Goal: Use online tool/utility: Use online tool/utility

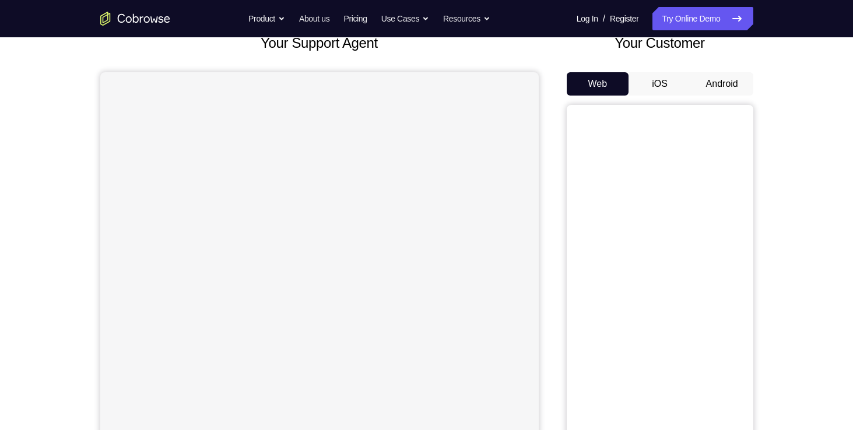
scroll to position [79, 0]
click at [717, 78] on button "Android" at bounding box center [722, 83] width 62 height 23
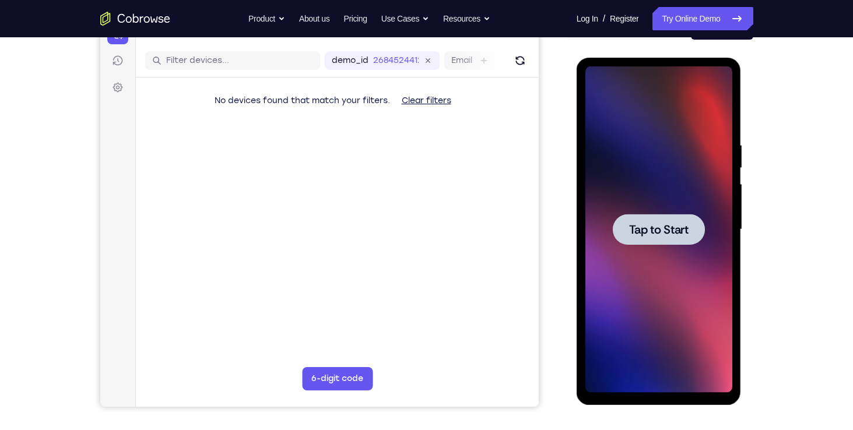
scroll to position [0, 0]
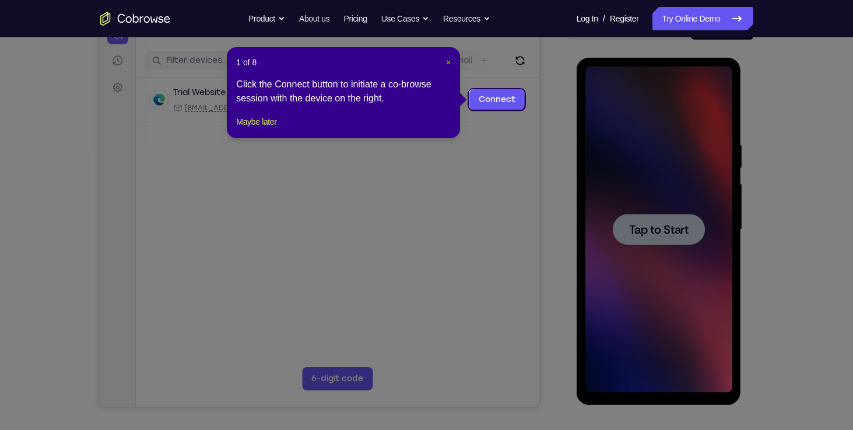
click at [448, 64] on span "×" at bounding box center [448, 62] width 5 height 9
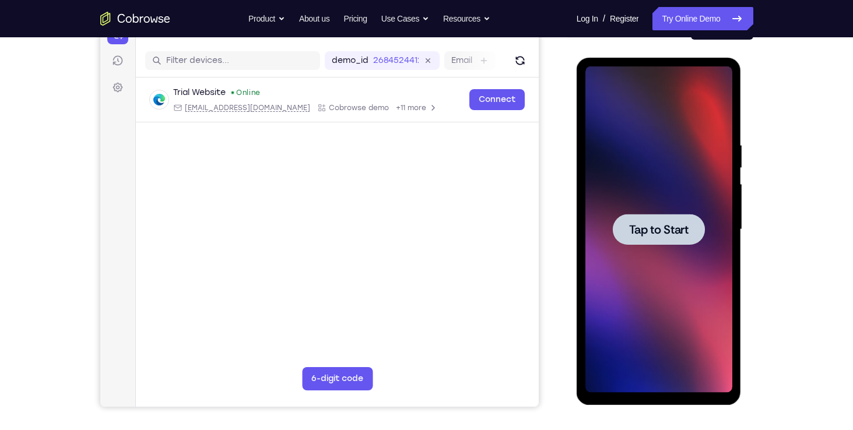
click at [649, 228] on span "Tap to Start" at bounding box center [658, 230] width 59 height 12
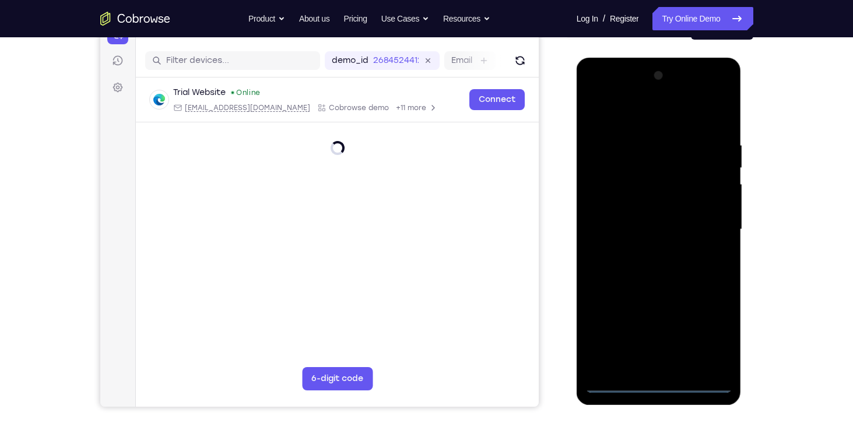
click at [664, 378] on div at bounding box center [658, 229] width 147 height 326
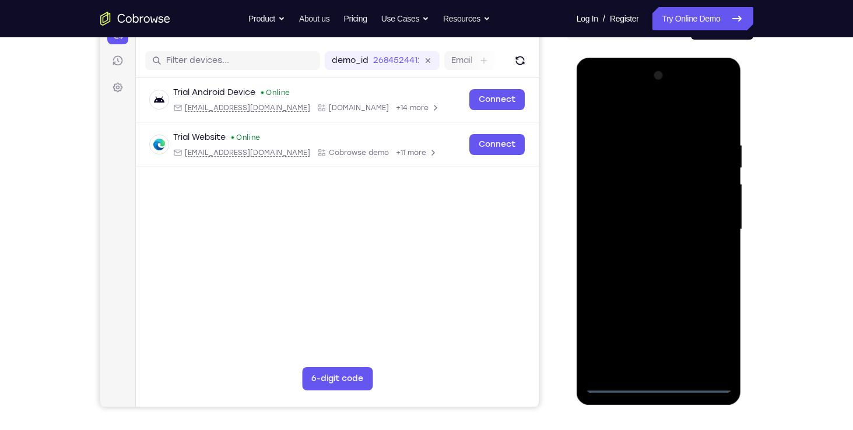
click at [656, 384] on div at bounding box center [658, 229] width 147 height 326
click at [712, 341] on div at bounding box center [658, 229] width 147 height 326
click at [637, 114] on div at bounding box center [658, 229] width 147 height 326
click at [597, 119] on div at bounding box center [658, 229] width 147 height 326
click at [620, 106] on div at bounding box center [658, 229] width 147 height 326
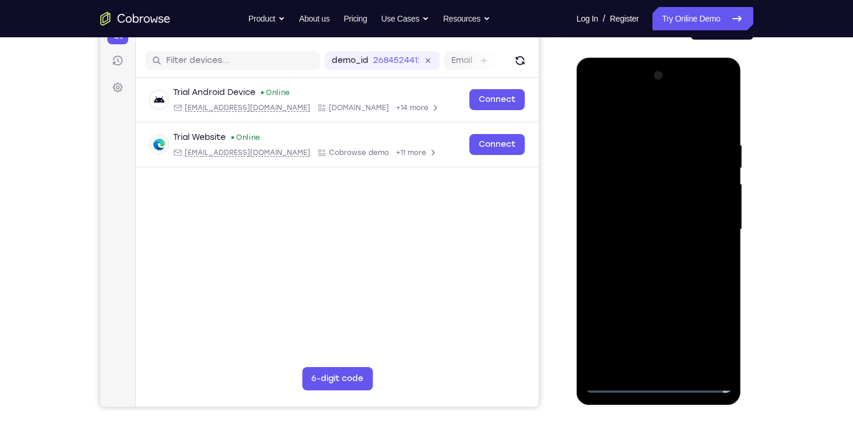
click at [618, 118] on div at bounding box center [658, 229] width 147 height 326
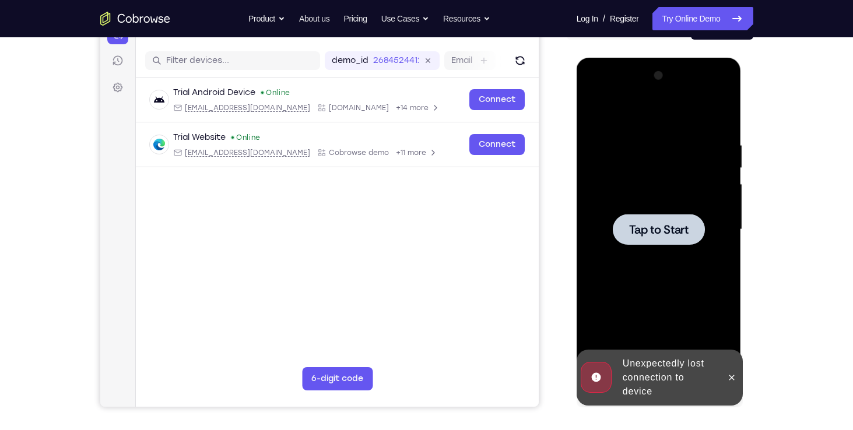
click at [658, 217] on div at bounding box center [659, 229] width 92 height 31
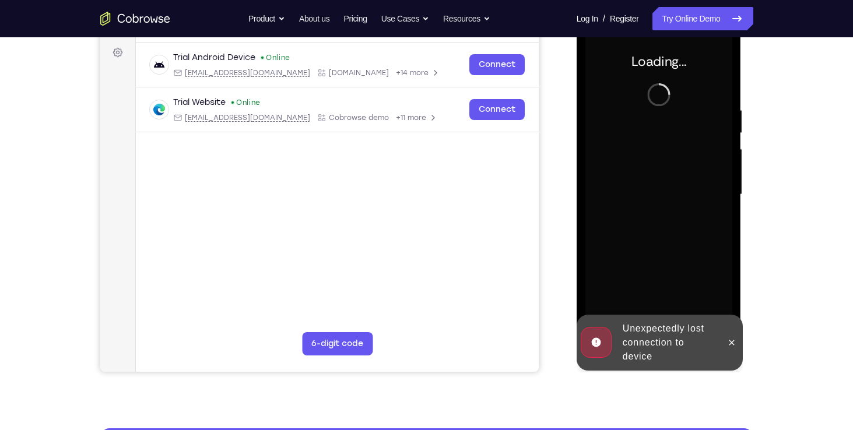
scroll to position [171, 0]
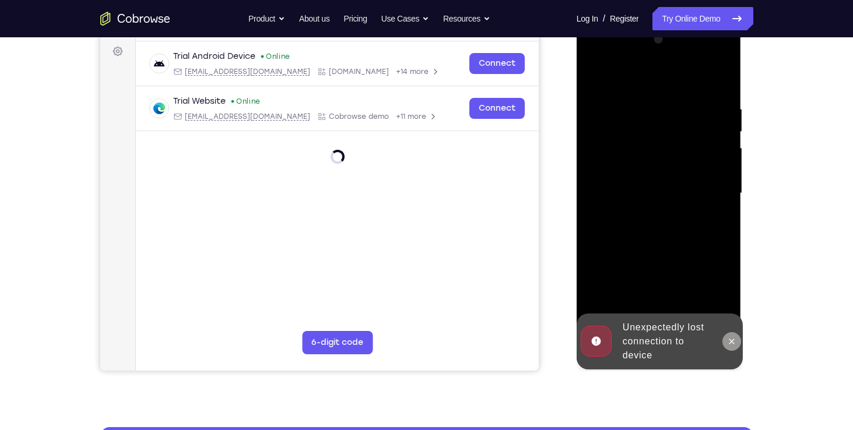
click at [731, 338] on icon at bounding box center [731, 341] width 9 height 9
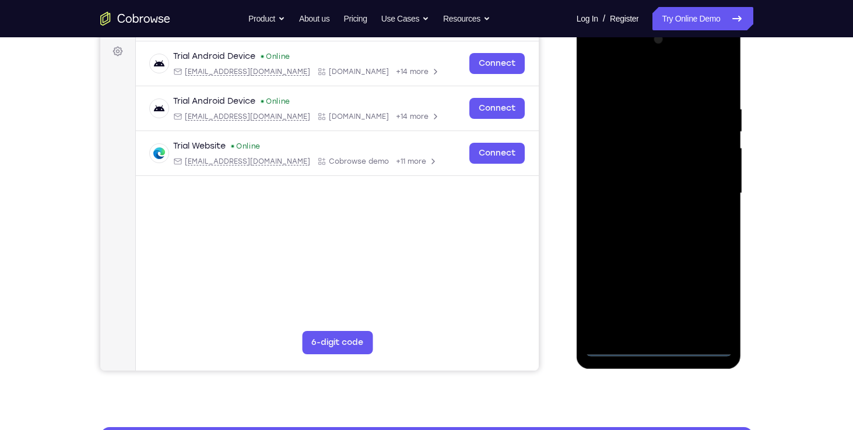
click at [665, 345] on div at bounding box center [658, 193] width 147 height 326
click at [712, 300] on div at bounding box center [658, 193] width 147 height 326
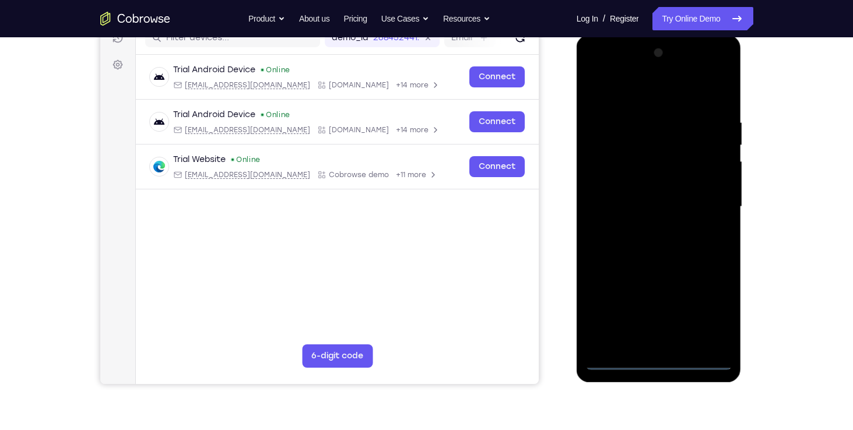
scroll to position [157, 0]
click at [658, 94] on div at bounding box center [658, 207] width 147 height 326
click at [700, 204] on div at bounding box center [658, 207] width 147 height 326
click at [645, 227] on div at bounding box center [658, 207] width 147 height 326
click at [639, 202] on div at bounding box center [658, 207] width 147 height 326
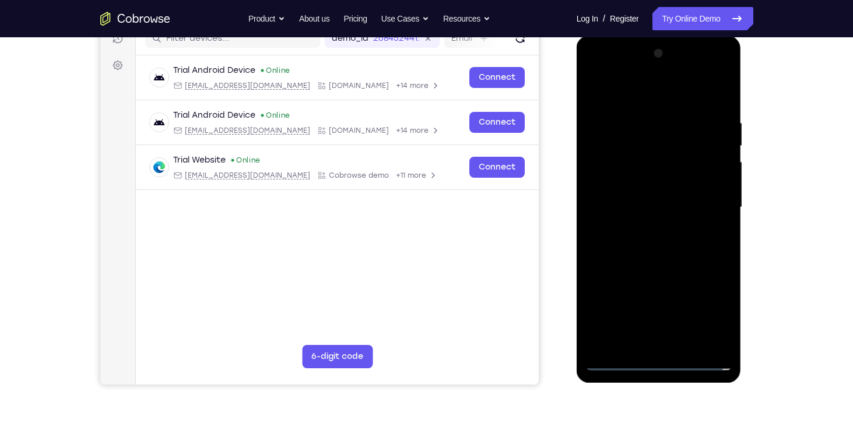
click at [672, 319] on div at bounding box center [658, 207] width 147 height 326
click at [698, 278] on div at bounding box center [658, 207] width 147 height 326
click at [672, 318] on div at bounding box center [658, 207] width 147 height 326
click at [712, 279] on div at bounding box center [658, 207] width 147 height 326
click at [602, 335] on div at bounding box center [658, 207] width 147 height 326
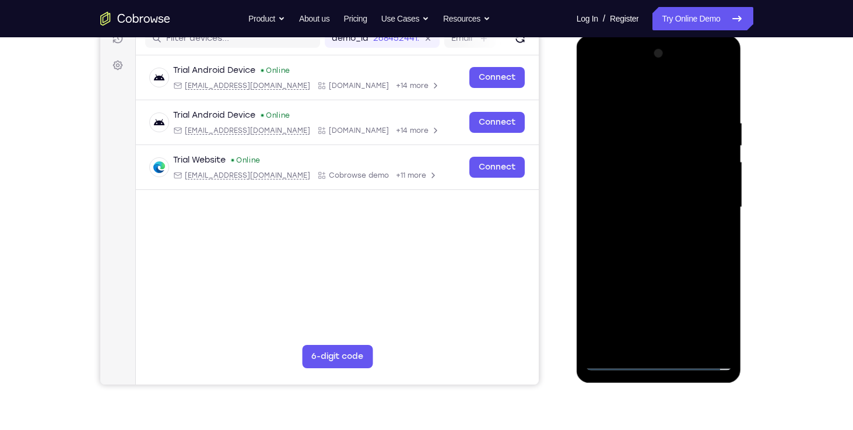
click at [637, 306] on div at bounding box center [658, 207] width 147 height 326
click at [593, 342] on div at bounding box center [658, 207] width 147 height 326
click at [693, 280] on div at bounding box center [658, 207] width 147 height 326
click at [670, 319] on div at bounding box center [658, 207] width 147 height 326
click at [640, 276] on div at bounding box center [658, 207] width 147 height 326
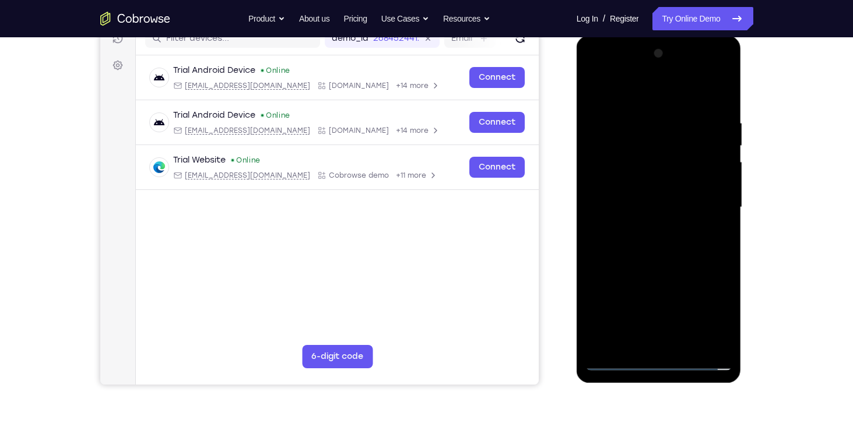
click at [600, 296] on div at bounding box center [658, 207] width 147 height 326
click at [672, 297] on div at bounding box center [658, 207] width 147 height 326
click at [700, 276] on div at bounding box center [658, 207] width 147 height 326
click at [702, 314] on div at bounding box center [658, 207] width 147 height 326
click at [596, 333] on div at bounding box center [658, 207] width 147 height 326
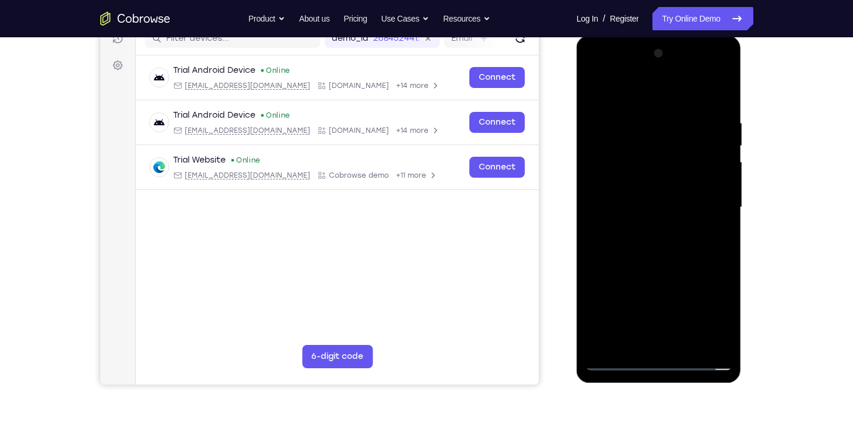
click at [639, 280] on div at bounding box center [658, 207] width 147 height 326
click at [682, 274] on div at bounding box center [658, 207] width 147 height 326
click at [629, 192] on div at bounding box center [658, 207] width 147 height 326
click at [599, 321] on div at bounding box center [658, 207] width 147 height 326
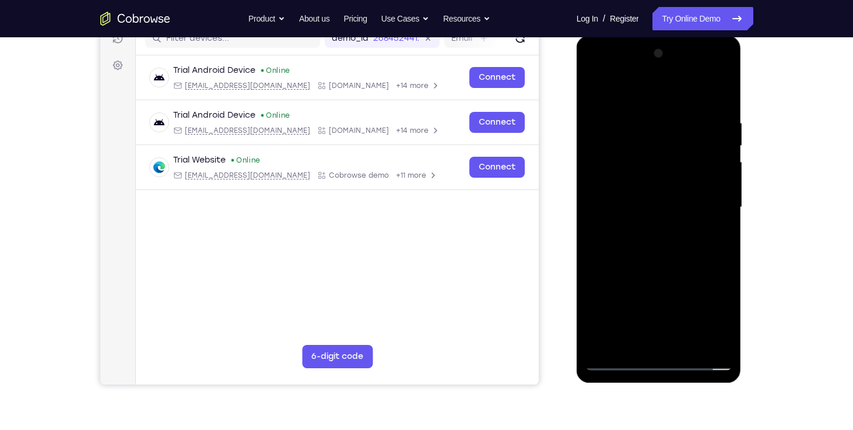
click at [673, 324] on div at bounding box center [658, 207] width 147 height 326
click at [697, 280] on div at bounding box center [658, 207] width 147 height 326
click at [675, 318] on div at bounding box center [658, 207] width 147 height 326
click at [711, 279] on div at bounding box center [658, 207] width 147 height 326
click at [697, 277] on div at bounding box center [658, 207] width 147 height 326
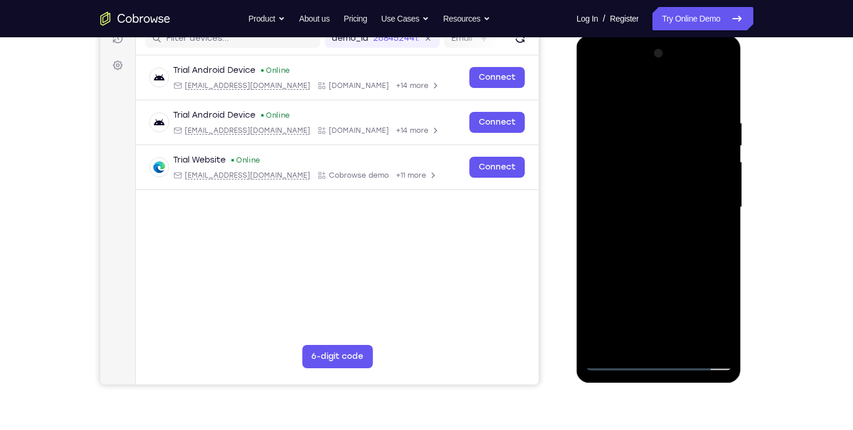
click at [673, 323] on div at bounding box center [658, 207] width 147 height 326
click at [637, 276] on div at bounding box center [658, 207] width 147 height 326
click at [592, 301] on div at bounding box center [658, 207] width 147 height 326
click at [598, 300] on div at bounding box center [658, 207] width 147 height 326
click at [672, 298] on div at bounding box center [658, 207] width 147 height 326
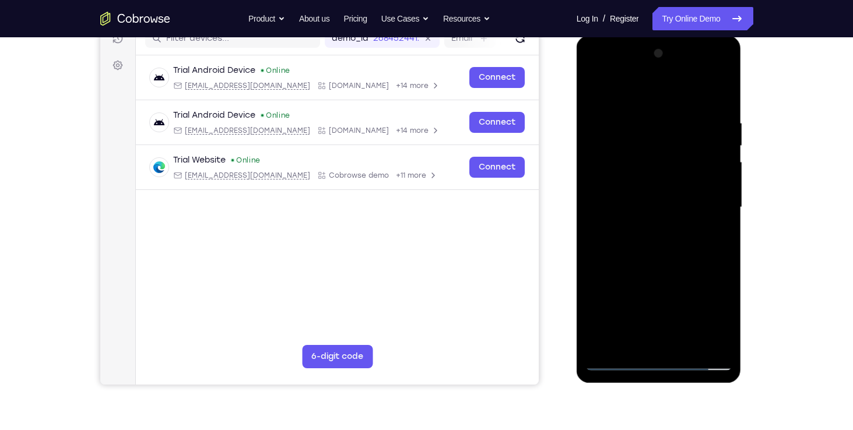
click at [694, 280] on div at bounding box center [658, 207] width 147 height 326
click at [702, 316] on div at bounding box center [658, 207] width 147 height 326
click at [611, 261] on div at bounding box center [658, 207] width 147 height 326
click at [721, 258] on div at bounding box center [658, 207] width 147 height 326
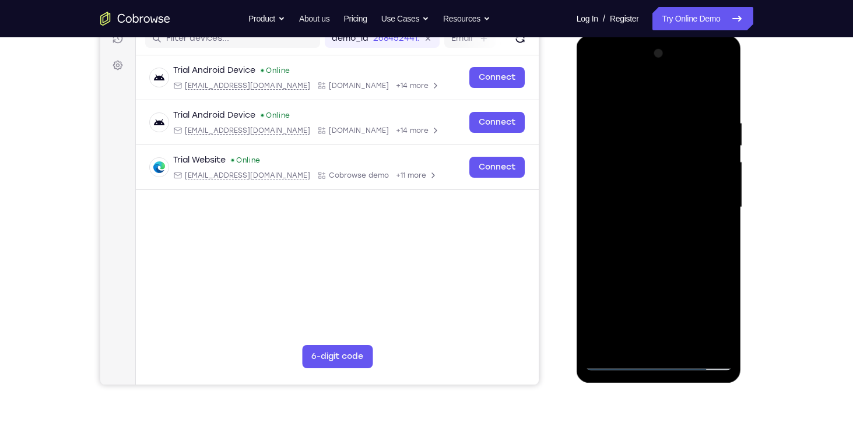
click at [681, 258] on div at bounding box center [658, 207] width 147 height 326
click at [713, 181] on div at bounding box center [658, 207] width 147 height 326
click at [627, 188] on div at bounding box center [658, 207] width 147 height 326
click at [717, 324] on div at bounding box center [658, 207] width 147 height 326
click at [642, 201] on div at bounding box center [658, 207] width 147 height 326
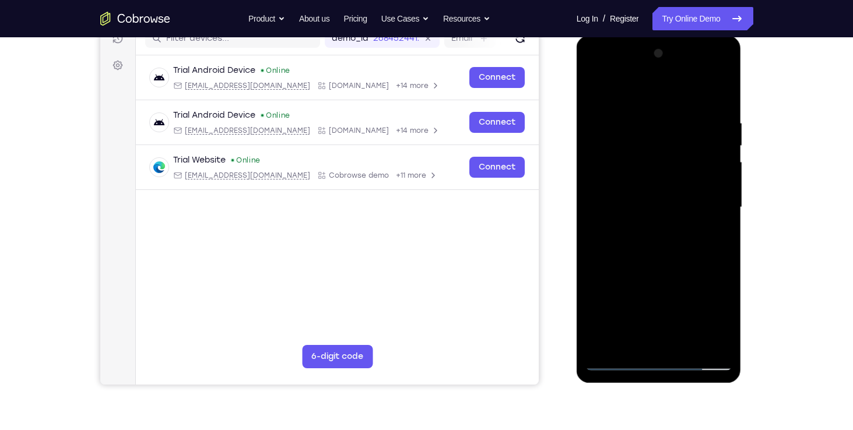
click at [644, 244] on div at bounding box center [658, 207] width 147 height 326
click at [676, 238] on div at bounding box center [658, 207] width 147 height 326
click at [657, 226] on div at bounding box center [658, 207] width 147 height 326
drag, startPoint x: 652, startPoint y: 193, endPoint x: 658, endPoint y: 185, distance: 9.2
click at [658, 185] on div at bounding box center [658, 207] width 147 height 326
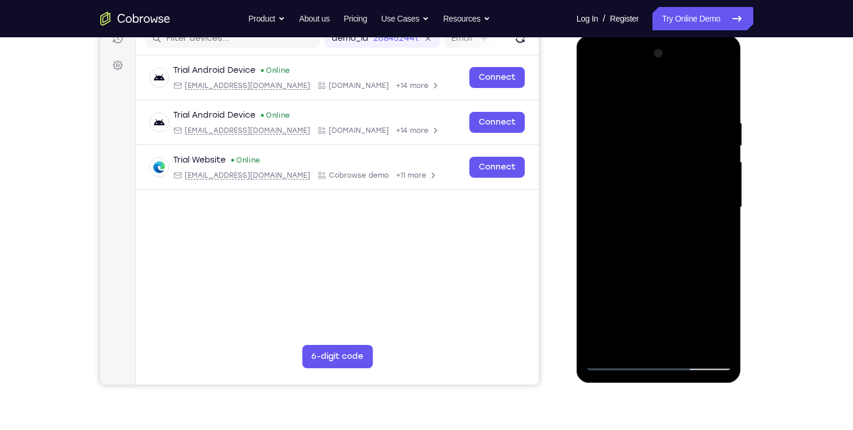
click at [672, 209] on div at bounding box center [658, 207] width 147 height 326
click at [671, 244] on div at bounding box center [658, 207] width 147 height 326
click at [666, 205] on div at bounding box center [658, 207] width 147 height 326
click at [609, 297] on div at bounding box center [658, 207] width 147 height 326
click at [637, 345] on div at bounding box center [658, 207] width 147 height 326
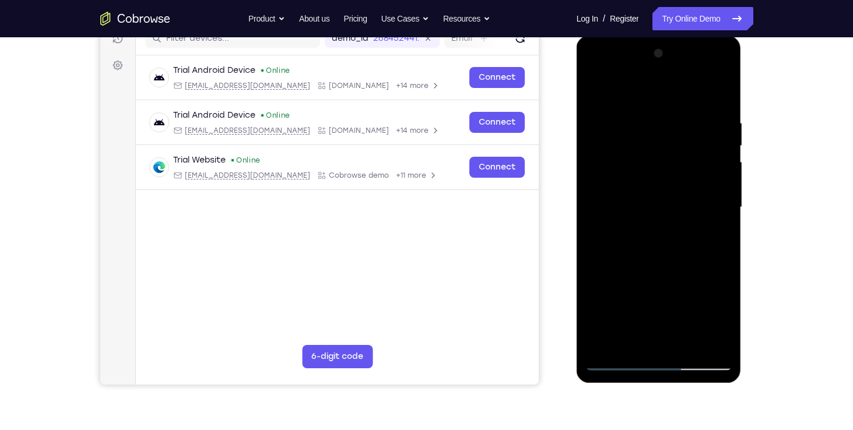
click at [639, 296] on div at bounding box center [658, 207] width 147 height 326
click at [639, 318] on div at bounding box center [658, 207] width 147 height 326
click at [611, 279] on div at bounding box center [658, 207] width 147 height 326
click at [673, 274] on div at bounding box center [658, 207] width 147 height 326
click at [666, 246] on div at bounding box center [658, 207] width 147 height 326
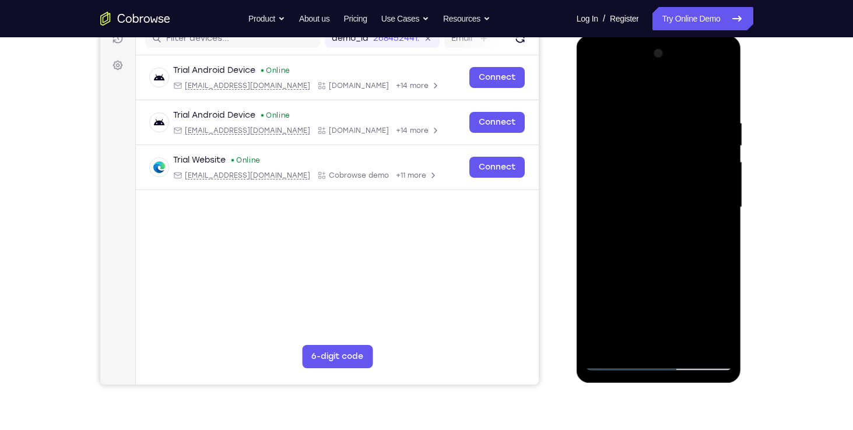
click at [709, 349] on div at bounding box center [658, 207] width 147 height 326
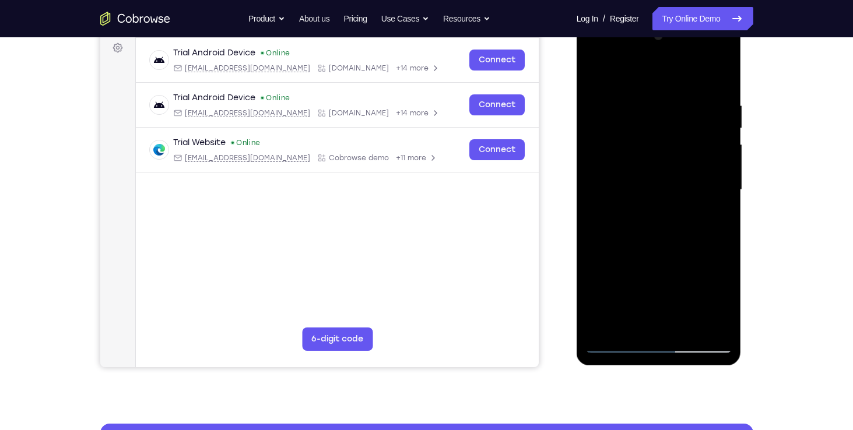
scroll to position [174, 0]
click at [641, 104] on div at bounding box center [658, 190] width 147 height 326
click at [680, 220] on div at bounding box center [658, 190] width 147 height 326
click at [720, 87] on div at bounding box center [658, 190] width 147 height 326
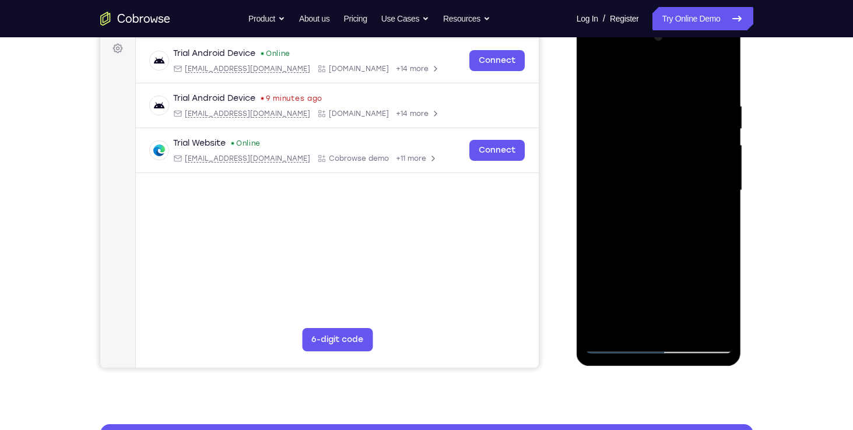
click at [637, 106] on div at bounding box center [658, 190] width 147 height 326
click at [718, 324] on div at bounding box center [658, 190] width 147 height 326
click at [718, 80] on div at bounding box center [658, 190] width 147 height 326
click at [707, 97] on div at bounding box center [658, 190] width 147 height 326
click at [706, 325] on div at bounding box center [658, 190] width 147 height 326
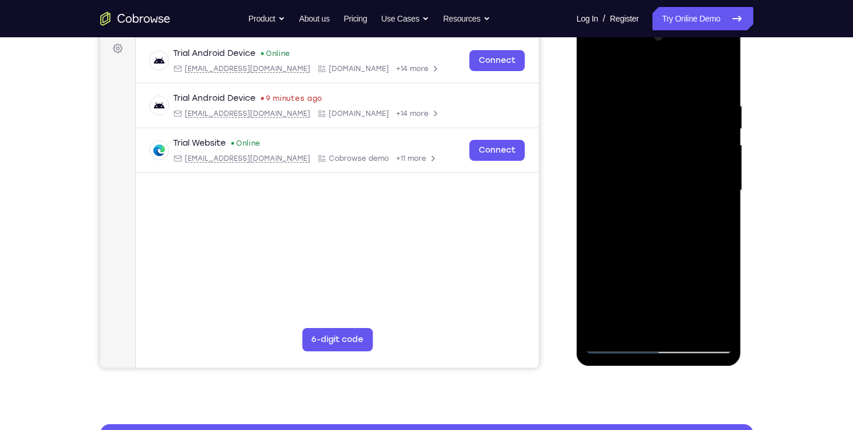
click at [717, 81] on div at bounding box center [658, 190] width 147 height 326
drag, startPoint x: 677, startPoint y: 238, endPoint x: 676, endPoint y: 138, distance: 100.3
click at [676, 138] on div at bounding box center [658, 190] width 147 height 326
drag, startPoint x: 667, startPoint y: 136, endPoint x: 670, endPoint y: 101, distance: 35.1
click at [670, 101] on div at bounding box center [658, 190] width 147 height 326
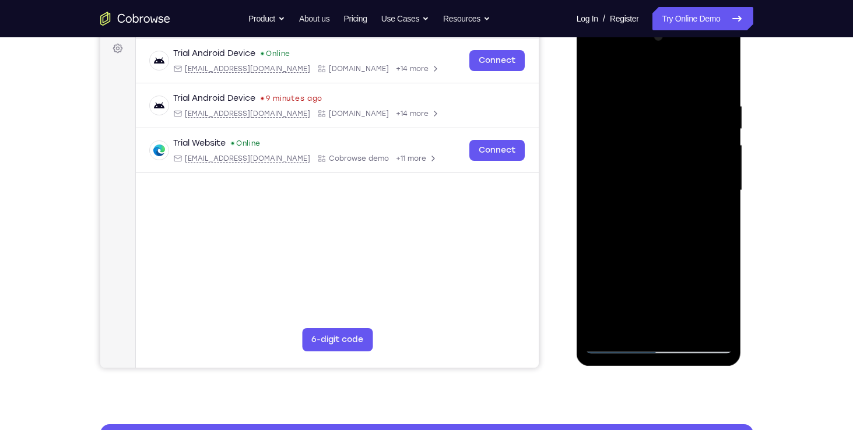
drag, startPoint x: 663, startPoint y: 256, endPoint x: 660, endPoint y: 169, distance: 86.9
click at [660, 169] on div at bounding box center [658, 190] width 147 height 326
drag, startPoint x: 662, startPoint y: 227, endPoint x: 663, endPoint y: 141, distance: 86.3
click at [663, 141] on div at bounding box center [658, 190] width 147 height 326
click at [686, 329] on div at bounding box center [658, 190] width 147 height 326
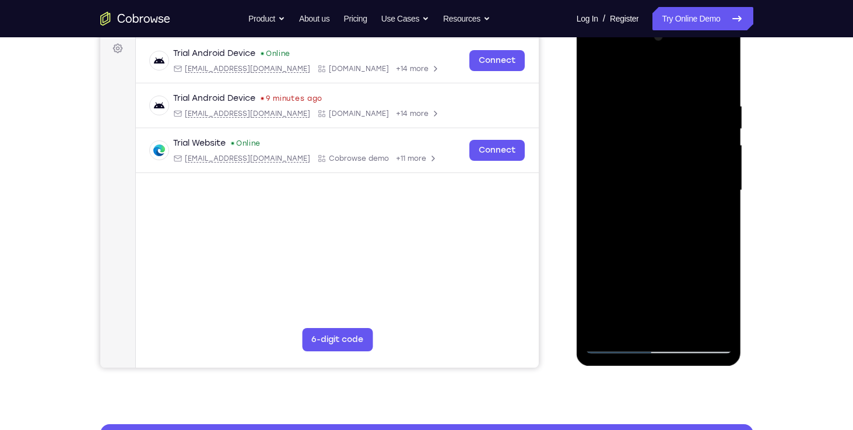
click at [665, 255] on div at bounding box center [658, 190] width 147 height 326
click at [656, 181] on div at bounding box center [658, 190] width 147 height 326
drag, startPoint x: 700, startPoint y: 147, endPoint x: 701, endPoint y: 228, distance: 80.5
click at [701, 228] on div at bounding box center [658, 190] width 147 height 326
drag, startPoint x: 683, startPoint y: 163, endPoint x: 685, endPoint y: 231, distance: 68.2
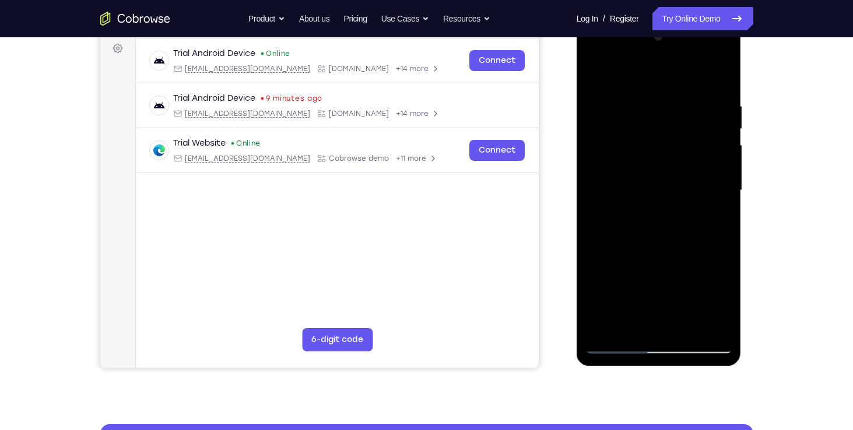
click at [685, 231] on div at bounding box center [658, 190] width 147 height 326
drag, startPoint x: 676, startPoint y: 258, endPoint x: 677, endPoint y: 171, distance: 86.3
click at [677, 171] on div at bounding box center [658, 190] width 147 height 326
drag, startPoint x: 666, startPoint y: 207, endPoint x: 666, endPoint y: 116, distance: 90.9
click at [666, 116] on div at bounding box center [658, 190] width 147 height 326
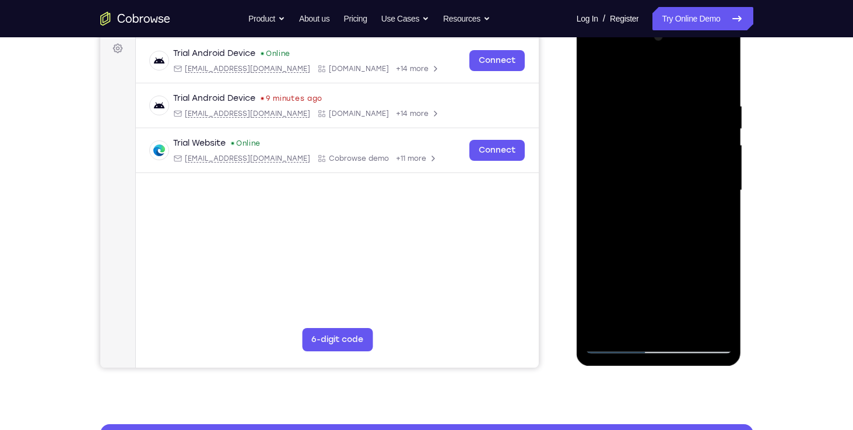
click at [596, 71] on div at bounding box center [658, 190] width 147 height 326
drag, startPoint x: 652, startPoint y: 110, endPoint x: 676, endPoint y: 196, distance: 88.8
click at [676, 196] on div at bounding box center [658, 190] width 147 height 326
drag, startPoint x: 671, startPoint y: 198, endPoint x: 662, endPoint y: 330, distance: 132.0
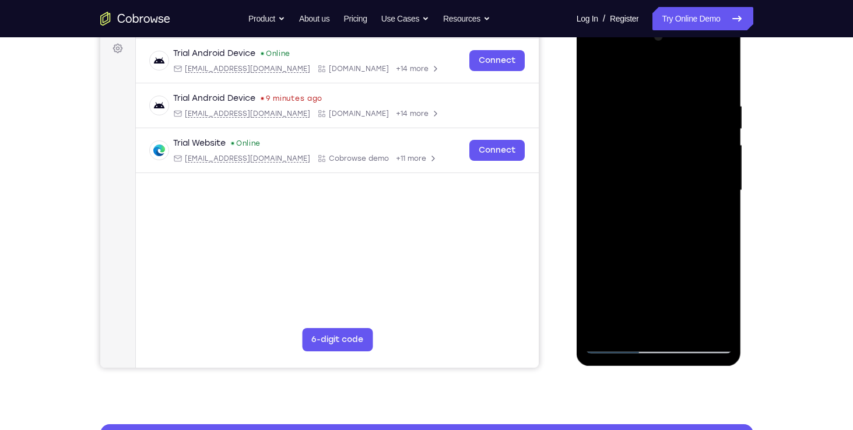
click at [662, 330] on div at bounding box center [658, 190] width 147 height 326
click at [680, 106] on div at bounding box center [658, 190] width 147 height 326
click at [648, 103] on div at bounding box center [658, 190] width 147 height 326
drag, startPoint x: 669, startPoint y: 138, endPoint x: 672, endPoint y: 275, distance: 137.0
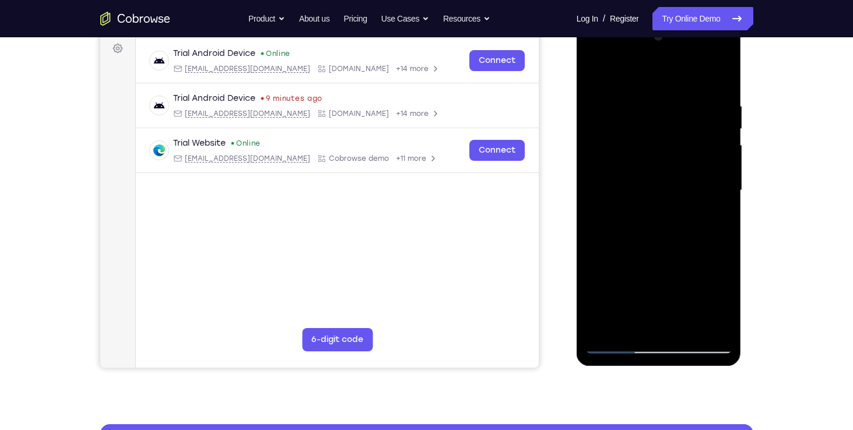
click at [672, 275] on div at bounding box center [658, 190] width 147 height 326
click at [722, 71] on div at bounding box center [658, 190] width 147 height 326
click at [720, 76] on div at bounding box center [658, 190] width 147 height 326
click at [645, 99] on div at bounding box center [658, 190] width 147 height 326
click at [681, 92] on div at bounding box center [658, 190] width 147 height 326
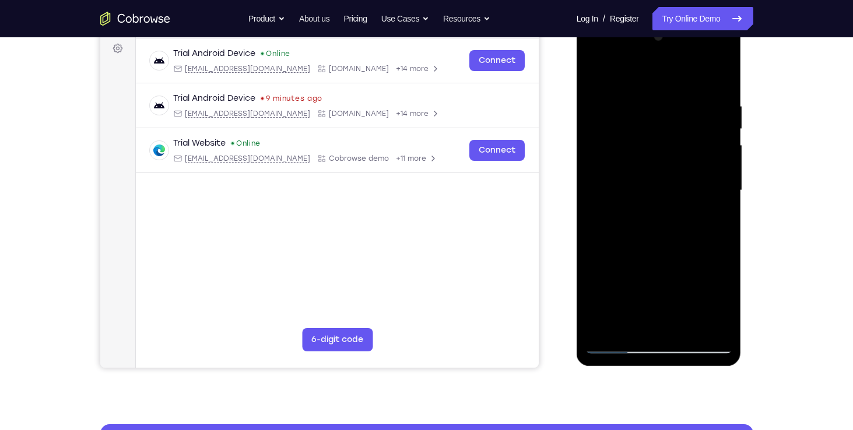
click at [602, 326] on div at bounding box center [658, 190] width 147 height 326
click at [642, 104] on div at bounding box center [658, 190] width 147 height 326
click at [722, 75] on div at bounding box center [658, 190] width 147 height 326
drag, startPoint x: 677, startPoint y: 127, endPoint x: 686, endPoint y: 61, distance: 67.0
click at [686, 61] on div at bounding box center [658, 190] width 147 height 326
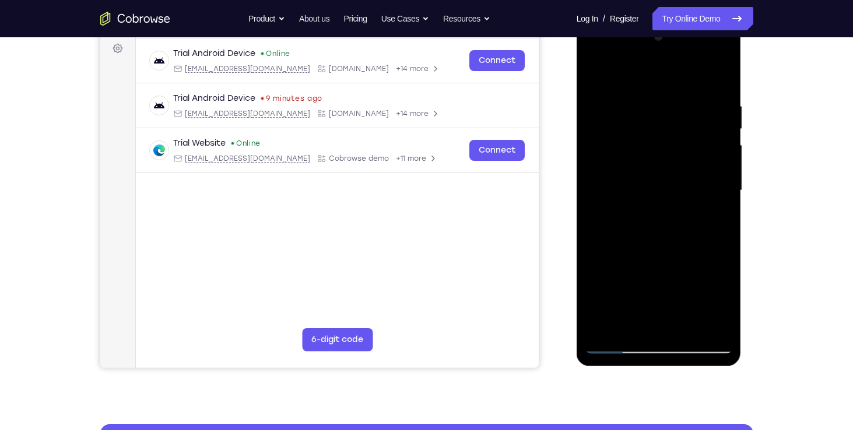
drag, startPoint x: 673, startPoint y: 270, endPoint x: 665, endPoint y: 153, distance: 118.0
click at [665, 153] on div at bounding box center [658, 190] width 147 height 326
drag, startPoint x: 656, startPoint y: 276, endPoint x: 661, endPoint y: 166, distance: 110.3
click at [661, 166] on div at bounding box center [658, 190] width 147 height 326
drag, startPoint x: 650, startPoint y: 261, endPoint x: 649, endPoint y: 183, distance: 77.5
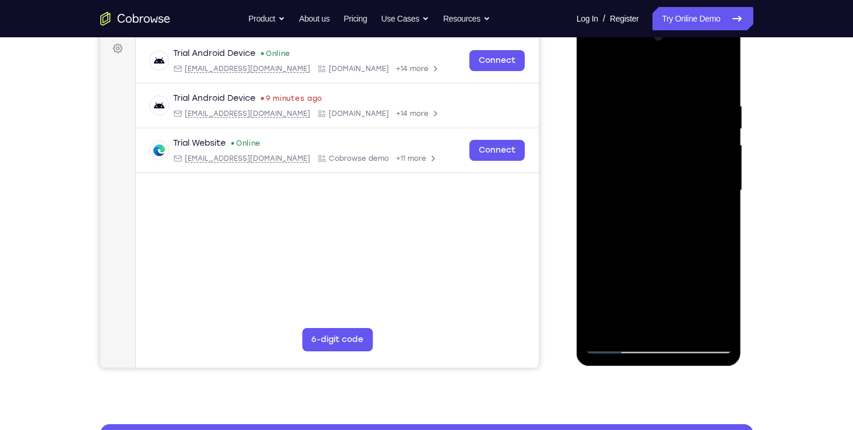
click at [649, 183] on div at bounding box center [658, 190] width 147 height 326
drag, startPoint x: 656, startPoint y: 218, endPoint x: 654, endPoint y: 149, distance: 68.8
click at [654, 149] on div at bounding box center [658, 190] width 147 height 326
drag, startPoint x: 659, startPoint y: 198, endPoint x: 659, endPoint y: 143, distance: 54.8
click at [659, 143] on div at bounding box center [658, 190] width 147 height 326
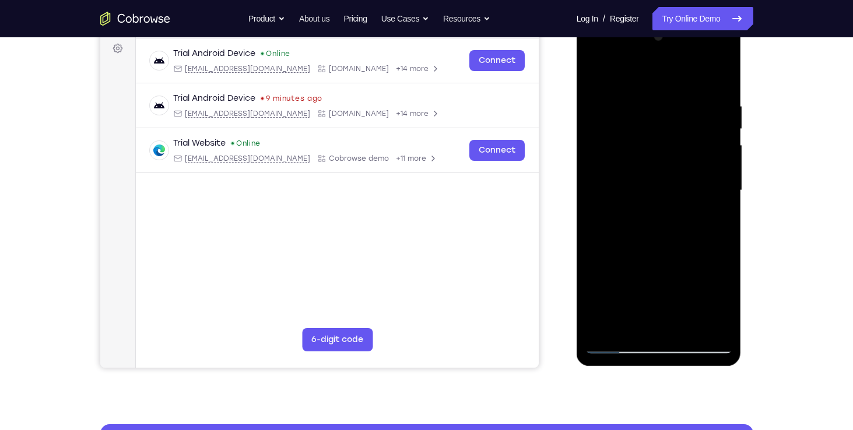
click at [662, 182] on div at bounding box center [658, 190] width 147 height 326
drag, startPoint x: 675, startPoint y: 263, endPoint x: 672, endPoint y: 166, distance: 96.8
click at [672, 166] on div at bounding box center [658, 190] width 147 height 326
drag, startPoint x: 663, startPoint y: 276, endPoint x: 662, endPoint y: 177, distance: 99.1
click at [662, 177] on div at bounding box center [658, 190] width 147 height 326
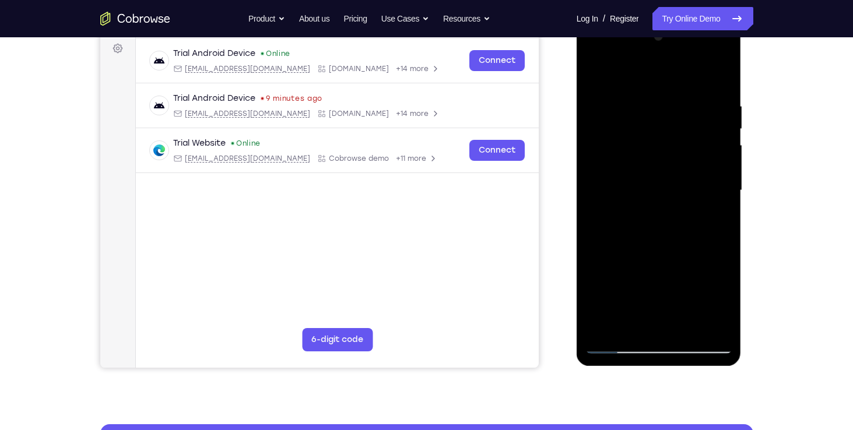
drag, startPoint x: 657, startPoint y: 251, endPoint x: 660, endPoint y: 144, distance: 106.7
click at [660, 144] on div at bounding box center [658, 190] width 147 height 326
drag, startPoint x: 658, startPoint y: 215, endPoint x: 657, endPoint y: 149, distance: 66.5
click at [657, 149] on div at bounding box center [658, 190] width 147 height 326
drag, startPoint x: 657, startPoint y: 216, endPoint x: 659, endPoint y: 118, distance: 97.9
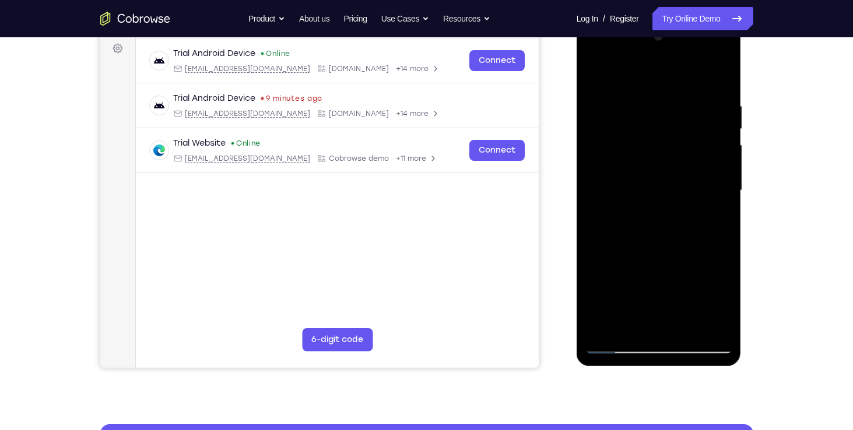
click at [659, 118] on div at bounding box center [658, 190] width 147 height 326
drag, startPoint x: 646, startPoint y: 184, endPoint x: 657, endPoint y: 279, distance: 95.6
click at [657, 279] on div at bounding box center [658, 190] width 147 height 326
drag, startPoint x: 649, startPoint y: 167, endPoint x: 655, endPoint y: 242, distance: 75.5
click at [655, 242] on div at bounding box center [658, 190] width 147 height 326
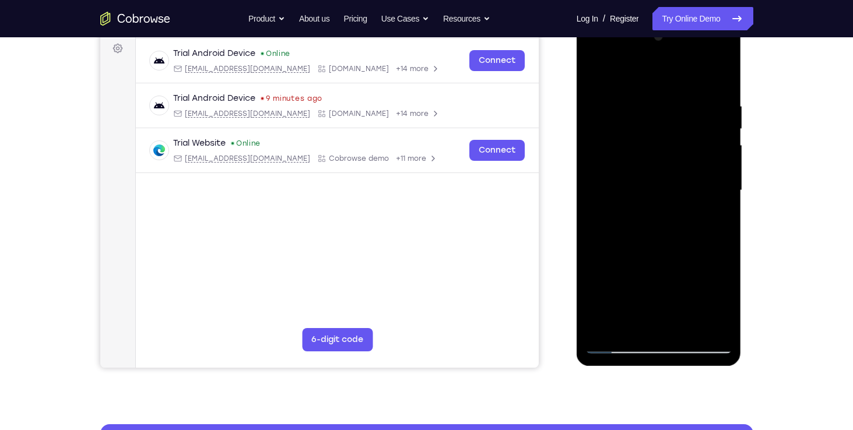
drag, startPoint x: 653, startPoint y: 224, endPoint x: 656, endPoint y: 134, distance: 90.4
click at [656, 134] on div at bounding box center [658, 190] width 147 height 326
drag, startPoint x: 646, startPoint y: 229, endPoint x: 653, endPoint y: 133, distance: 95.8
click at [653, 133] on div at bounding box center [658, 190] width 147 height 326
drag, startPoint x: 639, startPoint y: 245, endPoint x: 647, endPoint y: 164, distance: 82.0
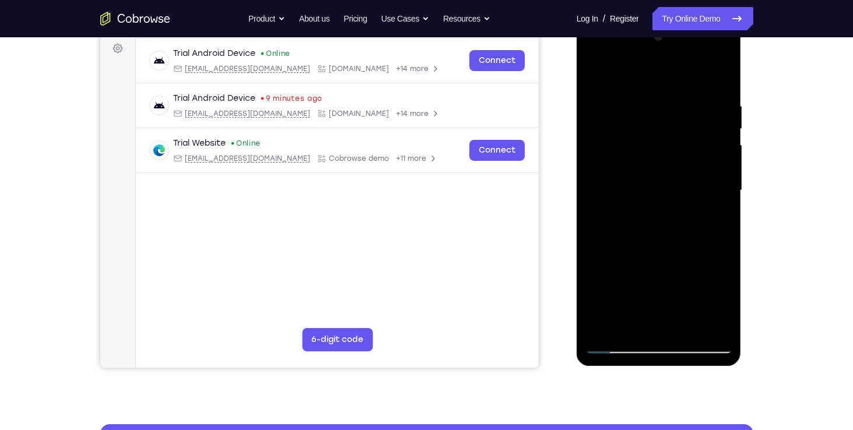
click at [647, 164] on div at bounding box center [658, 190] width 147 height 326
drag, startPoint x: 641, startPoint y: 268, endPoint x: 644, endPoint y: 204, distance: 64.2
click at [644, 204] on div at bounding box center [658, 190] width 147 height 326
drag, startPoint x: 650, startPoint y: 248, endPoint x: 652, endPoint y: 175, distance: 72.3
click at [652, 175] on div at bounding box center [658, 190] width 147 height 326
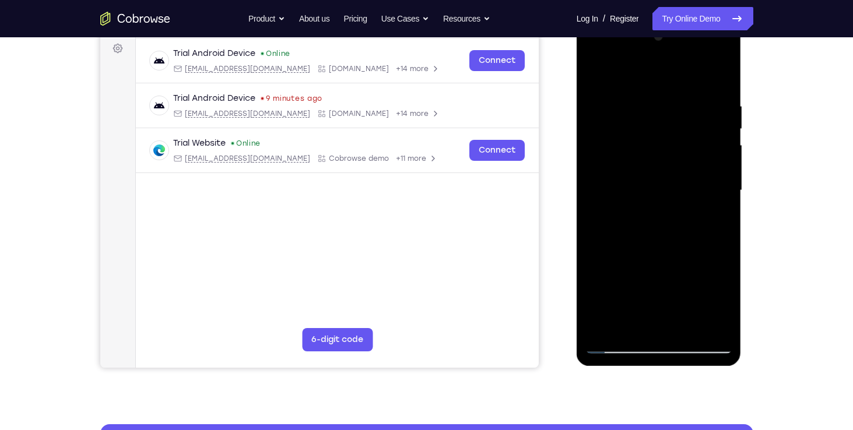
drag, startPoint x: 655, startPoint y: 244, endPoint x: 650, endPoint y: 174, distance: 69.5
click at [650, 174] on div at bounding box center [658, 190] width 147 height 326
drag, startPoint x: 656, startPoint y: 218, endPoint x: 653, endPoint y: 104, distance: 113.7
click at [653, 104] on div at bounding box center [658, 190] width 147 height 326
drag, startPoint x: 651, startPoint y: 194, endPoint x: 649, endPoint y: 109, distance: 85.1
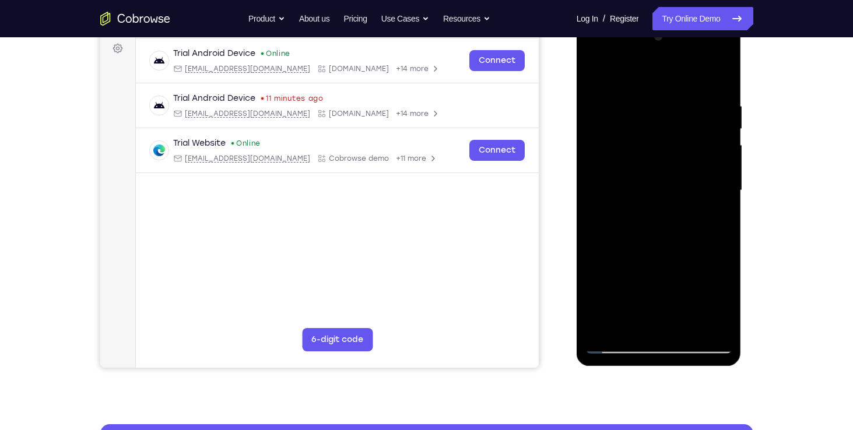
click at [649, 109] on div at bounding box center [658, 190] width 147 height 326
drag, startPoint x: 652, startPoint y: 196, endPoint x: 651, endPoint y: 115, distance: 80.5
click at [651, 115] on div at bounding box center [658, 190] width 147 height 326
drag, startPoint x: 694, startPoint y: 296, endPoint x: 686, endPoint y: 144, distance: 151.7
click at [686, 144] on div at bounding box center [658, 190] width 147 height 326
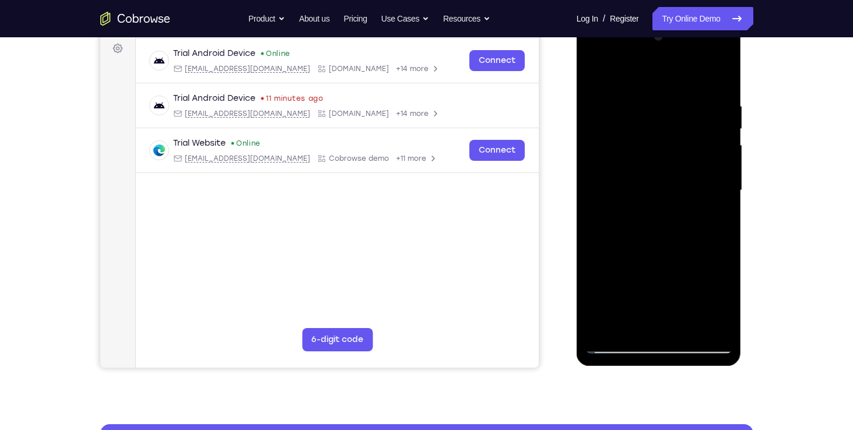
drag, startPoint x: 669, startPoint y: 230, endPoint x: 681, endPoint y: 104, distance: 127.1
click at [681, 104] on div at bounding box center [658, 190] width 147 height 326
drag, startPoint x: 673, startPoint y: 240, endPoint x: 673, endPoint y: 180, distance: 59.5
click at [673, 180] on div at bounding box center [658, 190] width 147 height 326
drag, startPoint x: 667, startPoint y: 218, endPoint x: 667, endPoint y: 185, distance: 32.6
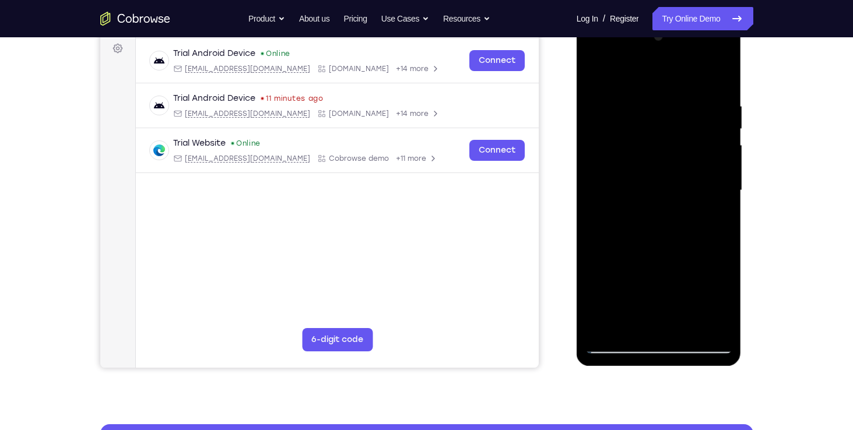
click at [667, 185] on div at bounding box center [658, 190] width 147 height 326
drag, startPoint x: 667, startPoint y: 240, endPoint x: 671, endPoint y: 154, distance: 85.8
click at [671, 154] on div at bounding box center [658, 190] width 147 height 326
drag, startPoint x: 656, startPoint y: 263, endPoint x: 655, endPoint y: 182, distance: 81.0
click at [655, 182] on div at bounding box center [658, 190] width 147 height 326
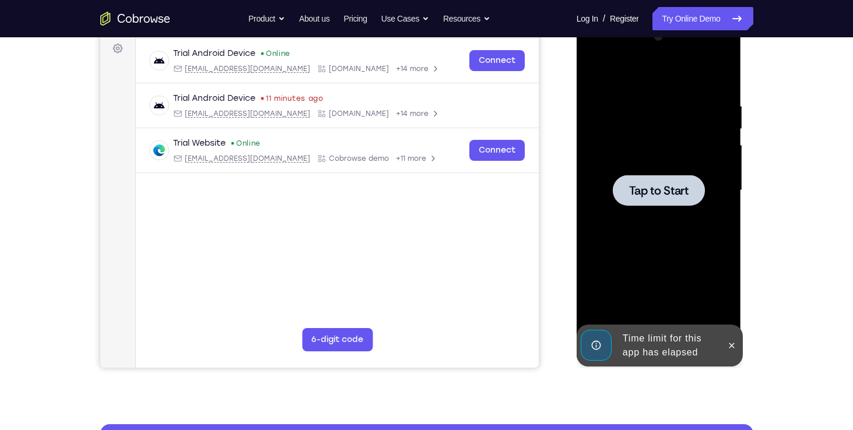
click at [669, 192] on span "Tap to Start" at bounding box center [658, 191] width 59 height 12
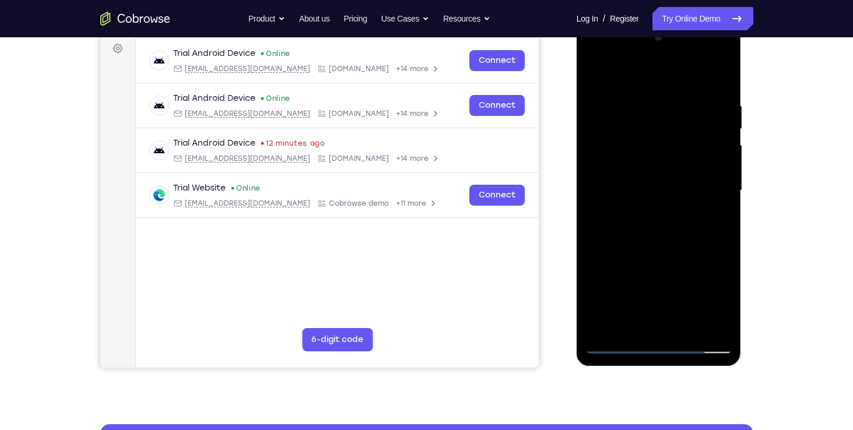
click at [662, 342] on div at bounding box center [658, 190] width 147 height 326
click at [711, 299] on div at bounding box center [658, 190] width 147 height 326
click at [656, 96] on div at bounding box center [658, 190] width 147 height 326
click at [649, 79] on div at bounding box center [658, 190] width 147 height 326
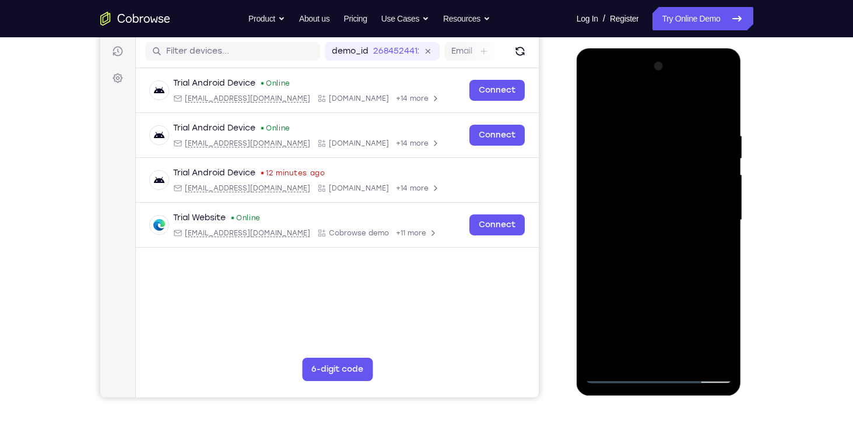
scroll to position [144, 0]
click at [610, 190] on div at bounding box center [658, 221] width 147 height 326
click at [665, 363] on div at bounding box center [658, 221] width 147 height 326
click at [638, 231] on div at bounding box center [658, 221] width 147 height 326
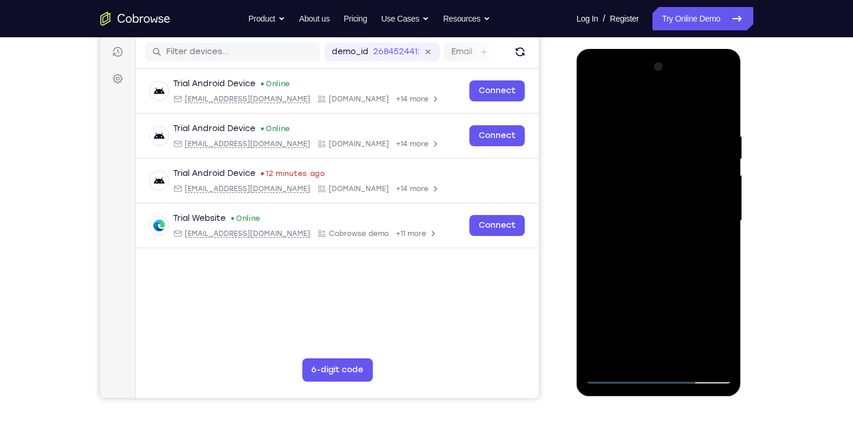
click at [662, 255] on div at bounding box center [658, 221] width 147 height 326
click at [668, 330] on div at bounding box center [658, 221] width 147 height 326
click at [670, 331] on div at bounding box center [658, 221] width 147 height 326
click at [713, 291] on div at bounding box center [658, 221] width 147 height 326
click at [727, 335] on div at bounding box center [658, 221] width 147 height 326
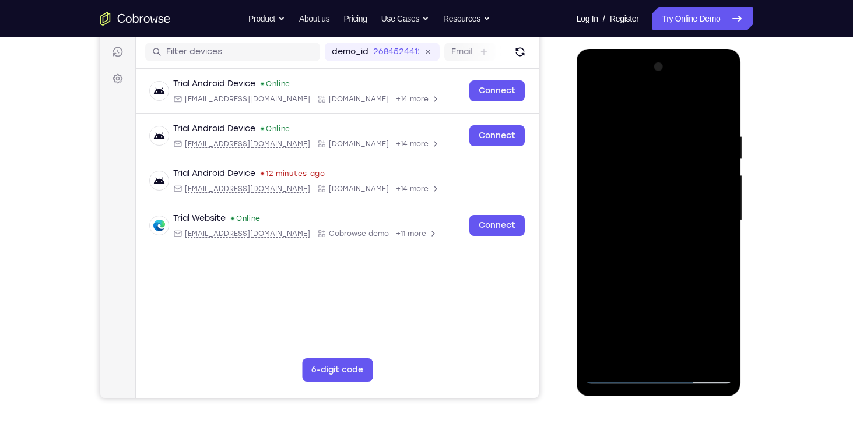
click at [727, 334] on div at bounding box center [658, 221] width 147 height 326
click at [712, 293] on div at bounding box center [658, 221] width 147 height 326
click at [629, 311] on div at bounding box center [658, 221] width 147 height 326
click at [601, 310] on div at bounding box center [658, 221] width 147 height 326
click at [694, 287] on div at bounding box center [658, 221] width 147 height 326
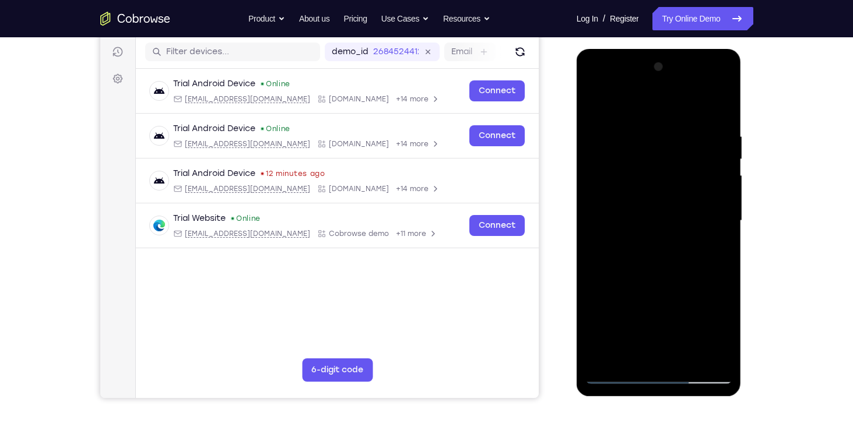
click at [675, 331] on div at bounding box center [658, 221] width 147 height 326
click at [639, 286] on div at bounding box center [658, 221] width 147 height 326
click at [598, 312] on div at bounding box center [658, 221] width 147 height 326
click at [671, 310] on div at bounding box center [658, 221] width 147 height 326
click at [697, 290] on div at bounding box center [658, 221] width 147 height 326
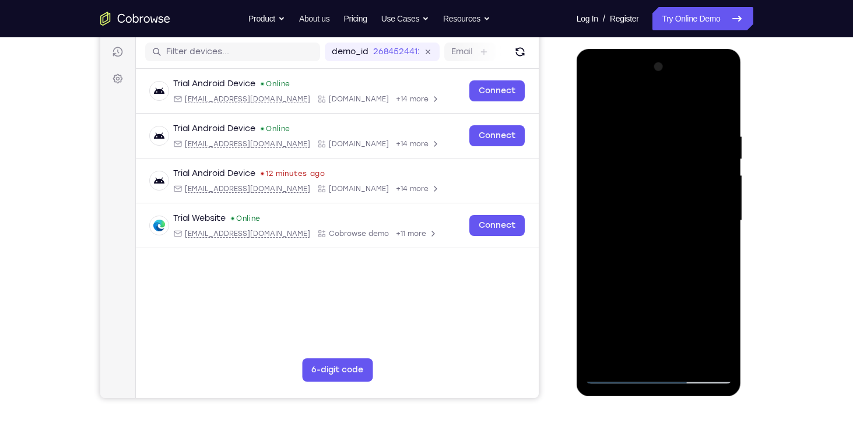
click at [703, 330] on div at bounding box center [658, 221] width 147 height 326
click at [599, 358] on div at bounding box center [658, 221] width 147 height 326
click at [610, 293] on div at bounding box center [658, 221] width 147 height 326
click at [726, 287] on div at bounding box center [658, 221] width 147 height 326
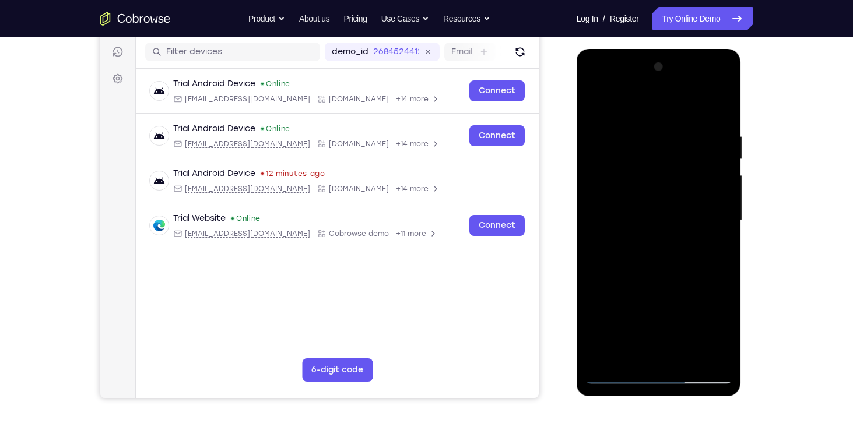
click at [684, 289] on div at bounding box center [658, 221] width 147 height 326
click at [595, 311] on div at bounding box center [658, 221] width 147 height 326
click at [595, 358] on div at bounding box center [658, 221] width 147 height 326
click at [662, 317] on div at bounding box center [658, 221] width 147 height 326
click at [703, 333] on div at bounding box center [658, 221] width 147 height 326
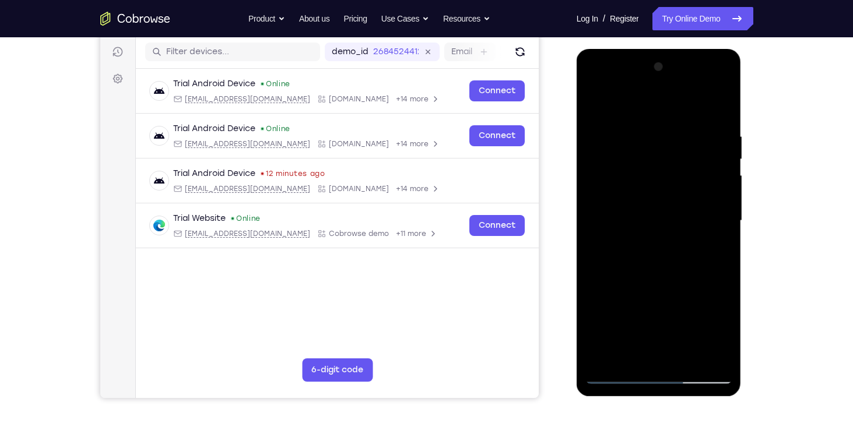
click at [599, 311] on div at bounding box center [658, 221] width 147 height 326
click at [696, 289] on div at bounding box center [658, 221] width 147 height 326
click at [716, 308] on div at bounding box center [658, 221] width 147 height 326
click at [702, 353] on div at bounding box center [658, 221] width 147 height 326
click at [646, 332] on div at bounding box center [658, 221] width 147 height 326
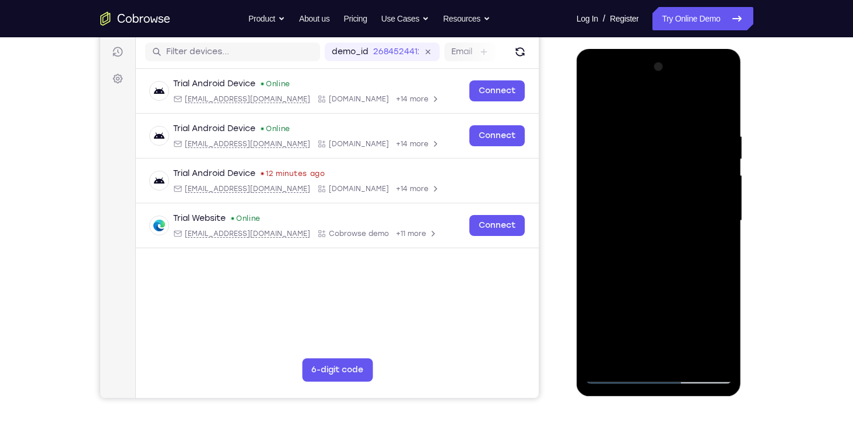
click at [708, 293] on div at bounding box center [658, 221] width 147 height 326
click at [705, 329] on div at bounding box center [658, 221] width 147 height 326
click at [648, 210] on div at bounding box center [658, 221] width 147 height 326
click at [597, 329] on div at bounding box center [658, 221] width 147 height 326
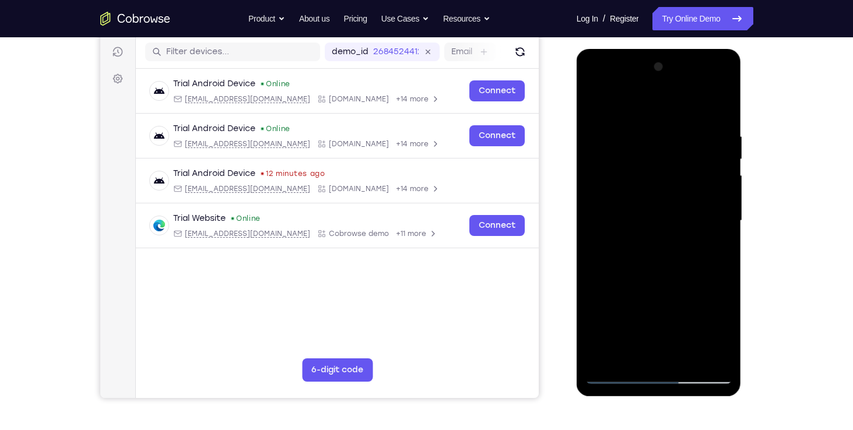
click at [676, 335] on div at bounding box center [658, 221] width 147 height 326
click at [707, 293] on div at bounding box center [658, 221] width 147 height 326
click at [628, 313] on div at bounding box center [658, 221] width 147 height 326
click at [597, 309] on div at bounding box center [658, 221] width 147 height 326
click at [693, 291] on div at bounding box center [658, 221] width 147 height 326
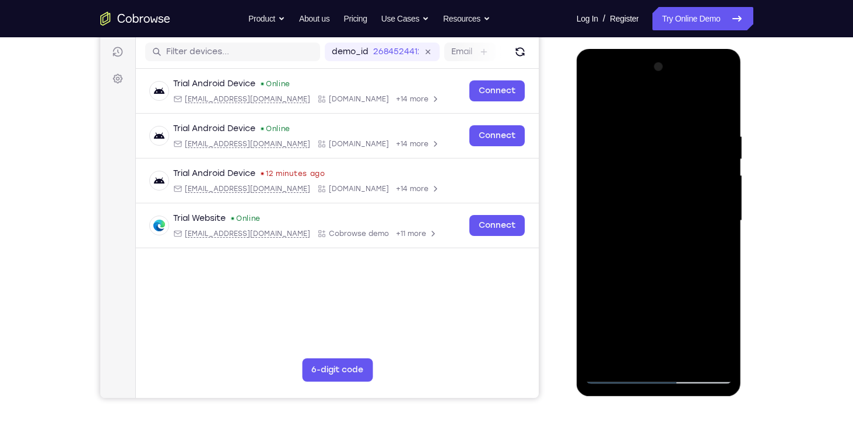
click at [673, 333] on div at bounding box center [658, 221] width 147 height 326
click at [639, 291] on div at bounding box center [658, 221] width 147 height 326
click at [599, 311] on div at bounding box center [658, 221] width 147 height 326
click at [671, 308] on div at bounding box center [658, 221] width 147 height 326
click at [700, 288] on div at bounding box center [658, 221] width 147 height 326
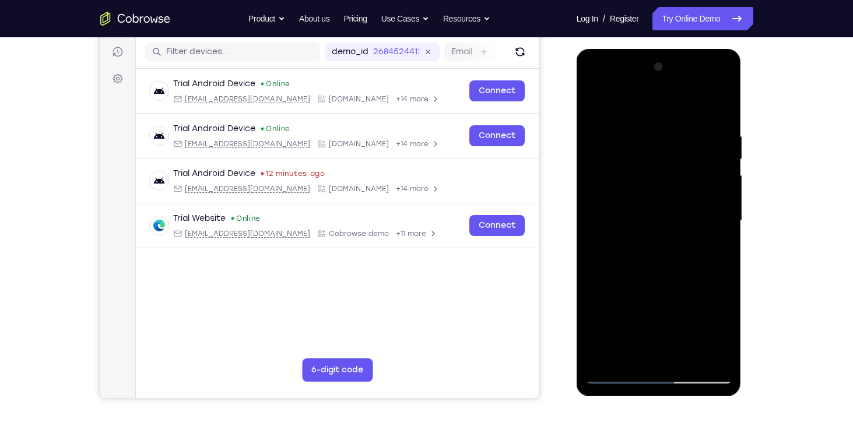
click at [704, 328] on div at bounding box center [658, 221] width 147 height 326
click at [606, 269] on div at bounding box center [658, 221] width 147 height 326
click at [726, 274] on div at bounding box center [658, 221] width 147 height 326
click at [685, 271] on div at bounding box center [658, 221] width 147 height 326
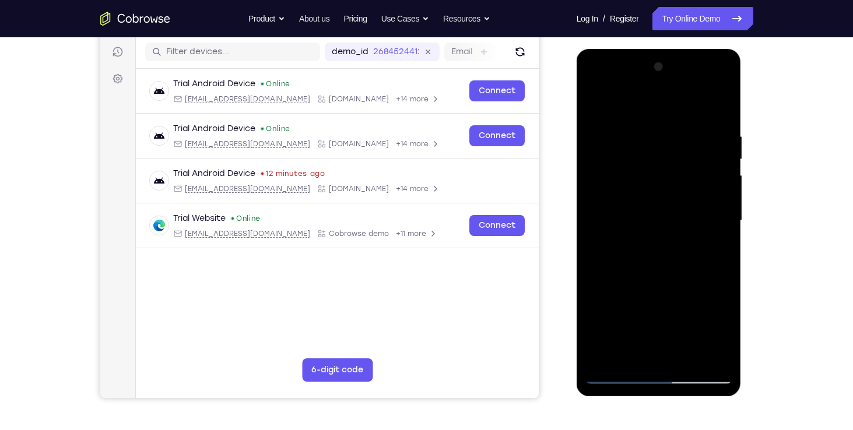
click at [676, 234] on div at bounding box center [658, 221] width 147 height 326
click at [680, 247] on div at bounding box center [658, 221] width 147 height 326
click at [679, 253] on div at bounding box center [658, 221] width 147 height 326
click at [718, 214] on div at bounding box center [658, 221] width 147 height 326
click at [613, 217] on div at bounding box center [658, 221] width 147 height 326
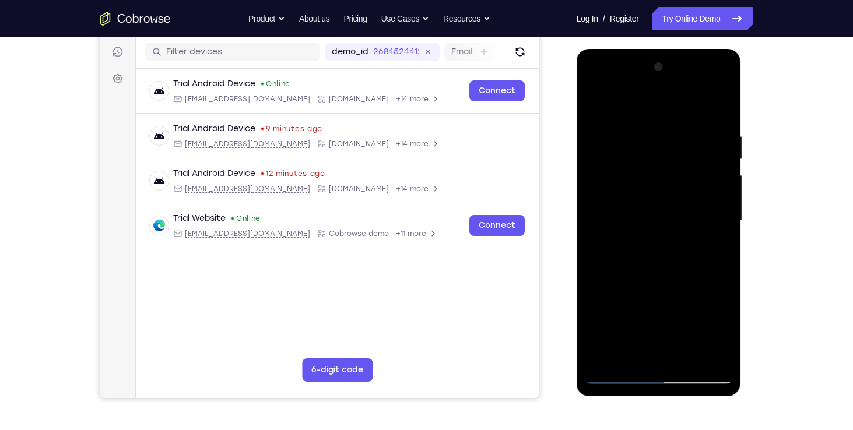
click at [719, 332] on div at bounding box center [658, 221] width 147 height 326
drag, startPoint x: 719, startPoint y: 332, endPoint x: 708, endPoint y: 340, distance: 13.8
click at [708, 340] on div at bounding box center [658, 221] width 147 height 326
click at [604, 330] on div at bounding box center [658, 221] width 147 height 326
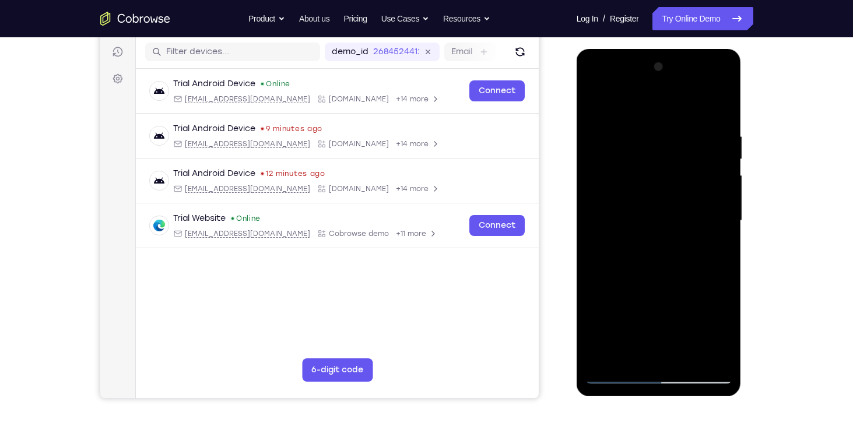
click at [669, 333] on div at bounding box center [658, 221] width 147 height 326
click at [694, 294] on div at bounding box center [658, 221] width 147 height 326
click at [674, 331] on div at bounding box center [658, 221] width 147 height 326
click at [710, 287] on div at bounding box center [658, 221] width 147 height 326
click at [711, 289] on div at bounding box center [658, 221] width 147 height 326
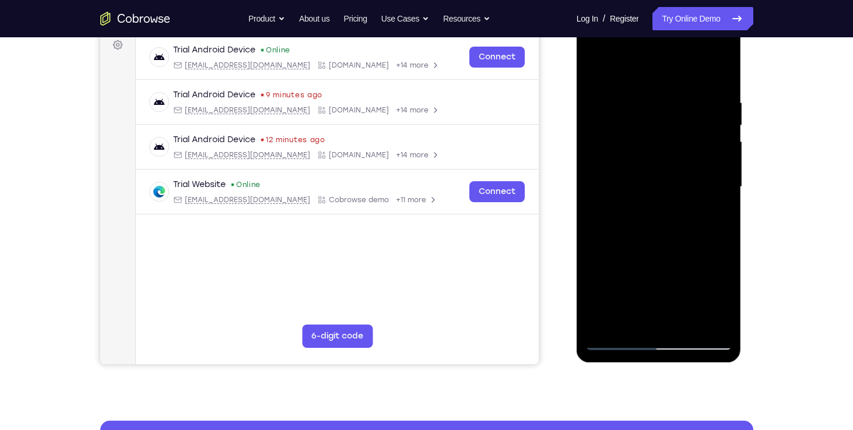
scroll to position [178, 0]
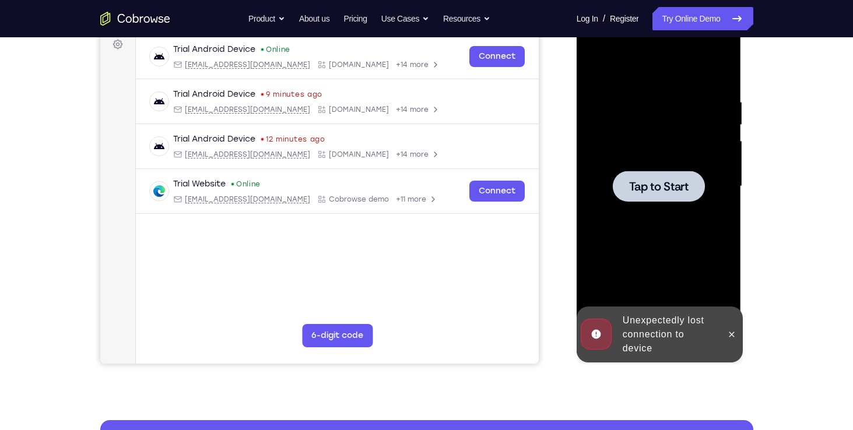
click at [667, 182] on span "Tap to Start" at bounding box center [658, 187] width 59 height 12
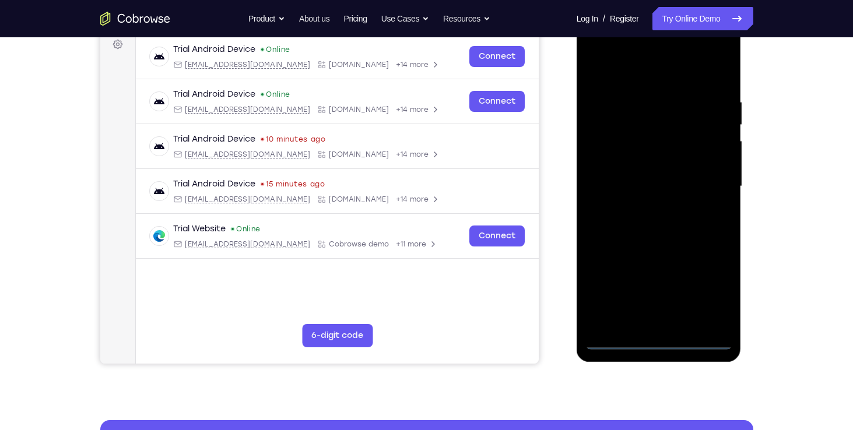
click at [655, 339] on div at bounding box center [658, 186] width 147 height 326
click at [702, 297] on div at bounding box center [658, 186] width 147 height 326
click at [655, 72] on div at bounding box center [658, 186] width 147 height 326
click at [612, 163] on div at bounding box center [658, 186] width 147 height 326
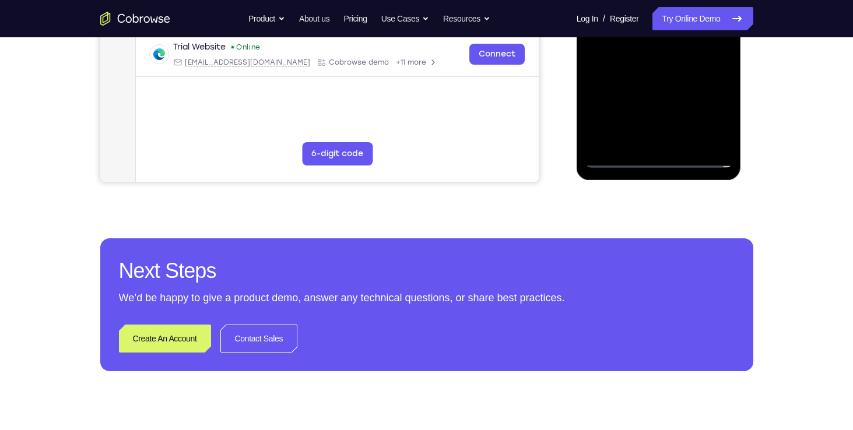
scroll to position [381, 0]
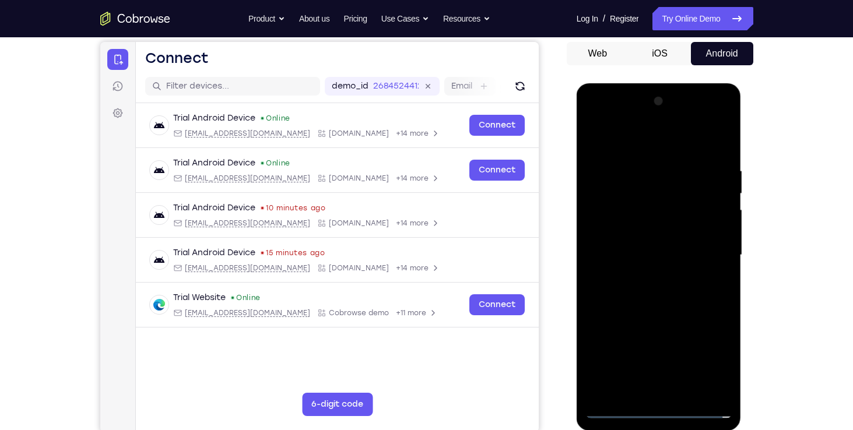
scroll to position [110, 0]
drag, startPoint x: 700, startPoint y: 203, endPoint x: 697, endPoint y: 172, distance: 31.6
click at [697, 172] on div at bounding box center [658, 255] width 147 height 326
click at [652, 234] on div at bounding box center [658, 255] width 147 height 326
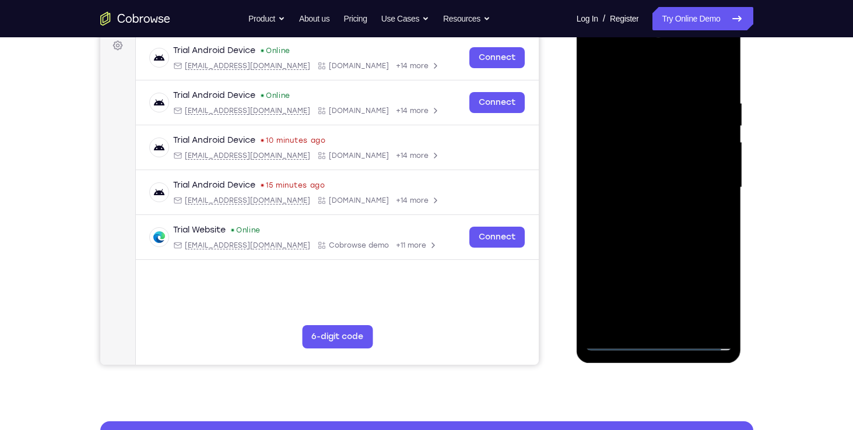
scroll to position [179, 0]
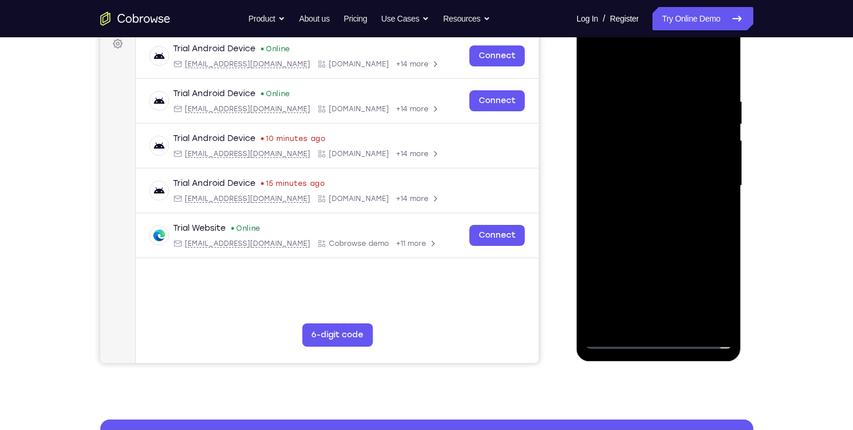
click at [674, 296] on div at bounding box center [658, 186] width 147 height 326
click at [710, 258] on div at bounding box center [658, 186] width 147 height 326
click at [632, 275] on div at bounding box center [658, 186] width 147 height 326
click at [602, 275] on div at bounding box center [658, 186] width 147 height 326
click at [695, 255] on div at bounding box center [658, 186] width 147 height 326
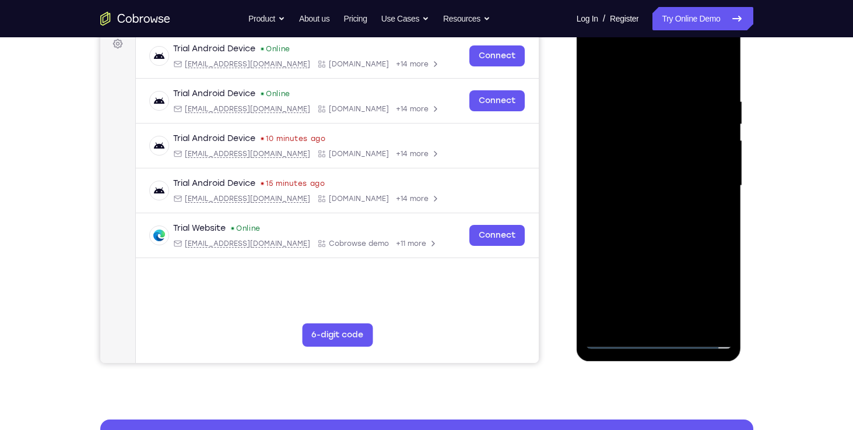
click at [670, 298] on div at bounding box center [658, 186] width 147 height 326
click at [632, 251] on div at bounding box center [658, 186] width 147 height 326
click at [600, 275] on div at bounding box center [658, 186] width 147 height 326
click at [675, 279] on div at bounding box center [658, 186] width 147 height 326
click at [694, 256] on div at bounding box center [658, 186] width 147 height 326
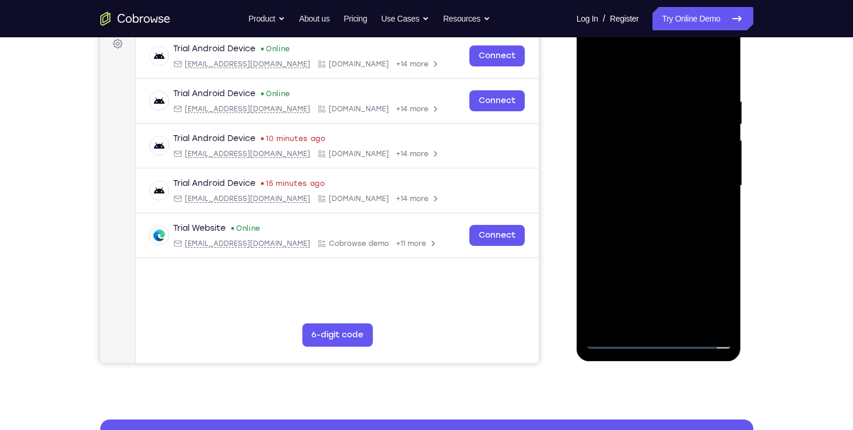
click at [701, 299] on div at bounding box center [658, 186] width 147 height 326
click at [592, 315] on div at bounding box center [658, 186] width 147 height 326
click at [610, 254] on div at bounding box center [658, 186] width 147 height 326
click at [727, 257] on div at bounding box center [658, 186] width 147 height 326
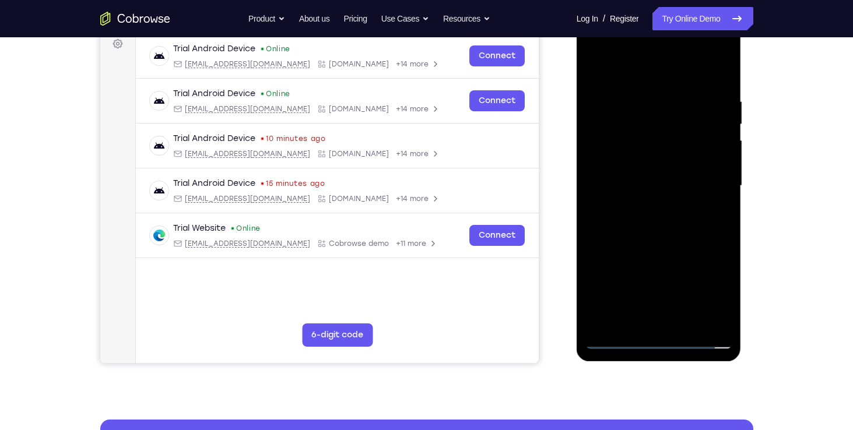
click at [679, 259] on div at bounding box center [658, 186] width 147 height 326
click at [594, 277] on div at bounding box center [658, 186] width 147 height 326
click at [593, 322] on div at bounding box center [658, 186] width 147 height 326
click at [662, 283] on div at bounding box center [658, 186] width 147 height 326
click at [702, 304] on div at bounding box center [658, 186] width 147 height 326
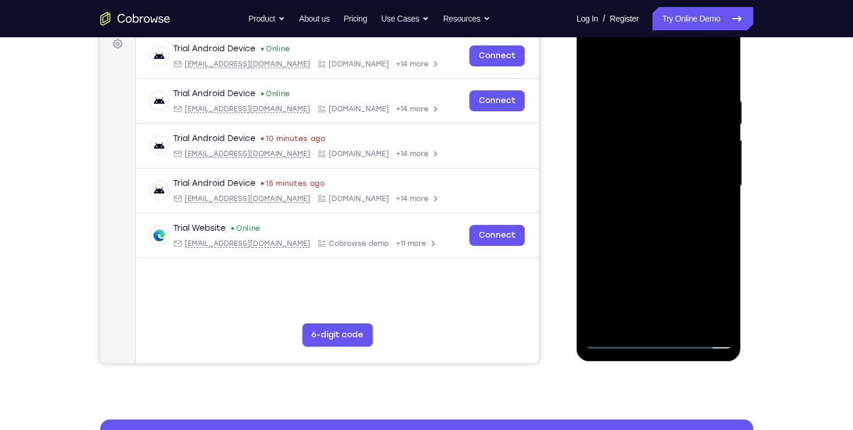
click at [604, 274] on div at bounding box center [658, 186] width 147 height 326
click at [697, 252] on div at bounding box center [658, 186] width 147 height 326
click at [716, 280] on div at bounding box center [658, 186] width 147 height 326
click at [702, 323] on div at bounding box center [658, 186] width 147 height 326
click at [649, 296] on div at bounding box center [658, 186] width 147 height 326
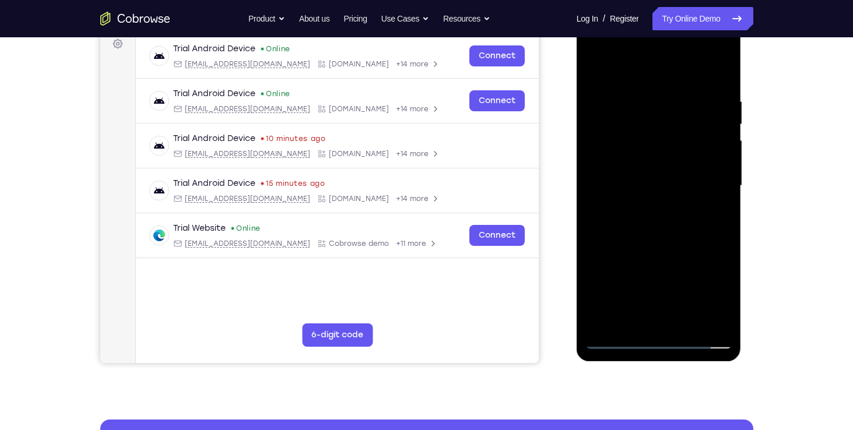
click at [714, 250] on div at bounding box center [658, 186] width 147 height 326
click at [701, 292] on div at bounding box center [658, 186] width 147 height 326
click at [649, 147] on div at bounding box center [658, 186] width 147 height 326
click at [595, 293] on div at bounding box center [658, 186] width 147 height 326
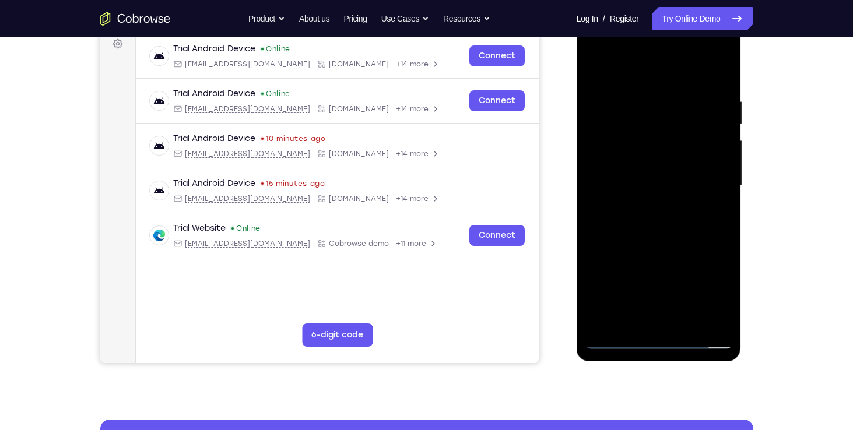
click at [676, 300] on div at bounding box center [658, 186] width 147 height 326
click at [709, 254] on div at bounding box center [658, 186] width 147 height 326
click at [719, 294] on div at bounding box center [658, 186] width 147 height 326
click at [698, 257] on div at bounding box center [658, 186] width 147 height 326
click at [671, 300] on div at bounding box center [658, 186] width 147 height 326
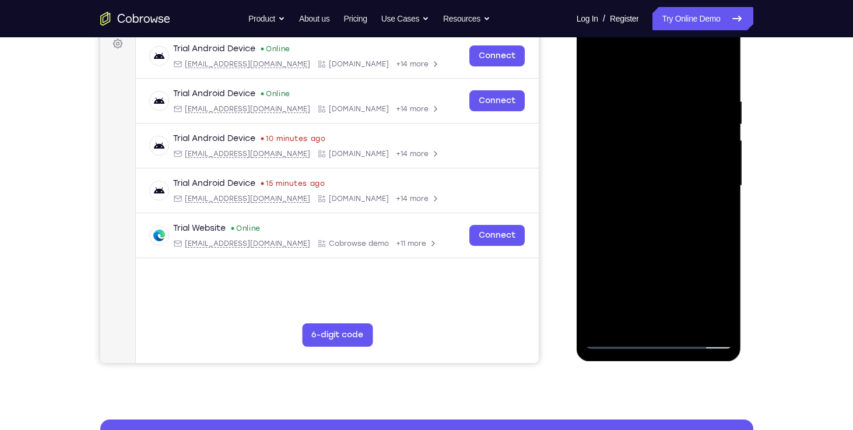
click at [711, 259] on div at bounding box center [658, 186] width 147 height 326
click at [697, 254] on div at bounding box center [658, 186] width 147 height 326
click at [677, 296] on div at bounding box center [658, 186] width 147 height 326
click at [639, 255] on div at bounding box center [658, 186] width 147 height 326
click at [600, 272] on div at bounding box center [658, 186] width 147 height 326
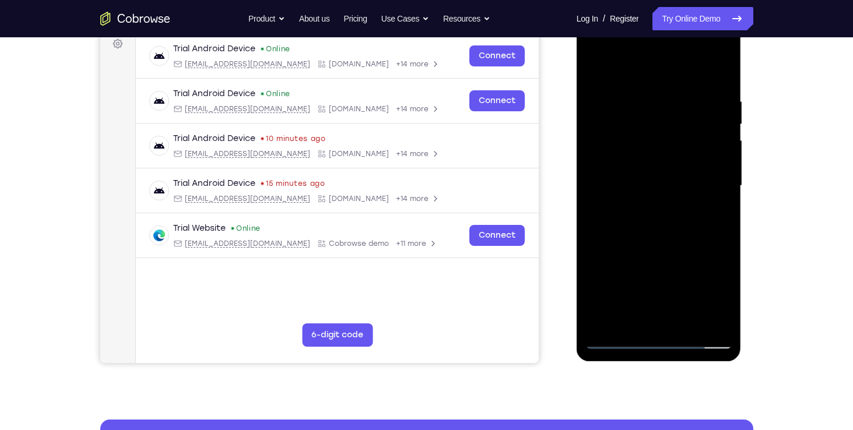
click at [673, 278] on div at bounding box center [658, 186] width 147 height 326
click at [698, 258] on div at bounding box center [658, 186] width 147 height 326
click at [704, 297] on div at bounding box center [658, 186] width 147 height 326
click at [610, 234] on div at bounding box center [658, 186] width 147 height 326
click at [723, 237] on div at bounding box center [658, 186] width 147 height 326
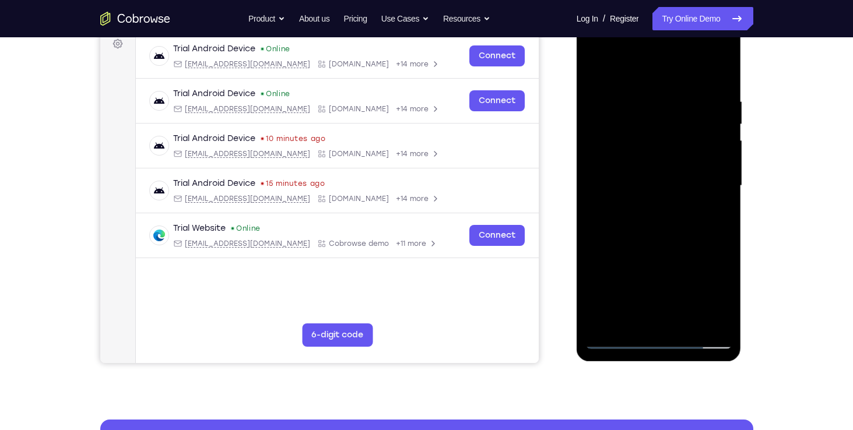
click at [723, 237] on div at bounding box center [658, 186] width 147 height 326
click at [674, 233] on div at bounding box center [658, 186] width 147 height 326
click at [681, 235] on div at bounding box center [658, 186] width 147 height 326
click at [715, 155] on div at bounding box center [658, 186] width 147 height 326
click at [717, 300] on div at bounding box center [658, 186] width 147 height 326
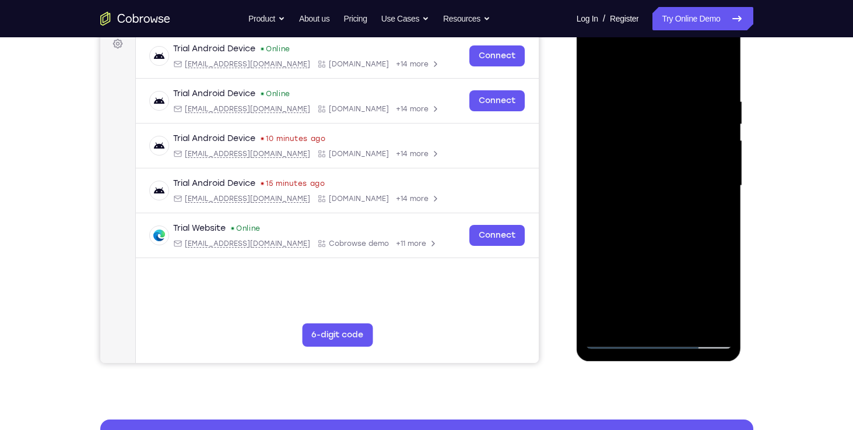
click at [717, 300] on div at bounding box center [658, 186] width 147 height 326
click at [681, 237] on div at bounding box center [658, 186] width 147 height 326
click at [654, 177] on div at bounding box center [658, 186] width 147 height 326
click at [709, 76] on div at bounding box center [658, 186] width 147 height 326
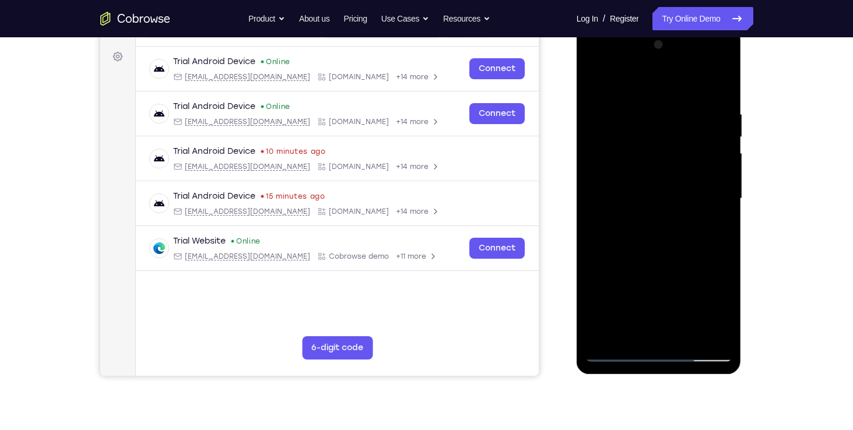
scroll to position [168, 0]
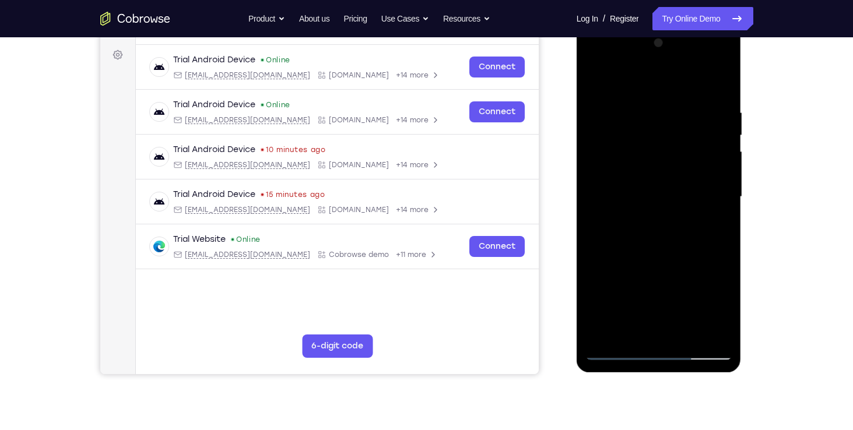
click at [647, 243] on div at bounding box center [658, 197] width 147 height 326
click at [646, 129] on div at bounding box center [658, 197] width 147 height 326
click at [651, 325] on div at bounding box center [658, 197] width 147 height 326
click at [603, 199] on div at bounding box center [658, 197] width 147 height 326
click at [625, 171] on div at bounding box center [658, 197] width 147 height 326
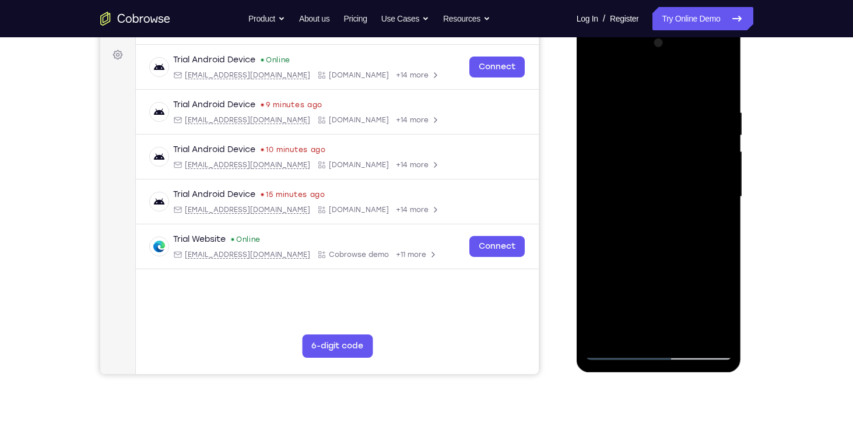
click at [611, 287] on div at bounding box center [658, 197] width 147 height 326
click at [638, 290] on div at bounding box center [658, 197] width 147 height 326
click at [672, 310] on div at bounding box center [658, 197] width 147 height 326
click at [649, 297] on div at bounding box center [658, 197] width 147 height 326
click at [679, 273] on div at bounding box center [658, 197] width 147 height 326
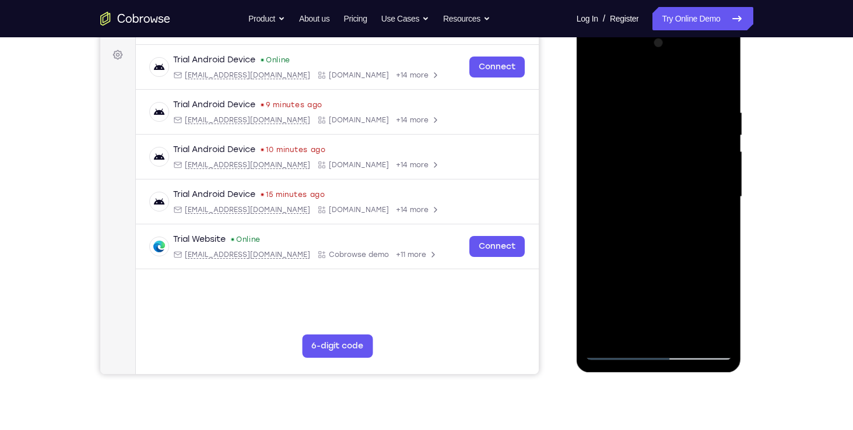
click at [679, 280] on div at bounding box center [658, 197] width 147 height 326
click at [718, 308] on div at bounding box center [658, 197] width 147 height 326
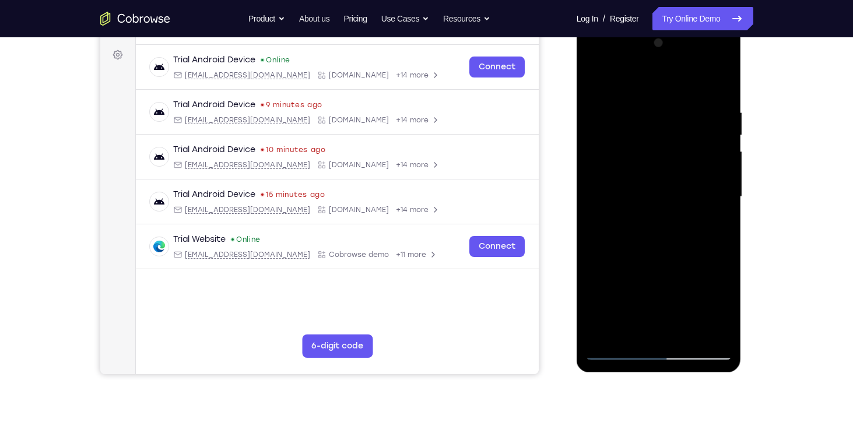
click at [718, 308] on div at bounding box center [658, 197] width 147 height 326
click at [676, 308] on div at bounding box center [658, 197] width 147 height 326
click at [720, 306] on div at bounding box center [658, 197] width 147 height 326
click at [645, 286] on div at bounding box center [658, 197] width 147 height 326
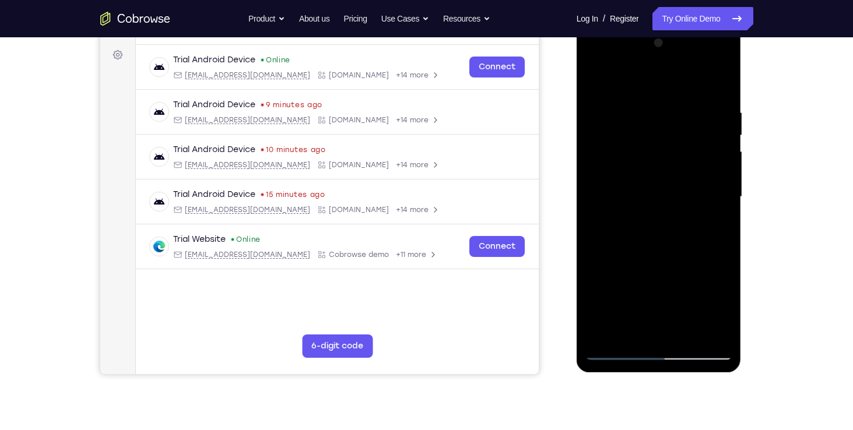
click at [645, 286] on div at bounding box center [658, 197] width 147 height 326
click at [677, 268] on div at bounding box center [658, 197] width 147 height 326
click at [677, 291] on div at bounding box center [658, 197] width 147 height 326
click at [678, 268] on div at bounding box center [658, 197] width 147 height 326
click at [607, 307] on div at bounding box center [658, 197] width 147 height 326
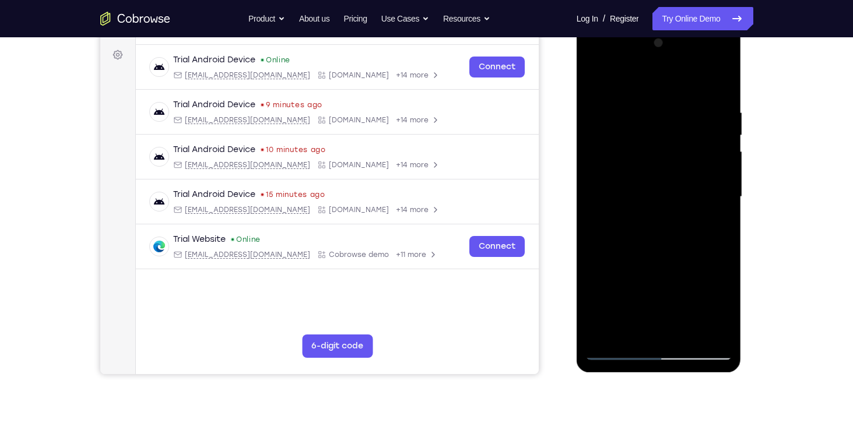
click at [627, 220] on div at bounding box center [658, 197] width 147 height 326
drag, startPoint x: 657, startPoint y: 250, endPoint x: 661, endPoint y: 159, distance: 91.6
click at [661, 159] on div at bounding box center [658, 197] width 147 height 326
drag, startPoint x: 625, startPoint y: 133, endPoint x: 680, endPoint y: 183, distance: 74.3
click at [680, 183] on div at bounding box center [658, 197] width 147 height 326
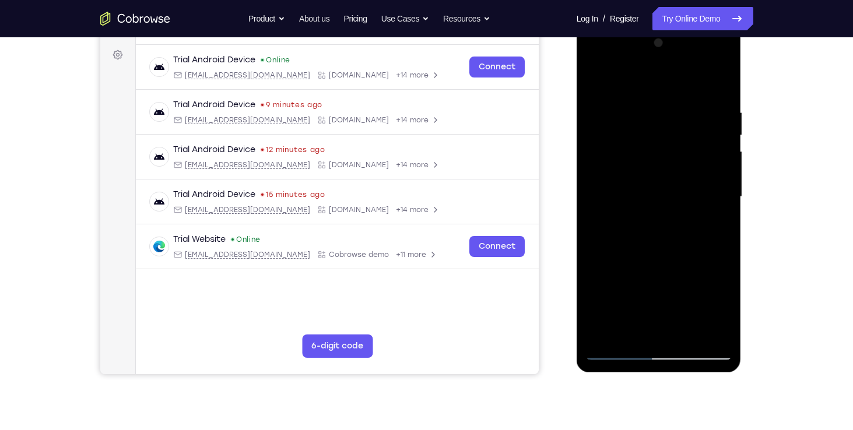
drag, startPoint x: 622, startPoint y: 99, endPoint x: 672, endPoint y: 100, distance: 49.6
click at [672, 100] on div at bounding box center [658, 197] width 147 height 326
drag, startPoint x: 603, startPoint y: 125, endPoint x: 657, endPoint y: 125, distance: 54.2
click at [657, 125] on div at bounding box center [658, 197] width 147 height 326
drag, startPoint x: 622, startPoint y: 215, endPoint x: 627, endPoint y: 115, distance: 99.8
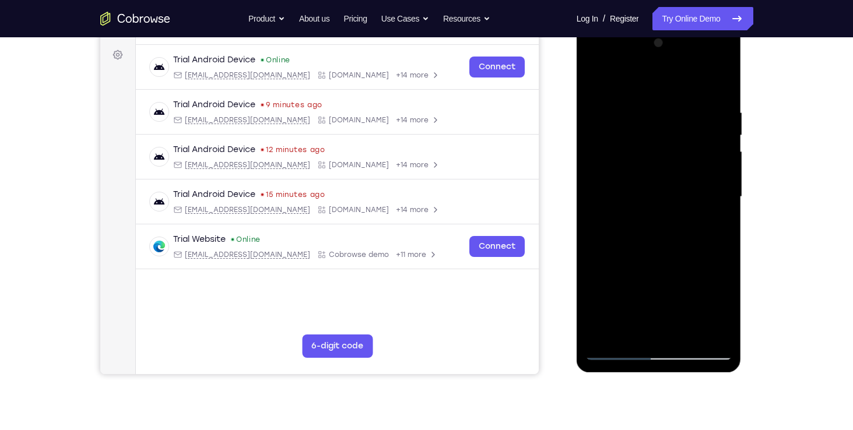
click at [627, 115] on div at bounding box center [658, 197] width 147 height 326
drag, startPoint x: 623, startPoint y: 213, endPoint x: 626, endPoint y: 118, distance: 95.1
click at [626, 118] on div at bounding box center [658, 197] width 147 height 326
drag, startPoint x: 634, startPoint y: 249, endPoint x: 638, endPoint y: 150, distance: 99.2
click at [638, 150] on div at bounding box center [658, 197] width 147 height 326
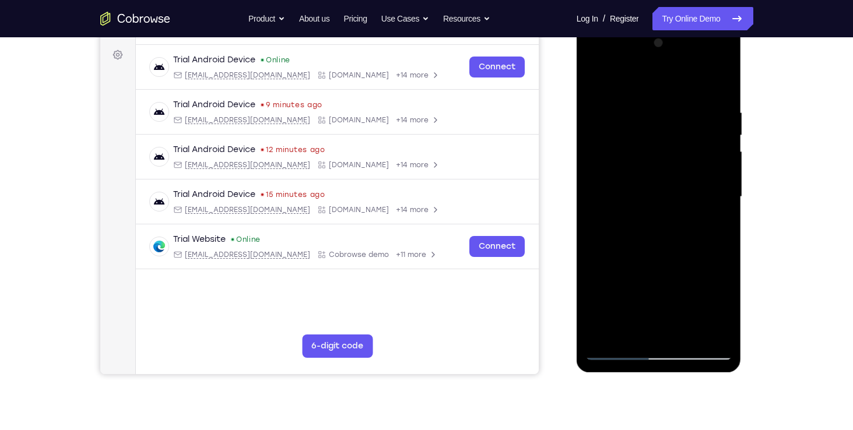
drag, startPoint x: 633, startPoint y: 257, endPoint x: 644, endPoint y: 122, distance: 135.6
click at [644, 122] on div at bounding box center [658, 197] width 147 height 326
drag, startPoint x: 628, startPoint y: 253, endPoint x: 638, endPoint y: 167, distance: 86.9
click at [638, 167] on div at bounding box center [658, 197] width 147 height 326
click at [713, 180] on div at bounding box center [658, 197] width 147 height 326
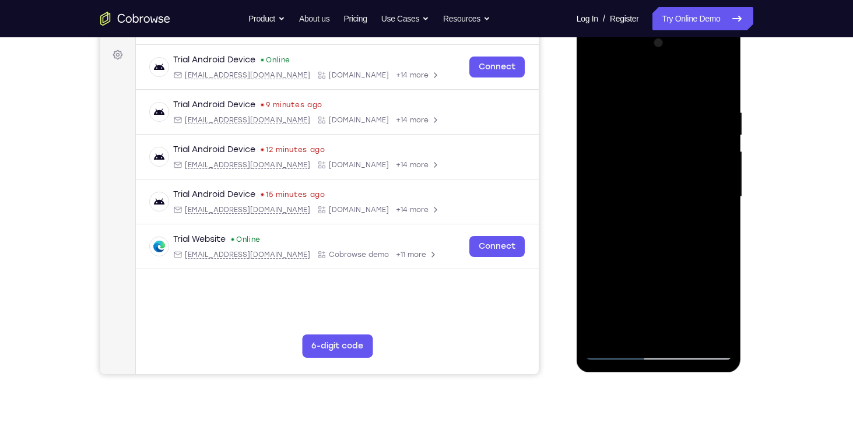
click at [713, 180] on div at bounding box center [658, 197] width 147 height 326
click at [656, 121] on div at bounding box center [658, 197] width 147 height 326
drag, startPoint x: 637, startPoint y: 227, endPoint x: 641, endPoint y: 132, distance: 95.7
click at [641, 132] on div at bounding box center [658, 197] width 147 height 326
drag, startPoint x: 637, startPoint y: 231, endPoint x: 636, endPoint y: 166, distance: 65.9
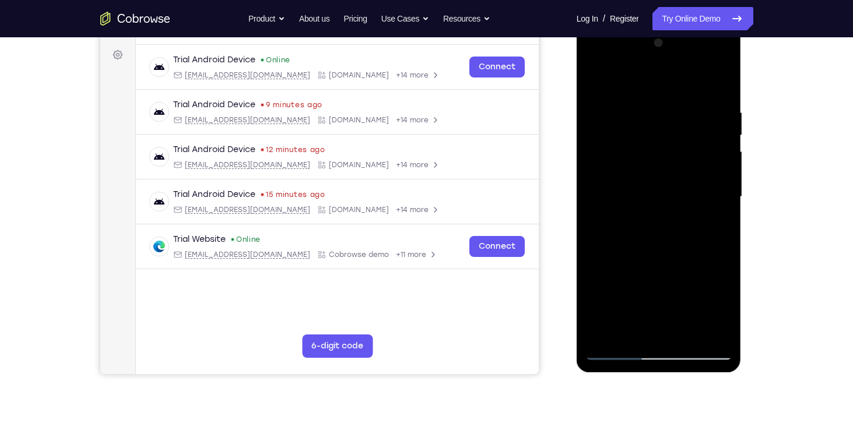
click at [636, 166] on div at bounding box center [658, 197] width 147 height 326
drag, startPoint x: 633, startPoint y: 254, endPoint x: 639, endPoint y: 177, distance: 77.8
click at [639, 177] on div at bounding box center [658, 197] width 147 height 326
drag, startPoint x: 640, startPoint y: 148, endPoint x: 641, endPoint y: 212, distance: 64.1
click at [641, 212] on div at bounding box center [658, 197] width 147 height 326
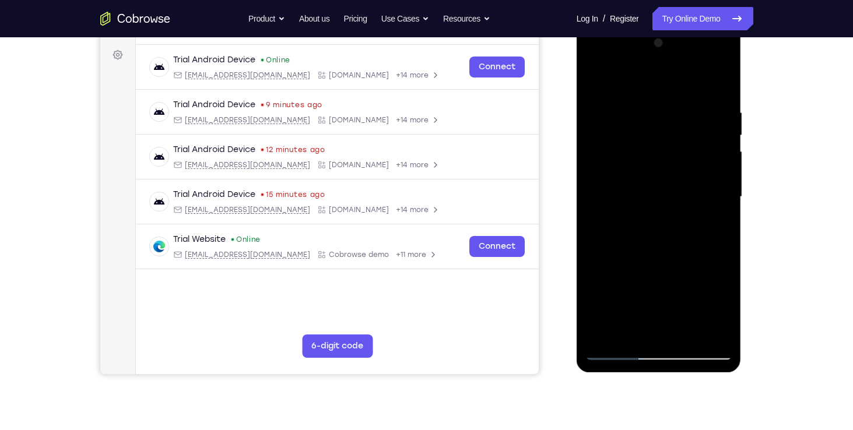
drag, startPoint x: 658, startPoint y: 115, endPoint x: 621, endPoint y: 326, distance: 214.1
click at [621, 326] on div at bounding box center [658, 197] width 147 height 326
drag, startPoint x: 665, startPoint y: 95, endPoint x: 641, endPoint y: 297, distance: 203.6
click at [641, 297] on div at bounding box center [658, 197] width 147 height 326
drag, startPoint x: 653, startPoint y: 142, endPoint x: 633, endPoint y: 306, distance: 165.1
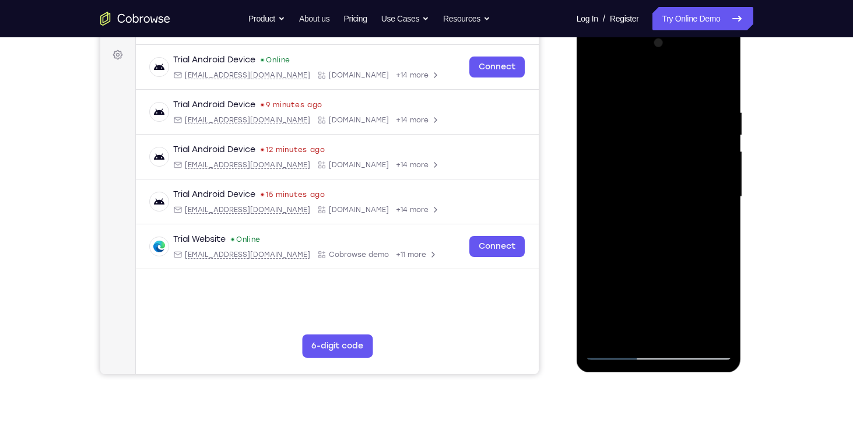
click at [633, 306] on div at bounding box center [658, 197] width 147 height 326
drag, startPoint x: 652, startPoint y: 121, endPoint x: 625, endPoint y: 279, distance: 160.7
click at [625, 279] on div at bounding box center [658, 197] width 147 height 326
drag, startPoint x: 652, startPoint y: 164, endPoint x: 638, endPoint y: 279, distance: 115.7
click at [638, 279] on div at bounding box center [658, 197] width 147 height 326
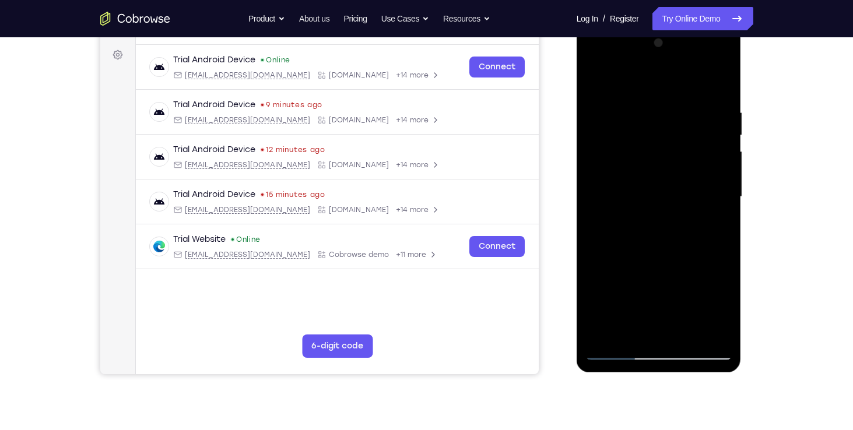
click at [659, 93] on div at bounding box center [658, 197] width 147 height 326
click at [656, 203] on div at bounding box center [658, 197] width 147 height 326
click at [720, 82] on div at bounding box center [658, 197] width 147 height 326
drag, startPoint x: 651, startPoint y: 249, endPoint x: 665, endPoint y: 158, distance: 92.0
click at [665, 158] on div at bounding box center [658, 197] width 147 height 326
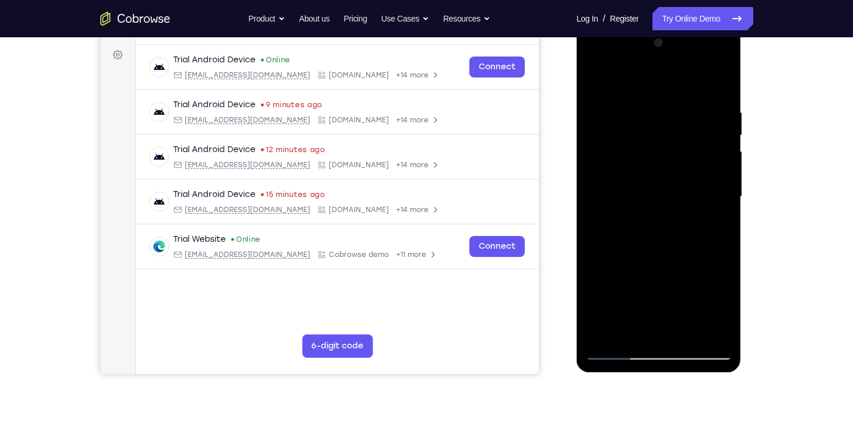
drag, startPoint x: 648, startPoint y: 251, endPoint x: 649, endPoint y: 139, distance: 111.9
click at [649, 139] on div at bounding box center [658, 197] width 147 height 326
drag, startPoint x: 626, startPoint y: 216, endPoint x: 637, endPoint y: 129, distance: 88.1
click at [637, 129] on div at bounding box center [658, 197] width 147 height 326
drag, startPoint x: 617, startPoint y: 260, endPoint x: 635, endPoint y: 104, distance: 156.8
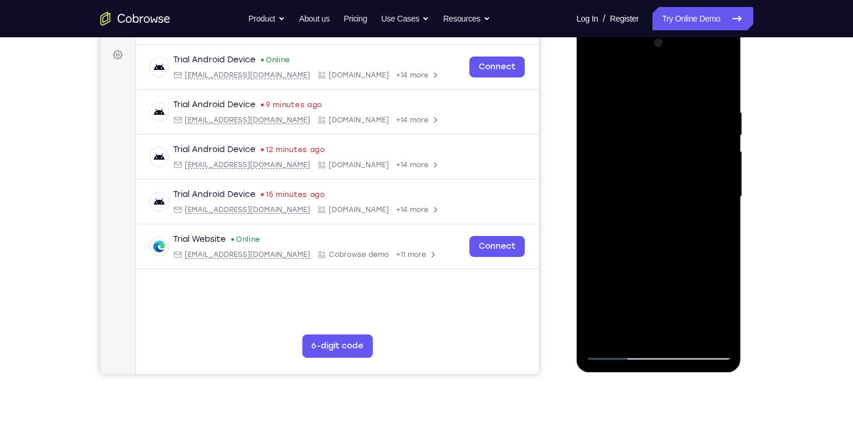
click at [635, 104] on div at bounding box center [658, 197] width 147 height 326
drag, startPoint x: 630, startPoint y: 290, endPoint x: 658, endPoint y: 96, distance: 195.5
click at [658, 96] on div at bounding box center [658, 197] width 147 height 326
drag, startPoint x: 656, startPoint y: 110, endPoint x: 653, endPoint y: 296, distance: 186.0
click at [653, 296] on div at bounding box center [658, 197] width 147 height 326
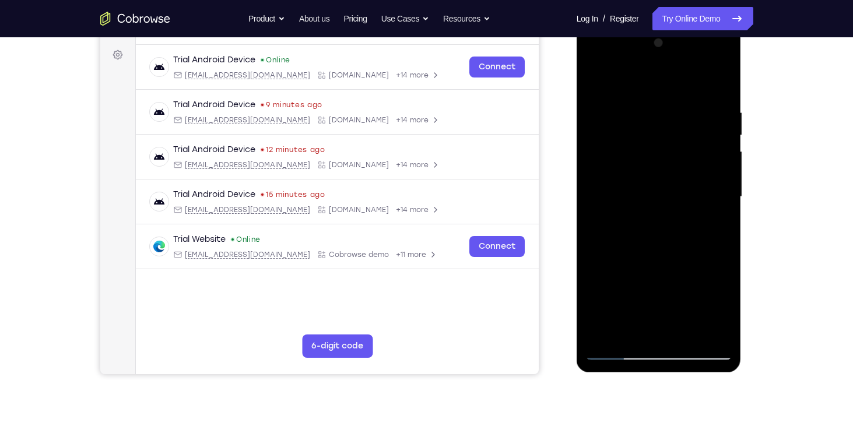
drag, startPoint x: 653, startPoint y: 117, endPoint x: 633, endPoint y: 297, distance: 180.6
click at [633, 297] on div at bounding box center [658, 197] width 147 height 326
drag, startPoint x: 651, startPoint y: 159, endPoint x: 625, endPoint y: 335, distance: 177.9
click at [625, 335] on div at bounding box center [658, 197] width 147 height 326
drag, startPoint x: 645, startPoint y: 110, endPoint x: 633, endPoint y: 242, distance: 132.9
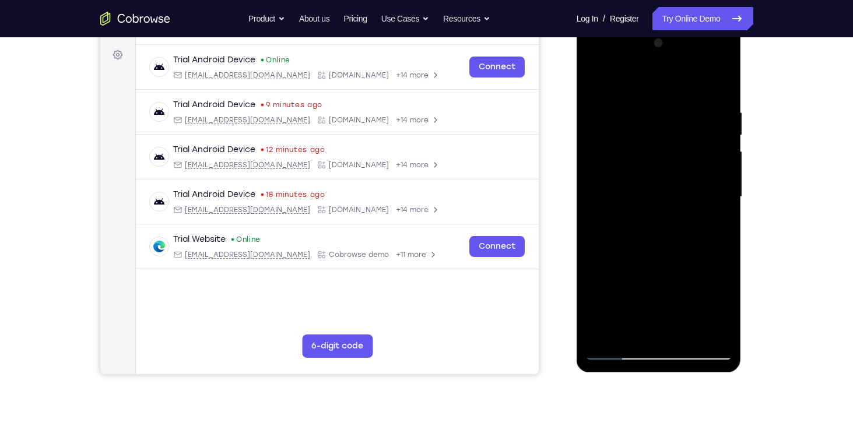
click at [633, 242] on div at bounding box center [658, 197] width 147 height 326
click at [687, 94] on div at bounding box center [658, 197] width 147 height 326
drag, startPoint x: 709, startPoint y: 279, endPoint x: 712, endPoint y: 148, distance: 130.6
click at [712, 148] on div at bounding box center [658, 197] width 147 height 326
drag, startPoint x: 707, startPoint y: 296, endPoint x: 698, endPoint y: 321, distance: 26.5
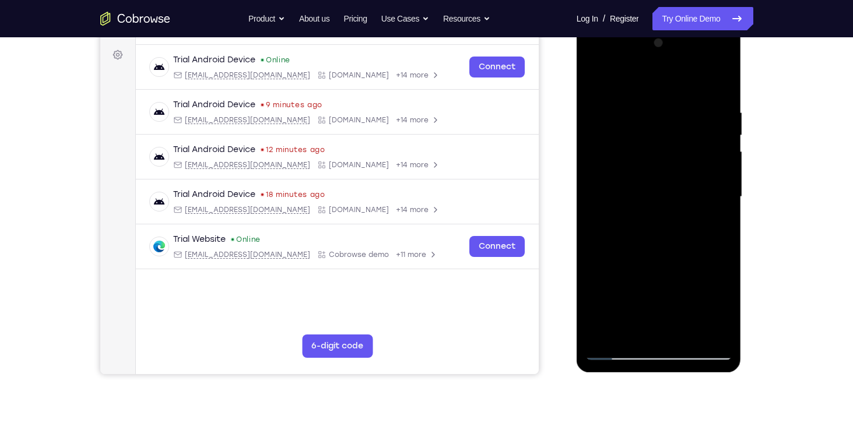
click at [698, 321] on div at bounding box center [658, 197] width 147 height 326
drag, startPoint x: 705, startPoint y: 123, endPoint x: 693, endPoint y: 239, distance: 116.6
click at [693, 239] on div at bounding box center [658, 197] width 147 height 326
click at [656, 80] on div at bounding box center [658, 197] width 147 height 326
click at [727, 72] on div at bounding box center [658, 197] width 147 height 326
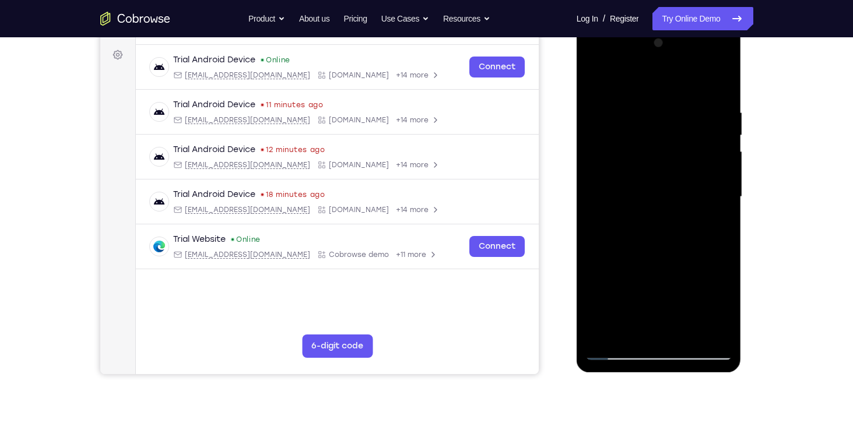
click at [724, 79] on div at bounding box center [658, 197] width 147 height 326
drag, startPoint x: 661, startPoint y: 256, endPoint x: 692, endPoint y: 72, distance: 186.8
click at [692, 72] on div at bounding box center [658, 197] width 147 height 326
drag, startPoint x: 658, startPoint y: 259, endPoint x: 670, endPoint y: 159, distance: 101.6
click at [670, 159] on div at bounding box center [658, 197] width 147 height 326
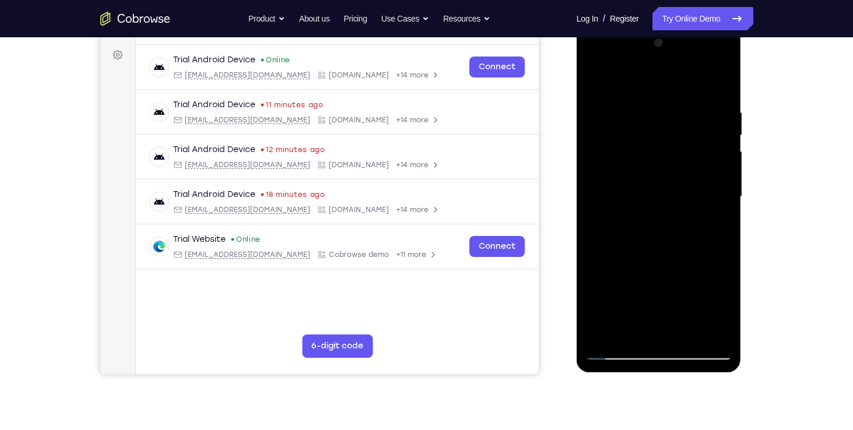
drag, startPoint x: 644, startPoint y: 251, endPoint x: 665, endPoint y: 108, distance: 144.9
click at [665, 108] on div at bounding box center [658, 197] width 147 height 326
drag, startPoint x: 646, startPoint y: 209, endPoint x: 655, endPoint y: 121, distance: 89.0
click at [655, 121] on div at bounding box center [658, 197] width 147 height 326
drag, startPoint x: 635, startPoint y: 191, endPoint x: 638, endPoint y: 133, distance: 58.4
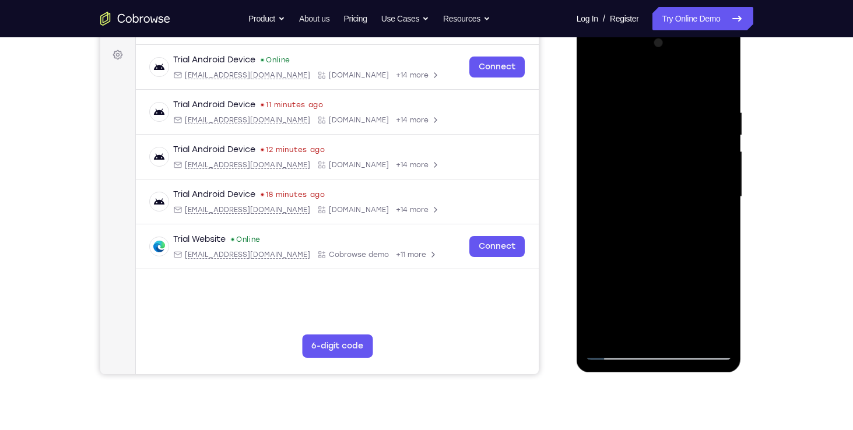
click at [638, 133] on div at bounding box center [658, 197] width 147 height 326
drag, startPoint x: 630, startPoint y: 250, endPoint x: 656, endPoint y: 94, distance: 157.9
click at [656, 94] on div at bounding box center [658, 197] width 147 height 326
drag, startPoint x: 646, startPoint y: 235, endPoint x: 646, endPoint y: 284, distance: 49.5
click at [646, 284] on div at bounding box center [658, 197] width 147 height 326
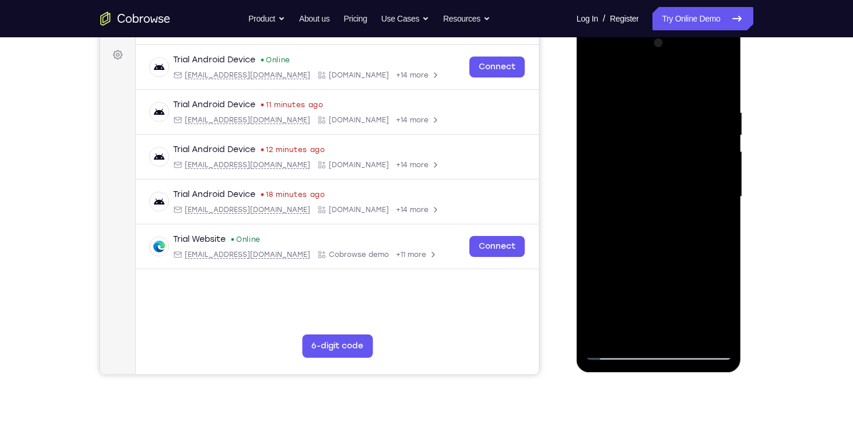
drag, startPoint x: 642, startPoint y: 134, endPoint x: 645, endPoint y: 280, distance: 145.7
click at [645, 280] on div at bounding box center [658, 197] width 147 height 326
drag, startPoint x: 647, startPoint y: 262, endPoint x: 656, endPoint y: 158, distance: 104.8
click at [656, 158] on div at bounding box center [658, 197] width 147 height 326
drag, startPoint x: 630, startPoint y: 279, endPoint x: 656, endPoint y: 145, distance: 136.6
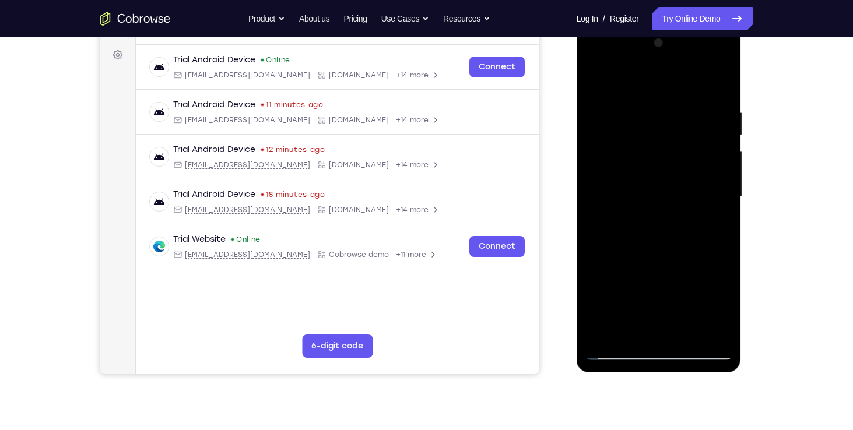
click at [656, 145] on div at bounding box center [658, 197] width 147 height 326
drag, startPoint x: 637, startPoint y: 294, endPoint x: 656, endPoint y: 154, distance: 141.2
click at [656, 154] on div at bounding box center [658, 197] width 147 height 326
drag, startPoint x: 638, startPoint y: 279, endPoint x: 645, endPoint y: 175, distance: 104.0
click at [645, 175] on div at bounding box center [658, 197] width 147 height 326
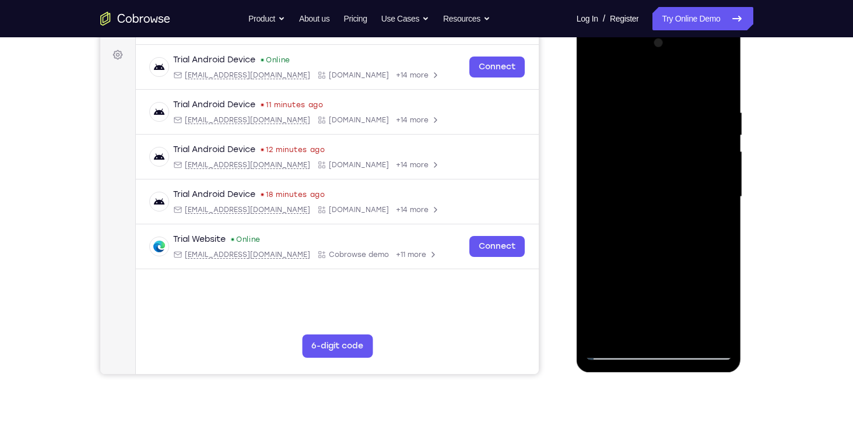
drag, startPoint x: 630, startPoint y: 265, endPoint x: 636, endPoint y: 140, distance: 124.9
click at [636, 140] on div at bounding box center [658, 197] width 147 height 326
drag, startPoint x: 626, startPoint y: 255, endPoint x: 628, endPoint y: 143, distance: 111.9
click at [628, 143] on div at bounding box center [658, 197] width 147 height 326
drag, startPoint x: 617, startPoint y: 280, endPoint x: 652, endPoint y: 135, distance: 148.6
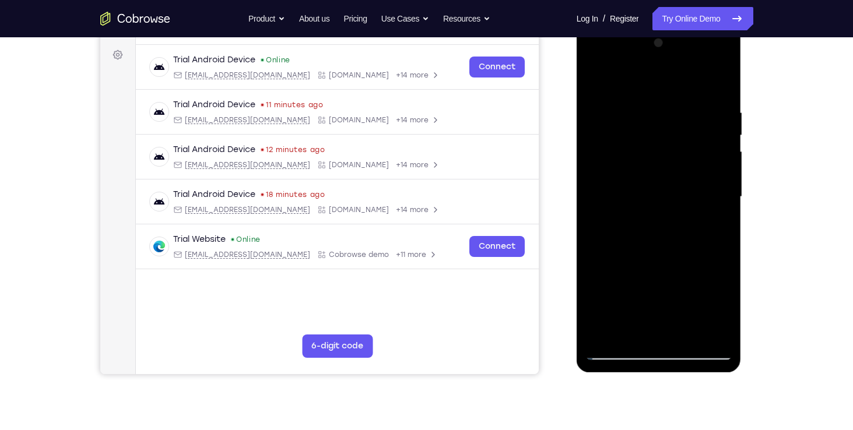
click at [652, 135] on div at bounding box center [658, 197] width 147 height 326
drag, startPoint x: 630, startPoint y: 280, endPoint x: 644, endPoint y: 201, distance: 80.4
click at [644, 201] on div at bounding box center [658, 197] width 147 height 326
drag, startPoint x: 635, startPoint y: 286, endPoint x: 658, endPoint y: 159, distance: 129.1
click at [658, 159] on div at bounding box center [658, 197] width 147 height 326
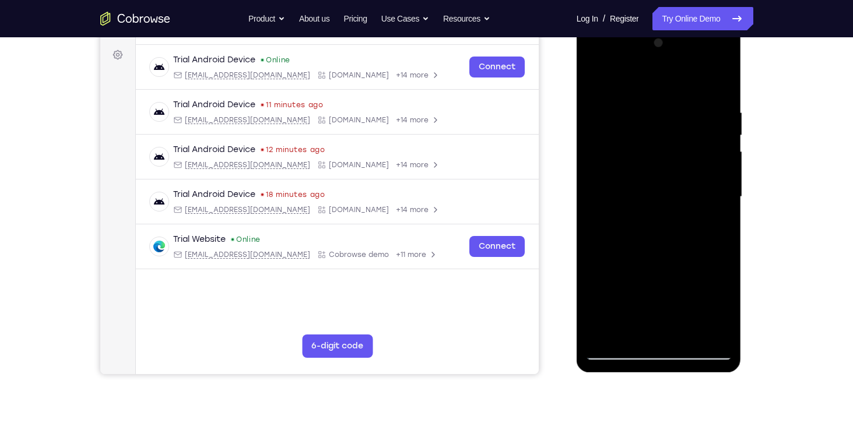
drag, startPoint x: 644, startPoint y: 270, endPoint x: 660, endPoint y: 140, distance: 131.1
click at [660, 140] on div at bounding box center [658, 197] width 147 height 326
drag, startPoint x: 639, startPoint y: 253, endPoint x: 660, endPoint y: 125, distance: 129.3
click at [660, 125] on div at bounding box center [658, 197] width 147 height 326
drag, startPoint x: 638, startPoint y: 231, endPoint x: 653, endPoint y: 134, distance: 98.5
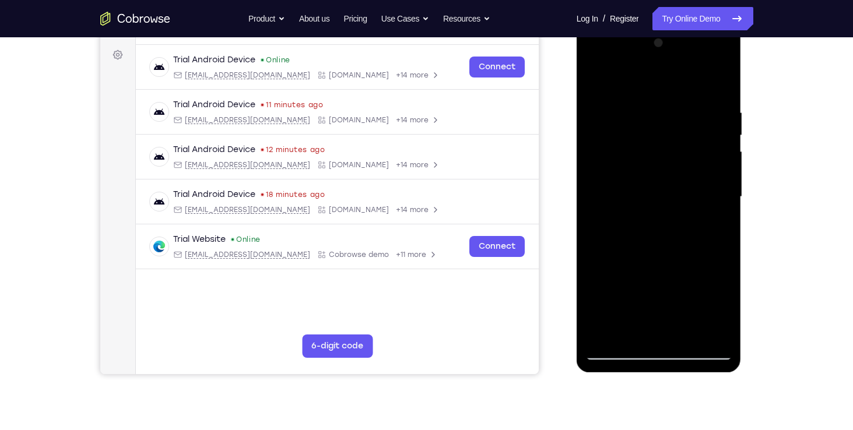
click at [653, 134] on div at bounding box center [658, 197] width 147 height 326
drag, startPoint x: 631, startPoint y: 303, endPoint x: 649, endPoint y: 181, distance: 123.1
click at [649, 181] on div at bounding box center [658, 197] width 147 height 326
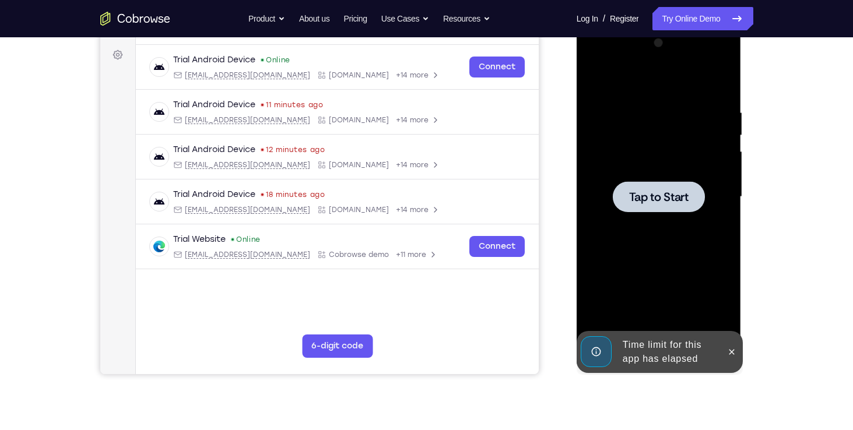
click at [662, 191] on span "Tap to Start" at bounding box center [658, 197] width 59 height 12
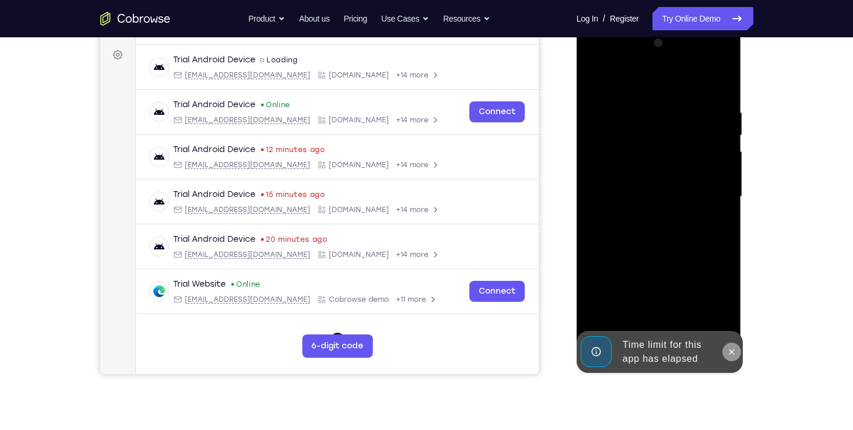
click at [729, 354] on icon at bounding box center [731, 351] width 5 height 5
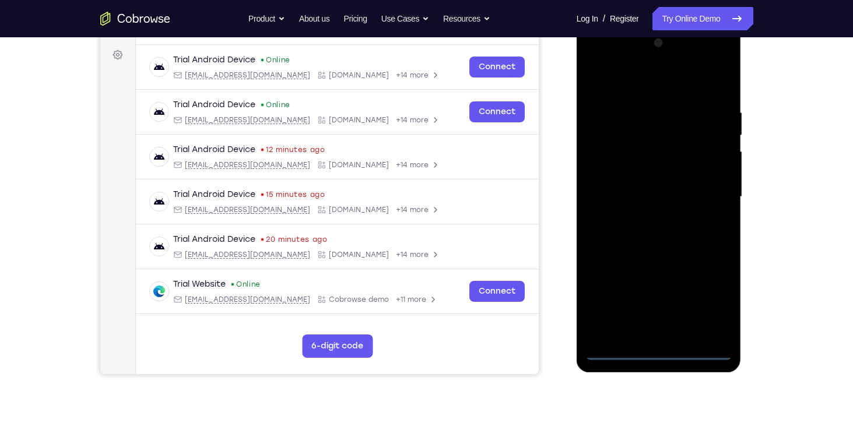
click at [667, 353] on div at bounding box center [658, 197] width 147 height 326
click at [704, 294] on div at bounding box center [658, 197] width 147 height 326
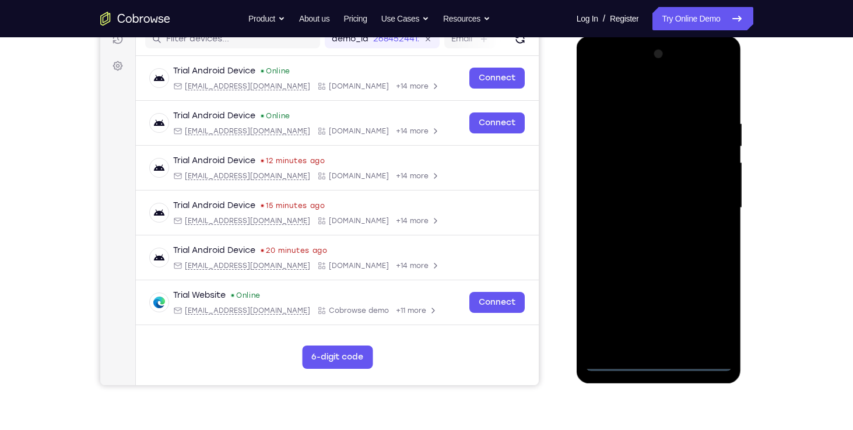
scroll to position [156, 0]
click at [703, 311] on div at bounding box center [658, 208] width 147 height 326
click at [646, 107] on div at bounding box center [658, 208] width 147 height 326
click at [646, 88] on div at bounding box center [658, 208] width 147 height 326
click at [645, 90] on div at bounding box center [658, 208] width 147 height 326
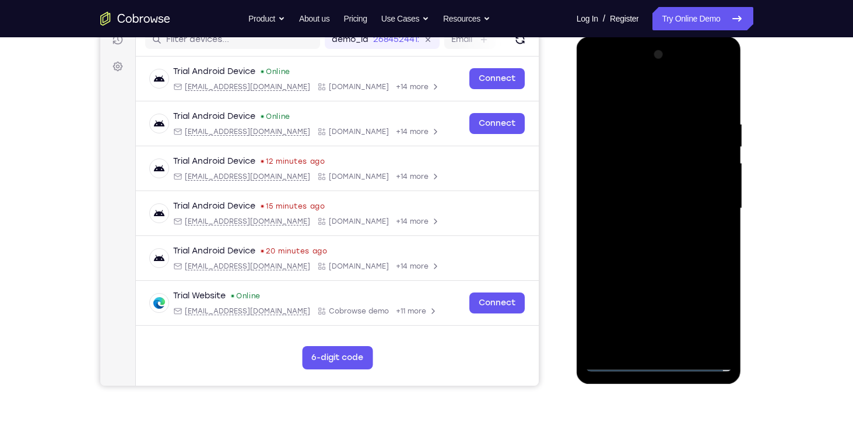
click at [634, 153] on div at bounding box center [658, 208] width 147 height 326
click at [634, 147] on div at bounding box center [658, 208] width 147 height 326
click at [698, 319] on div at bounding box center [658, 208] width 147 height 326
click at [621, 279] on div at bounding box center [658, 208] width 147 height 326
click at [613, 298] on div at bounding box center [658, 208] width 147 height 326
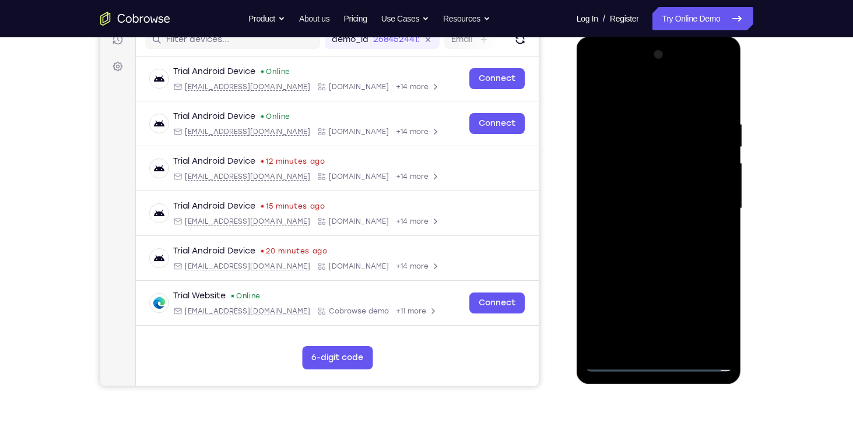
click at [613, 298] on div at bounding box center [658, 208] width 147 height 326
click at [624, 278] on div at bounding box center [658, 208] width 147 height 326
click at [639, 115] on div at bounding box center [658, 208] width 147 height 326
click at [610, 249] on div at bounding box center [658, 208] width 147 height 326
drag, startPoint x: 622, startPoint y: 170, endPoint x: 625, endPoint y: 19, distance: 151.0
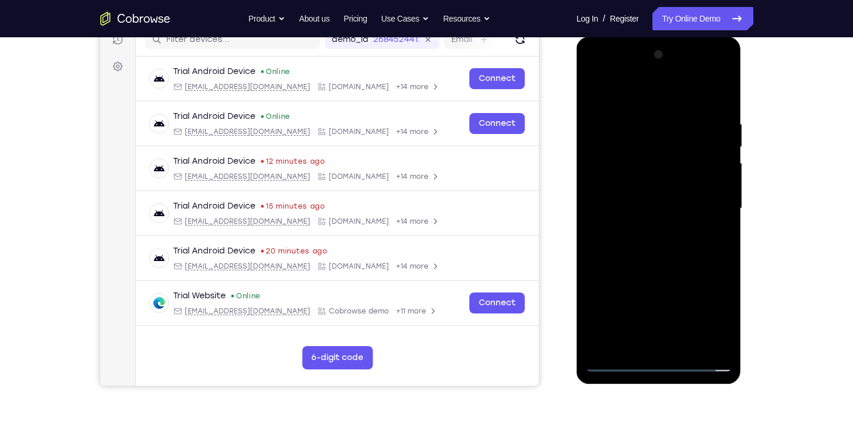
click at [625, 37] on html "Online web based iOS Simulators and Android Emulators. Run iPhone, iPad, Mobile…" at bounding box center [660, 212] width 166 height 350
drag, startPoint x: 619, startPoint y: 242, endPoint x: 627, endPoint y: 173, distance: 69.8
click at [627, 173] on div at bounding box center [658, 208] width 147 height 326
click at [614, 361] on div at bounding box center [658, 208] width 147 height 326
click at [615, 318] on div at bounding box center [658, 208] width 147 height 326
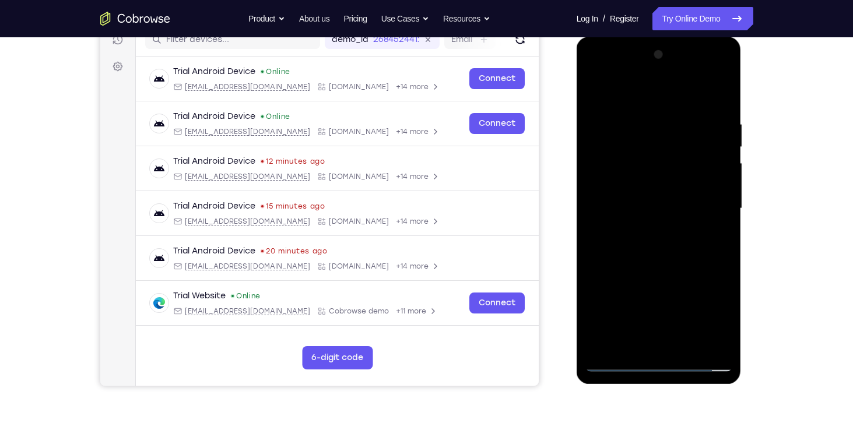
click at [627, 214] on div at bounding box center [658, 208] width 147 height 326
click at [674, 320] on div at bounding box center [658, 208] width 147 height 326
click at [710, 281] on div at bounding box center [658, 208] width 147 height 326
click at [628, 298] on div at bounding box center [658, 208] width 147 height 326
click at [602, 298] on div at bounding box center [658, 208] width 147 height 326
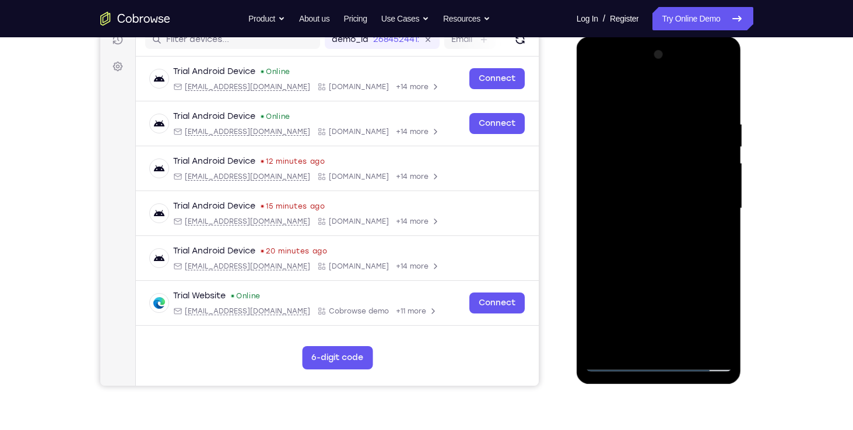
click at [695, 276] on div at bounding box center [658, 208] width 147 height 326
click at [674, 322] on div at bounding box center [658, 208] width 147 height 326
click at [638, 277] on div at bounding box center [658, 208] width 147 height 326
click at [597, 302] on div at bounding box center [658, 208] width 147 height 326
click at [673, 302] on div at bounding box center [658, 208] width 147 height 326
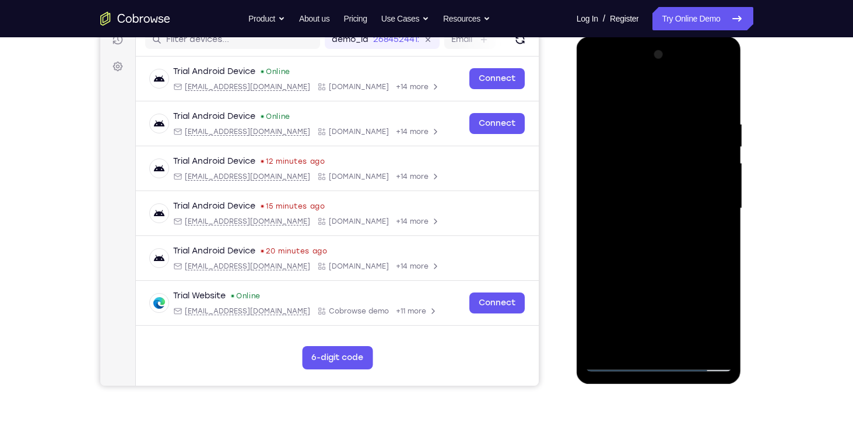
click at [697, 277] on div at bounding box center [658, 208] width 147 height 326
click at [704, 327] on div at bounding box center [658, 208] width 147 height 326
click at [602, 340] on div at bounding box center [658, 208] width 147 height 326
click at [609, 282] on div at bounding box center [658, 208] width 147 height 326
click at [725, 284] on div at bounding box center [658, 208] width 147 height 326
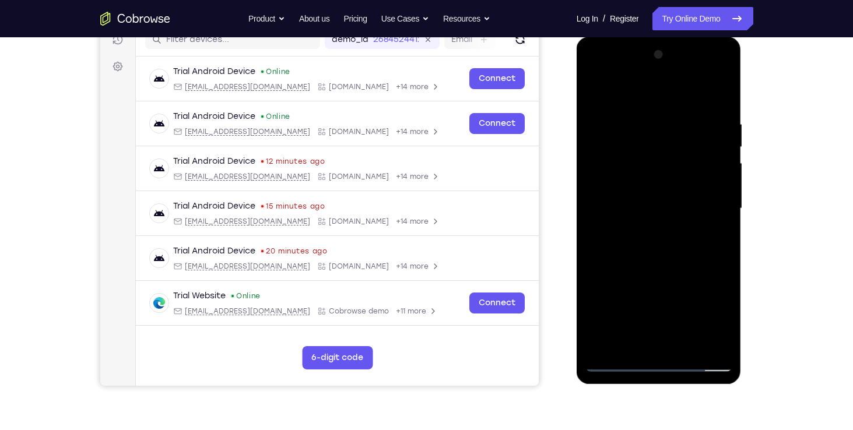
click at [725, 284] on div at bounding box center [658, 208] width 147 height 326
click at [686, 281] on div at bounding box center [658, 208] width 147 height 326
click at [595, 300] on div at bounding box center [658, 208] width 147 height 326
click at [598, 338] on div at bounding box center [658, 208] width 147 height 326
click at [659, 302] on div at bounding box center [658, 208] width 147 height 326
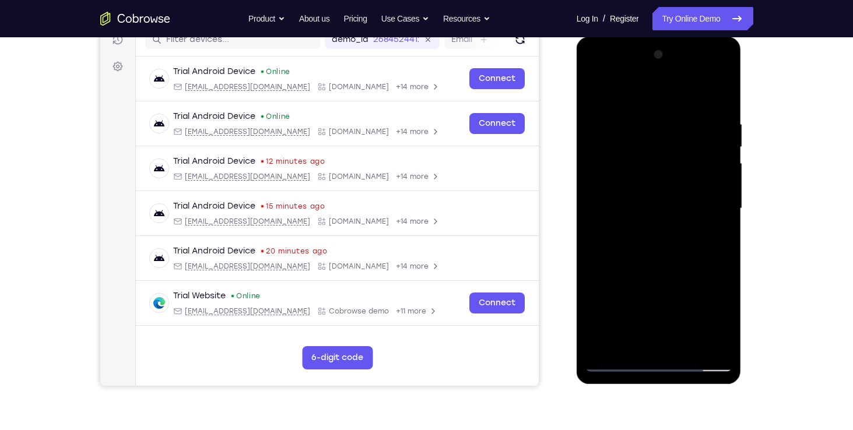
click at [702, 323] on div at bounding box center [658, 208] width 147 height 326
click at [603, 297] on div at bounding box center [658, 208] width 147 height 326
click at [695, 276] on div at bounding box center [658, 208] width 147 height 326
click at [716, 295] on div at bounding box center [658, 208] width 147 height 326
click at [705, 340] on div at bounding box center [658, 208] width 147 height 326
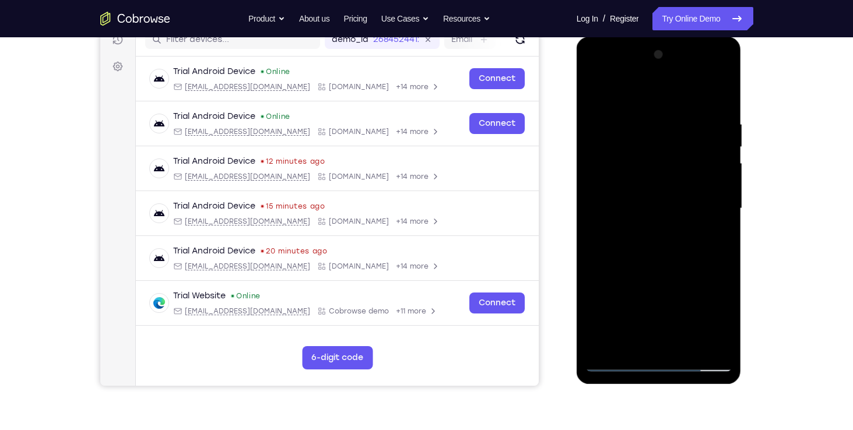
click at [648, 322] on div at bounding box center [658, 208] width 147 height 326
click at [713, 280] on div at bounding box center [658, 208] width 147 height 326
click at [706, 319] on div at bounding box center [658, 208] width 147 height 326
click at [649, 201] on div at bounding box center [658, 208] width 147 height 326
click at [596, 324] on div at bounding box center [658, 208] width 147 height 326
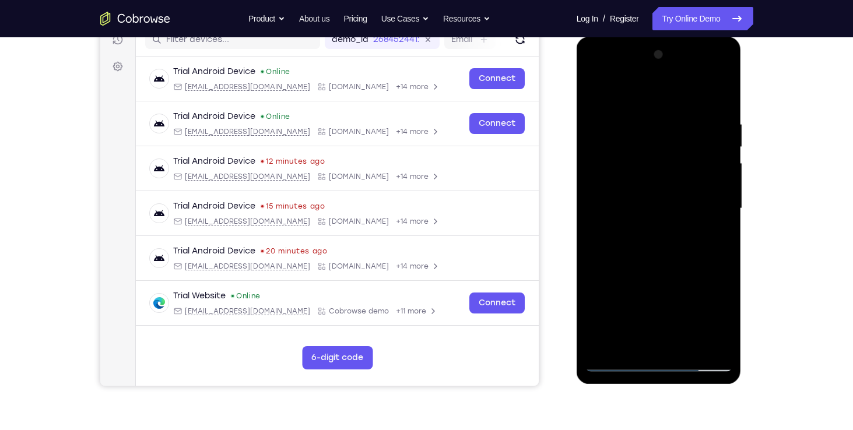
click at [596, 324] on div at bounding box center [658, 208] width 147 height 326
click at [671, 325] on div at bounding box center [658, 208] width 147 height 326
click at [695, 283] on div at bounding box center [658, 208] width 147 height 326
click at [674, 318] on div at bounding box center [658, 208] width 147 height 326
click at [713, 275] on div at bounding box center [658, 208] width 147 height 326
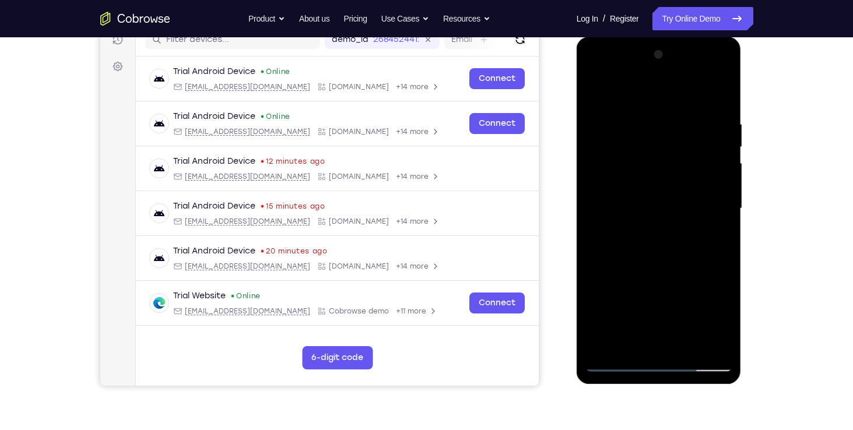
click at [694, 277] on div at bounding box center [658, 208] width 147 height 326
click at [672, 319] on div at bounding box center [658, 208] width 147 height 326
click at [636, 279] on div at bounding box center [658, 208] width 147 height 326
click at [601, 298] on div at bounding box center [658, 208] width 147 height 326
click at [673, 297] on div at bounding box center [658, 208] width 147 height 326
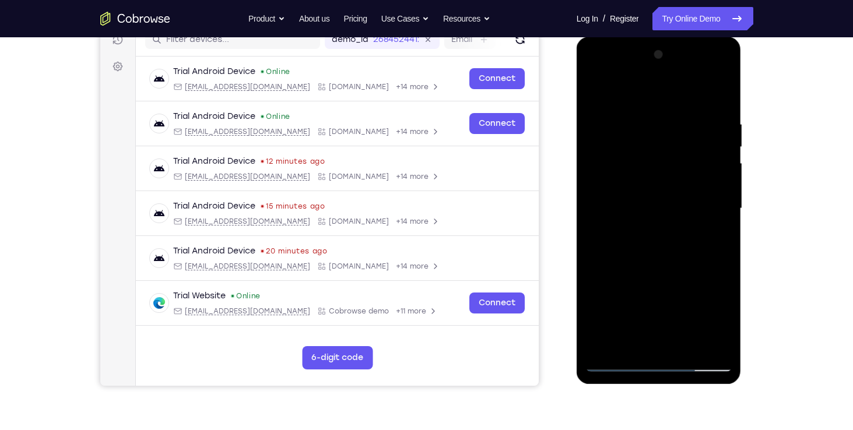
click at [700, 279] on div at bounding box center [658, 208] width 147 height 326
click at [705, 321] on div at bounding box center [658, 208] width 147 height 326
click at [610, 258] on div at bounding box center [658, 208] width 147 height 326
click at [719, 318] on div at bounding box center [658, 208] width 147 height 326
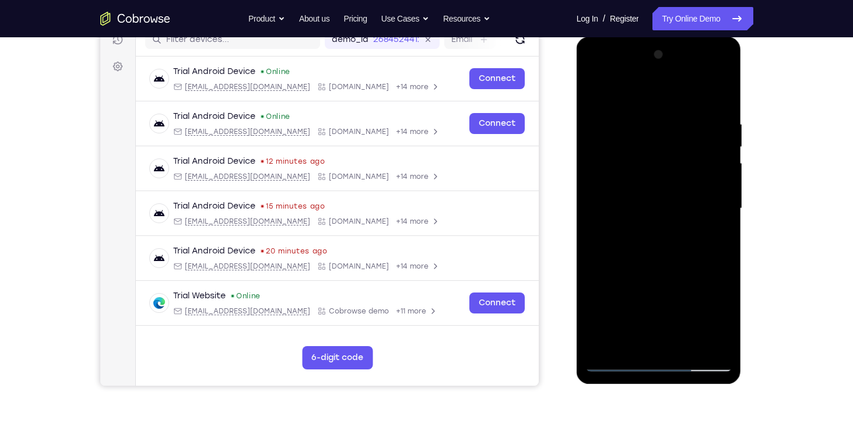
click at [727, 260] on div at bounding box center [658, 208] width 147 height 326
click at [686, 256] on div at bounding box center [658, 208] width 147 height 326
click at [722, 197] on div at bounding box center [658, 208] width 147 height 326
click at [670, 220] on div at bounding box center [658, 208] width 147 height 326
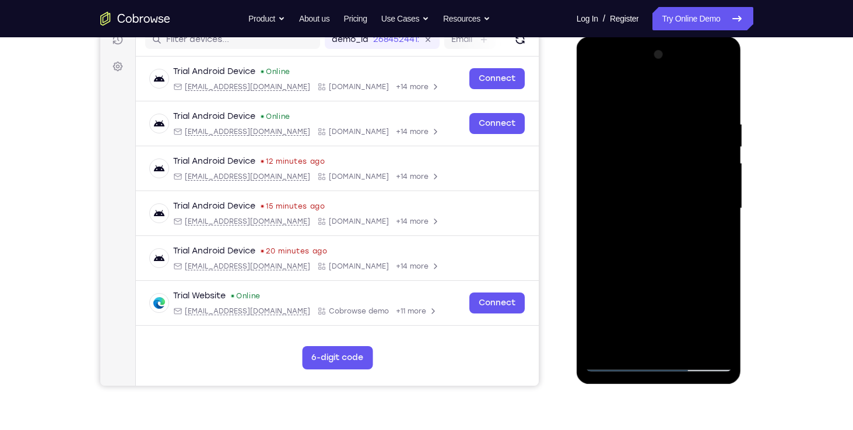
click at [713, 83] on div at bounding box center [658, 208] width 147 height 326
click at [651, 338] on div at bounding box center [658, 208] width 147 height 326
drag, startPoint x: 665, startPoint y: 283, endPoint x: 666, endPoint y: 229, distance: 54.2
click at [666, 229] on div at bounding box center [658, 208] width 147 height 326
click at [658, 347] on div at bounding box center [658, 208] width 147 height 326
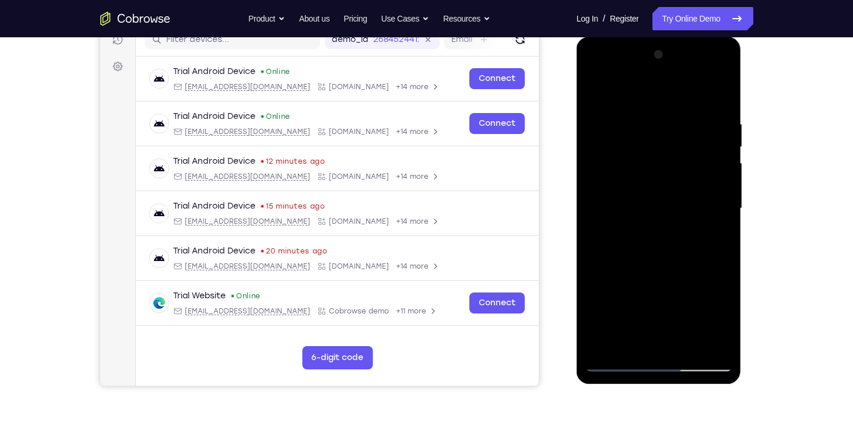
click at [723, 86] on div at bounding box center [658, 208] width 147 height 326
click at [665, 103] on div at bounding box center [658, 208] width 147 height 326
click at [665, 215] on div at bounding box center [658, 208] width 147 height 326
click at [722, 91] on div at bounding box center [658, 208] width 147 height 326
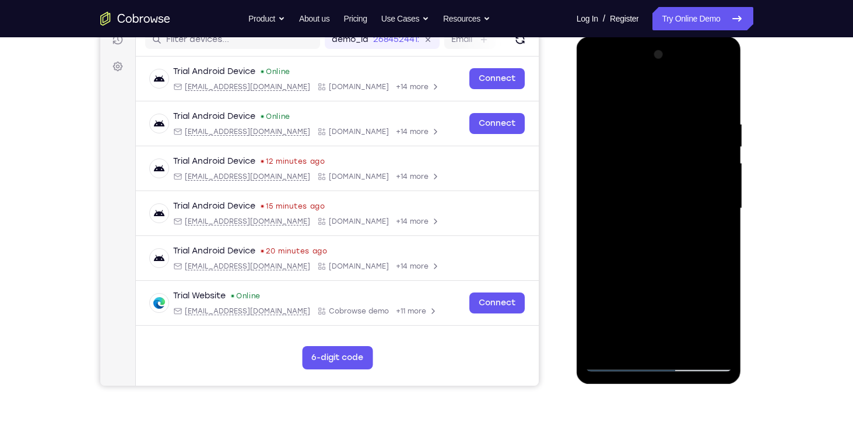
drag, startPoint x: 658, startPoint y: 239, endPoint x: 679, endPoint y: 95, distance: 145.6
click at [679, 95] on div at bounding box center [658, 208] width 147 height 326
drag, startPoint x: 648, startPoint y: 257, endPoint x: 669, endPoint y: 111, distance: 147.3
click at [669, 111] on div at bounding box center [658, 208] width 147 height 326
drag, startPoint x: 669, startPoint y: 124, endPoint x: 645, endPoint y: 323, distance: 200.8
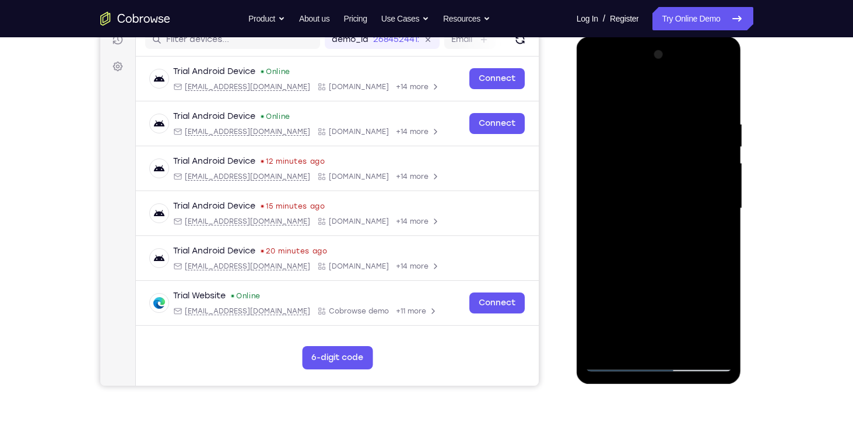
click at [645, 323] on div at bounding box center [658, 208] width 147 height 326
drag, startPoint x: 662, startPoint y: 282, endPoint x: 680, endPoint y: 129, distance: 153.2
click at [680, 129] on div at bounding box center [658, 208] width 147 height 326
drag, startPoint x: 655, startPoint y: 285, endPoint x: 677, endPoint y: 126, distance: 160.7
click at [677, 126] on div at bounding box center [658, 208] width 147 height 326
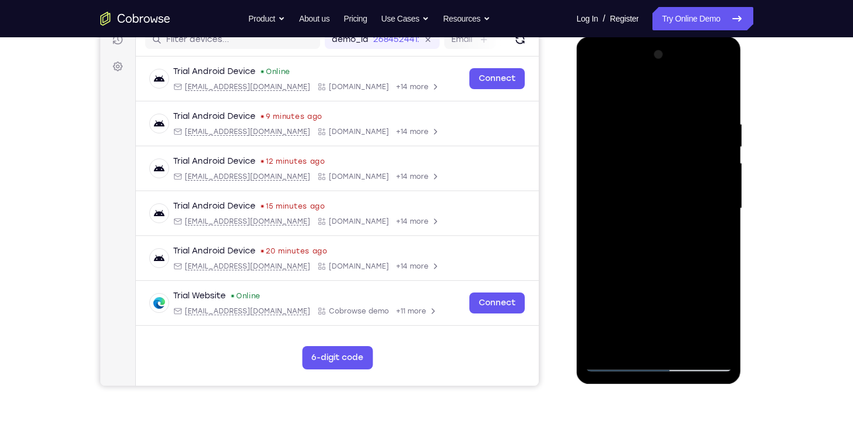
drag, startPoint x: 653, startPoint y: 278, endPoint x: 678, endPoint y: 126, distance: 154.2
click at [678, 126] on div at bounding box center [658, 208] width 147 height 326
drag, startPoint x: 657, startPoint y: 256, endPoint x: 686, endPoint y: 144, distance: 116.2
click at [686, 144] on div at bounding box center [658, 208] width 147 height 326
drag, startPoint x: 648, startPoint y: 276, endPoint x: 681, endPoint y: 167, distance: 114.5
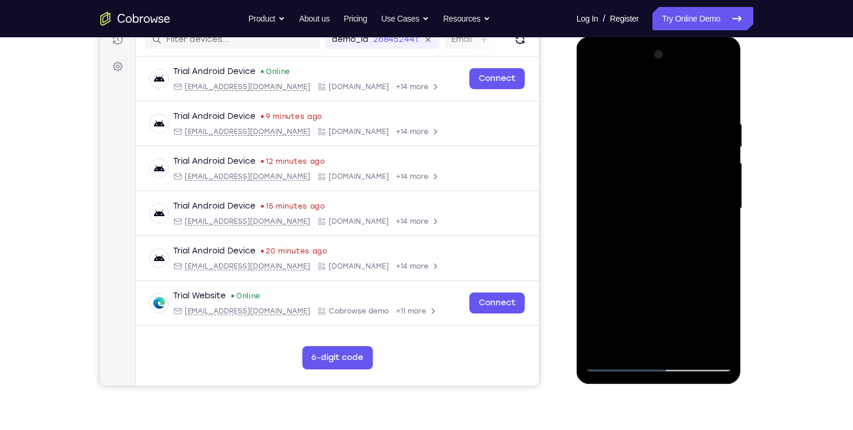
click at [681, 167] on div at bounding box center [658, 208] width 147 height 326
drag, startPoint x: 646, startPoint y: 285, endPoint x: 670, endPoint y: 166, distance: 122.0
click at [670, 166] on div at bounding box center [658, 208] width 147 height 326
drag, startPoint x: 635, startPoint y: 275, endPoint x: 682, endPoint y: 62, distance: 218.4
click at [682, 62] on div at bounding box center [658, 208] width 147 height 326
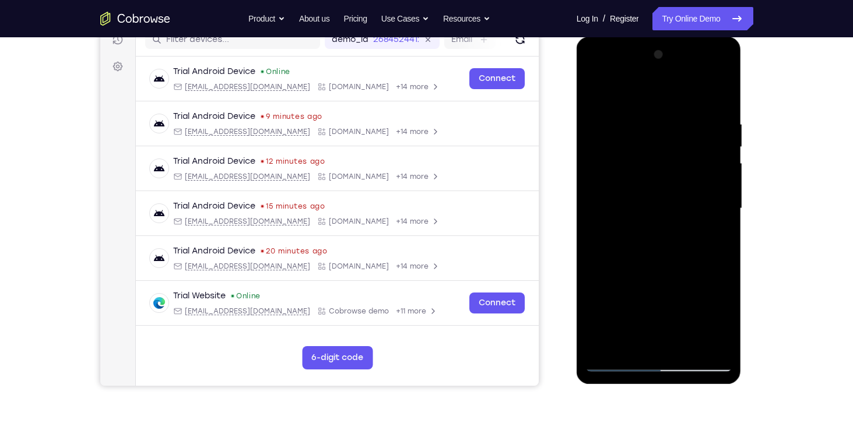
drag, startPoint x: 642, startPoint y: 283, endPoint x: 664, endPoint y: 202, distance: 83.8
click at [664, 202] on div at bounding box center [658, 208] width 147 height 326
drag, startPoint x: 631, startPoint y: 300, endPoint x: 660, endPoint y: 166, distance: 136.8
click at [660, 166] on div at bounding box center [658, 208] width 147 height 326
drag, startPoint x: 636, startPoint y: 296, endPoint x: 672, endPoint y: 177, distance: 124.3
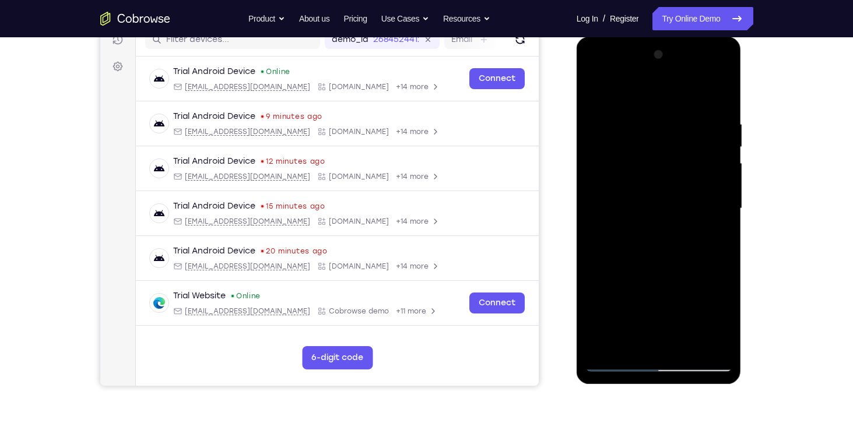
click at [672, 177] on div at bounding box center [658, 208] width 147 height 326
drag, startPoint x: 649, startPoint y: 265, endPoint x: 680, endPoint y: 152, distance: 116.7
click at [680, 152] on div at bounding box center [658, 208] width 147 height 326
drag, startPoint x: 643, startPoint y: 254, endPoint x: 663, endPoint y: 166, distance: 90.9
click at [663, 166] on div at bounding box center [658, 208] width 147 height 326
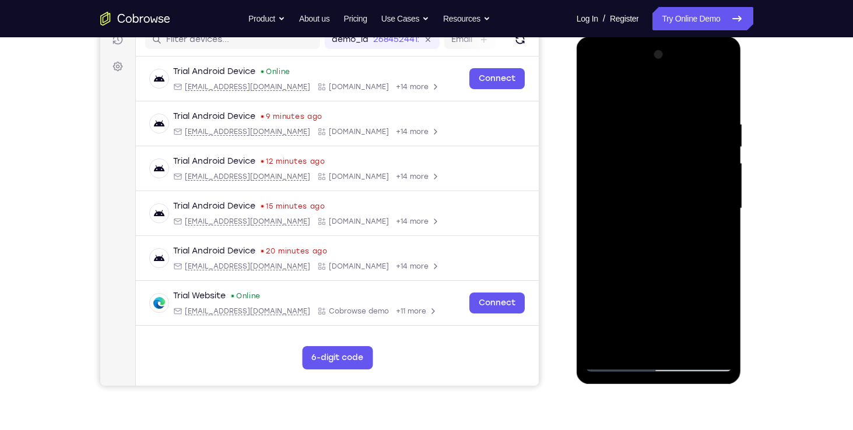
drag, startPoint x: 631, startPoint y: 278, endPoint x: 661, endPoint y: 148, distance: 133.5
click at [661, 148] on div at bounding box center [658, 208] width 147 height 326
drag, startPoint x: 625, startPoint y: 293, endPoint x: 657, endPoint y: 144, distance: 152.1
click at [657, 144] on div at bounding box center [658, 208] width 147 height 326
drag, startPoint x: 593, startPoint y: 288, endPoint x: 638, endPoint y: 145, distance: 150.3
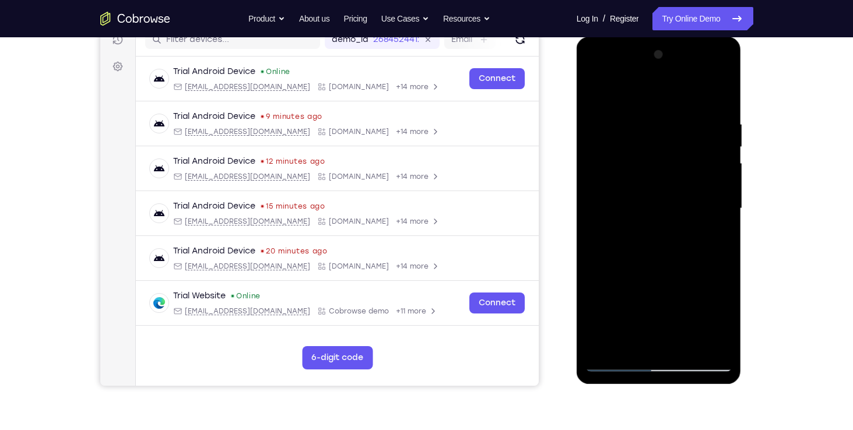
click at [638, 145] on div at bounding box center [658, 208] width 147 height 326
drag, startPoint x: 614, startPoint y: 280, endPoint x: 637, endPoint y: 191, distance: 92.7
click at [637, 191] on div at bounding box center [658, 208] width 147 height 326
drag, startPoint x: 637, startPoint y: 199, endPoint x: 670, endPoint y: 73, distance: 129.5
click at [670, 73] on div at bounding box center [658, 208] width 147 height 326
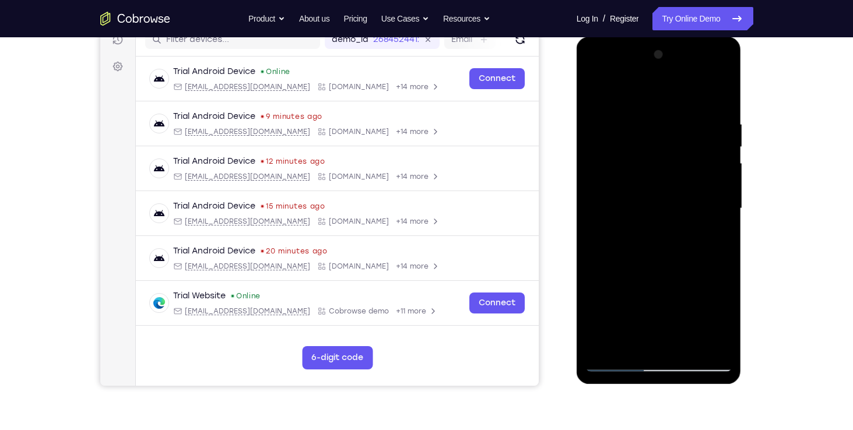
drag, startPoint x: 619, startPoint y: 271, endPoint x: 645, endPoint y: 135, distance: 138.3
click at [645, 135] on div at bounding box center [658, 208] width 147 height 326
drag, startPoint x: 615, startPoint y: 263, endPoint x: 663, endPoint y: 167, distance: 107.1
click at [663, 167] on div at bounding box center [658, 208] width 147 height 326
drag, startPoint x: 650, startPoint y: 223, endPoint x: 672, endPoint y: 153, distance: 73.4
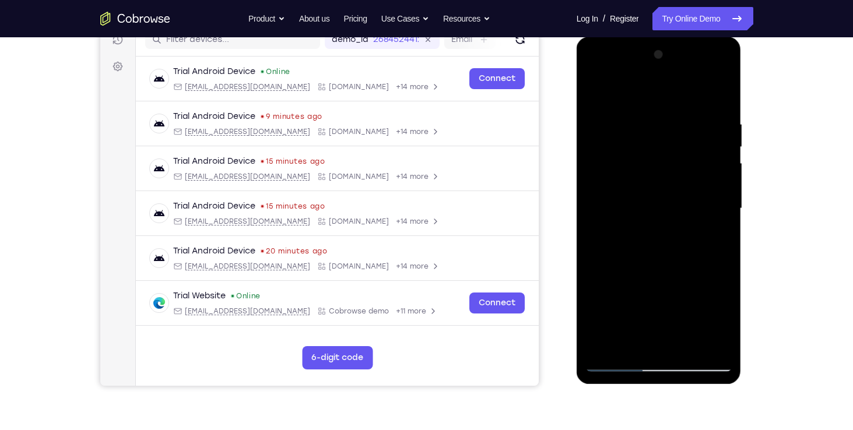
click at [672, 153] on div at bounding box center [658, 208] width 147 height 326
drag, startPoint x: 691, startPoint y: 115, endPoint x: 648, endPoint y: 275, distance: 164.7
click at [648, 275] on div at bounding box center [658, 208] width 147 height 326
drag, startPoint x: 679, startPoint y: 161, endPoint x: 639, endPoint y: 315, distance: 158.5
click at [639, 315] on div at bounding box center [658, 208] width 147 height 326
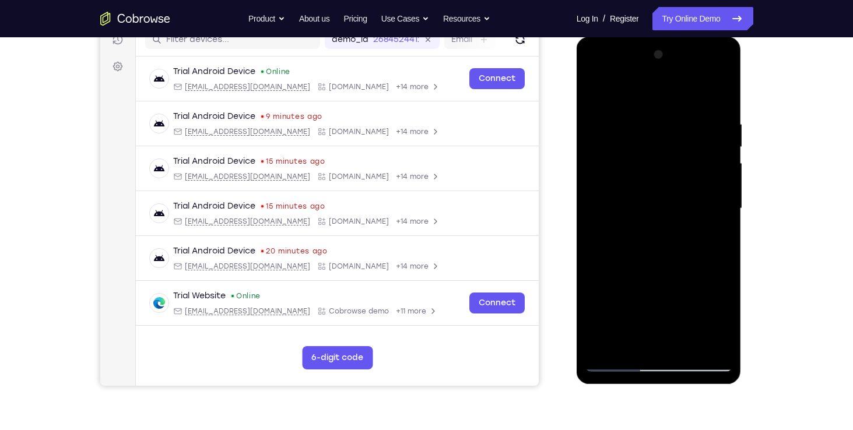
drag, startPoint x: 680, startPoint y: 166, endPoint x: 642, endPoint y: 293, distance: 132.4
click at [642, 293] on div at bounding box center [658, 208] width 147 height 326
drag, startPoint x: 680, startPoint y: 144, endPoint x: 634, endPoint y: 297, distance: 160.2
click at [634, 297] on div at bounding box center [658, 208] width 147 height 326
drag, startPoint x: 683, startPoint y: 185, endPoint x: 649, endPoint y: 328, distance: 146.1
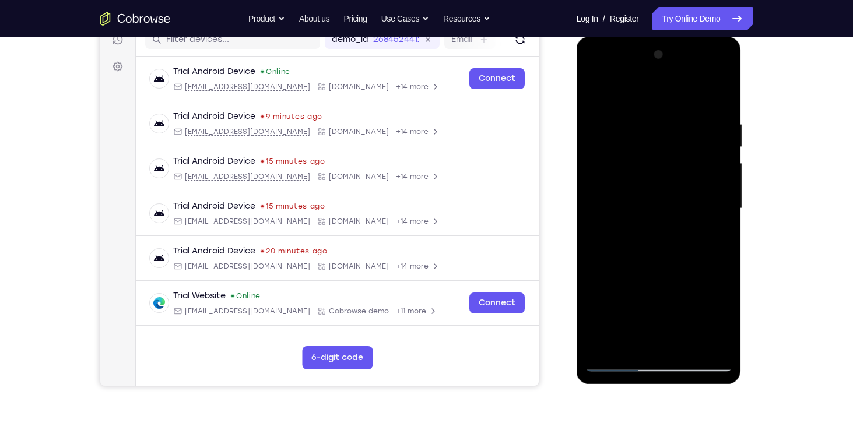
click at [649, 328] on div at bounding box center [658, 208] width 147 height 326
drag, startPoint x: 674, startPoint y: 164, endPoint x: 651, endPoint y: 320, distance: 157.5
click at [651, 320] on div at bounding box center [658, 208] width 147 height 326
drag, startPoint x: 656, startPoint y: 256, endPoint x: 670, endPoint y: 145, distance: 112.1
click at [670, 145] on div at bounding box center [658, 208] width 147 height 326
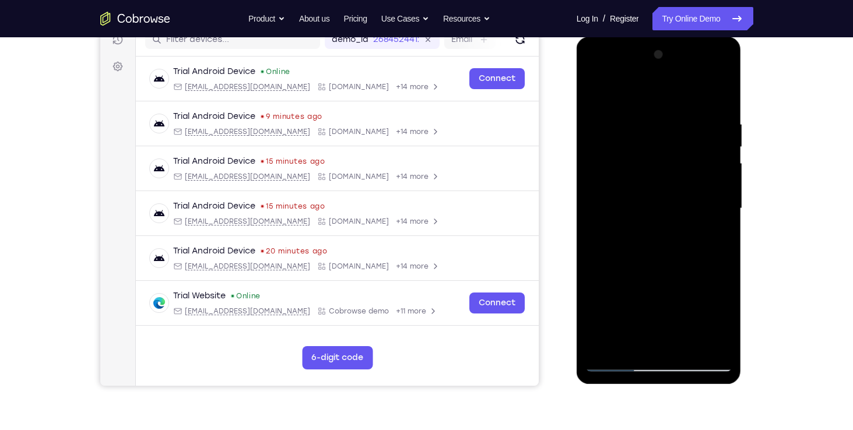
drag, startPoint x: 659, startPoint y: 293, endPoint x: 678, endPoint y: 85, distance: 208.4
click at [678, 85] on div at bounding box center [658, 208] width 147 height 326
drag, startPoint x: 653, startPoint y: 244, endPoint x: 710, endPoint y: 59, distance: 192.9
click at [710, 59] on div at bounding box center [658, 208] width 147 height 326
drag, startPoint x: 666, startPoint y: 193, endPoint x: 717, endPoint y: 22, distance: 178.2
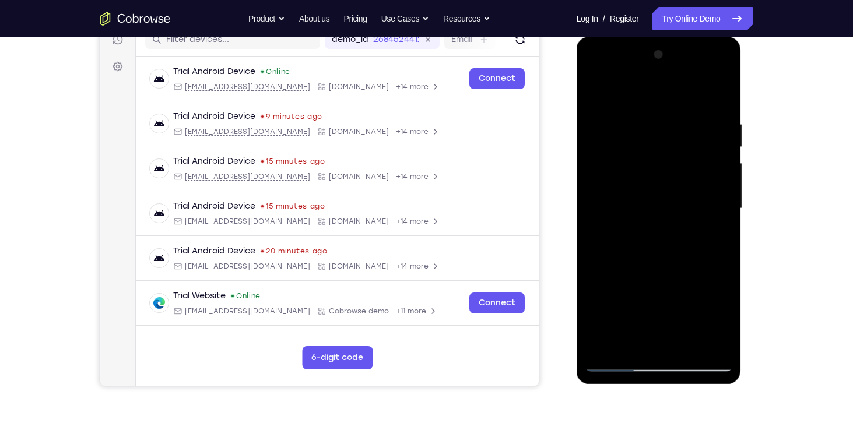
click at [717, 37] on html "Online web based iOS Simulators and Android Emulators. Run iPhone, iPad, Mobile…" at bounding box center [660, 212] width 166 height 350
drag, startPoint x: 653, startPoint y: 302, endPoint x: 709, endPoint y: 94, distance: 215.5
click at [709, 94] on div at bounding box center [658, 208] width 147 height 326
drag, startPoint x: 691, startPoint y: 94, endPoint x: 660, endPoint y: 256, distance: 164.9
click at [660, 256] on div at bounding box center [658, 208] width 147 height 326
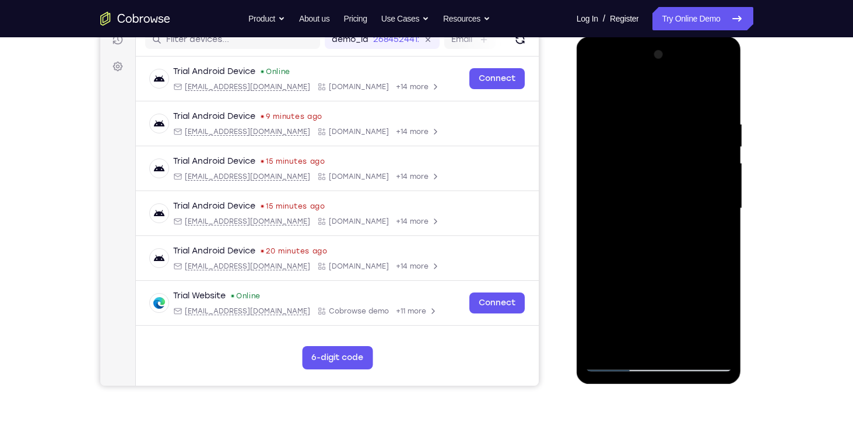
click at [704, 99] on div at bounding box center [658, 208] width 147 height 326
drag, startPoint x: 634, startPoint y: 284, endPoint x: 675, endPoint y: 153, distance: 137.4
click at [675, 153] on div at bounding box center [658, 208] width 147 height 326
drag, startPoint x: 646, startPoint y: 301, endPoint x: 702, endPoint y: 147, distance: 164.3
click at [702, 147] on div at bounding box center [658, 208] width 147 height 326
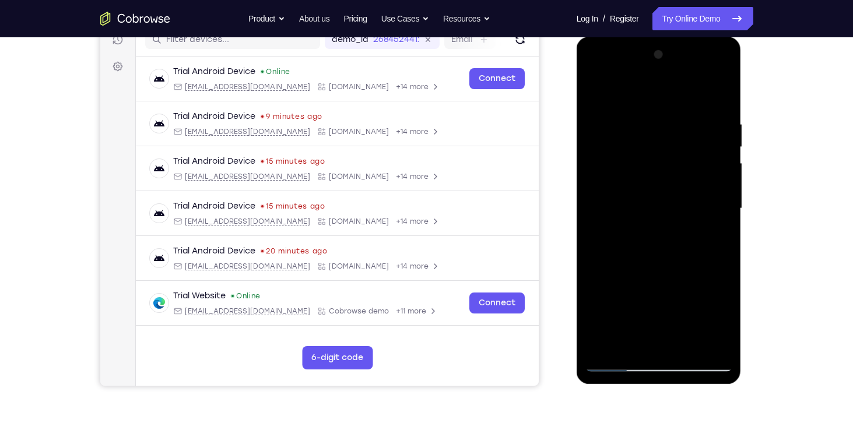
drag, startPoint x: 645, startPoint y: 290, endPoint x: 698, endPoint y: 149, distance: 150.0
click at [698, 149] on div at bounding box center [658, 208] width 147 height 326
drag, startPoint x: 656, startPoint y: 285, endPoint x: 706, endPoint y: 178, distance: 118.4
click at [706, 178] on div at bounding box center [658, 208] width 147 height 326
drag, startPoint x: 666, startPoint y: 283, endPoint x: 718, endPoint y: 174, distance: 120.5
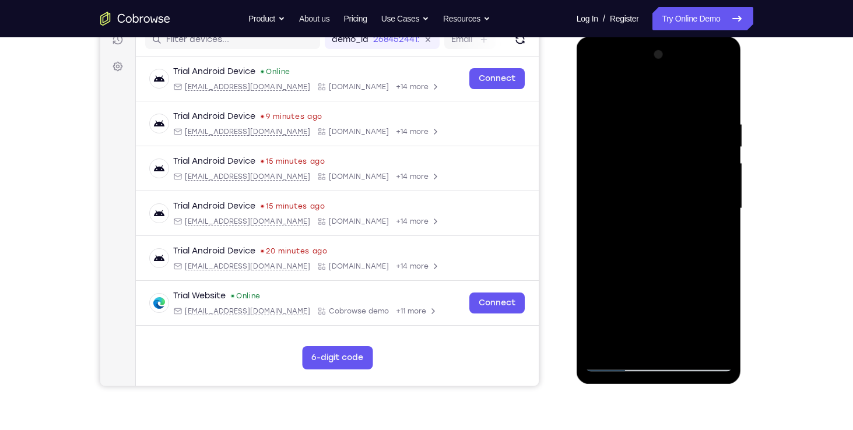
click at [718, 174] on div at bounding box center [658, 208] width 147 height 326
drag, startPoint x: 671, startPoint y: 279, endPoint x: 712, endPoint y: 154, distance: 131.2
click at [712, 154] on div at bounding box center [658, 208] width 147 height 326
drag, startPoint x: 676, startPoint y: 266, endPoint x: 687, endPoint y: 155, distance: 111.9
click at [687, 155] on div at bounding box center [658, 208] width 147 height 326
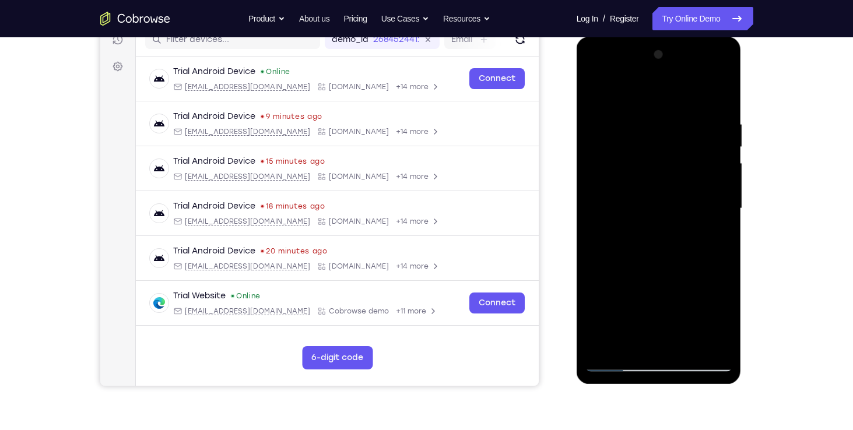
drag, startPoint x: 667, startPoint y: 267, endPoint x: 681, endPoint y: 157, distance: 111.1
click at [681, 157] on div at bounding box center [658, 208] width 147 height 326
drag, startPoint x: 649, startPoint y: 207, endPoint x: 656, endPoint y: 129, distance: 78.4
click at [656, 129] on div at bounding box center [658, 208] width 147 height 326
drag, startPoint x: 639, startPoint y: 277, endPoint x: 682, endPoint y: 117, distance: 165.3
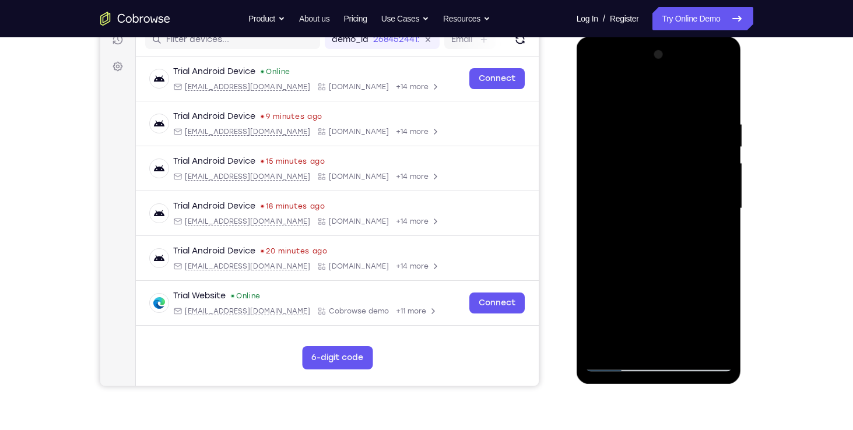
click at [682, 117] on div at bounding box center [658, 208] width 147 height 326
drag, startPoint x: 647, startPoint y: 278, endPoint x: 688, endPoint y: 132, distance: 152.1
click at [688, 132] on div at bounding box center [658, 208] width 147 height 326
drag, startPoint x: 665, startPoint y: 264, endPoint x: 693, endPoint y: 160, distance: 108.0
click at [693, 160] on div at bounding box center [658, 208] width 147 height 326
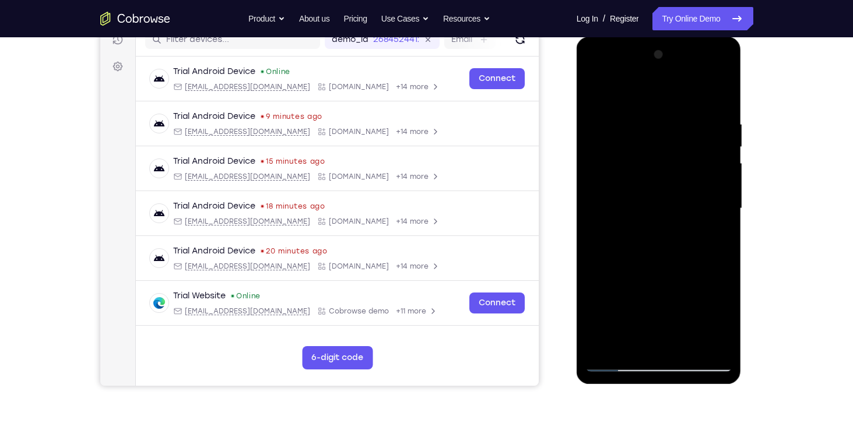
drag, startPoint x: 666, startPoint y: 282, endPoint x: 667, endPoint y: 168, distance: 113.1
click at [667, 168] on div at bounding box center [658, 208] width 147 height 326
drag, startPoint x: 660, startPoint y: 301, endPoint x: 666, endPoint y: 139, distance: 162.2
click at [666, 139] on div at bounding box center [658, 208] width 147 height 326
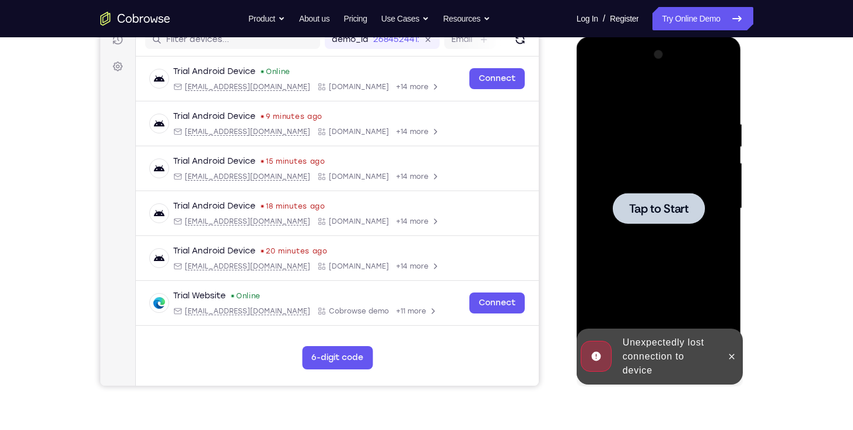
click at [665, 208] on span "Tap to Start" at bounding box center [658, 209] width 59 height 12
